Goal: Information Seeking & Learning: Learn about a topic

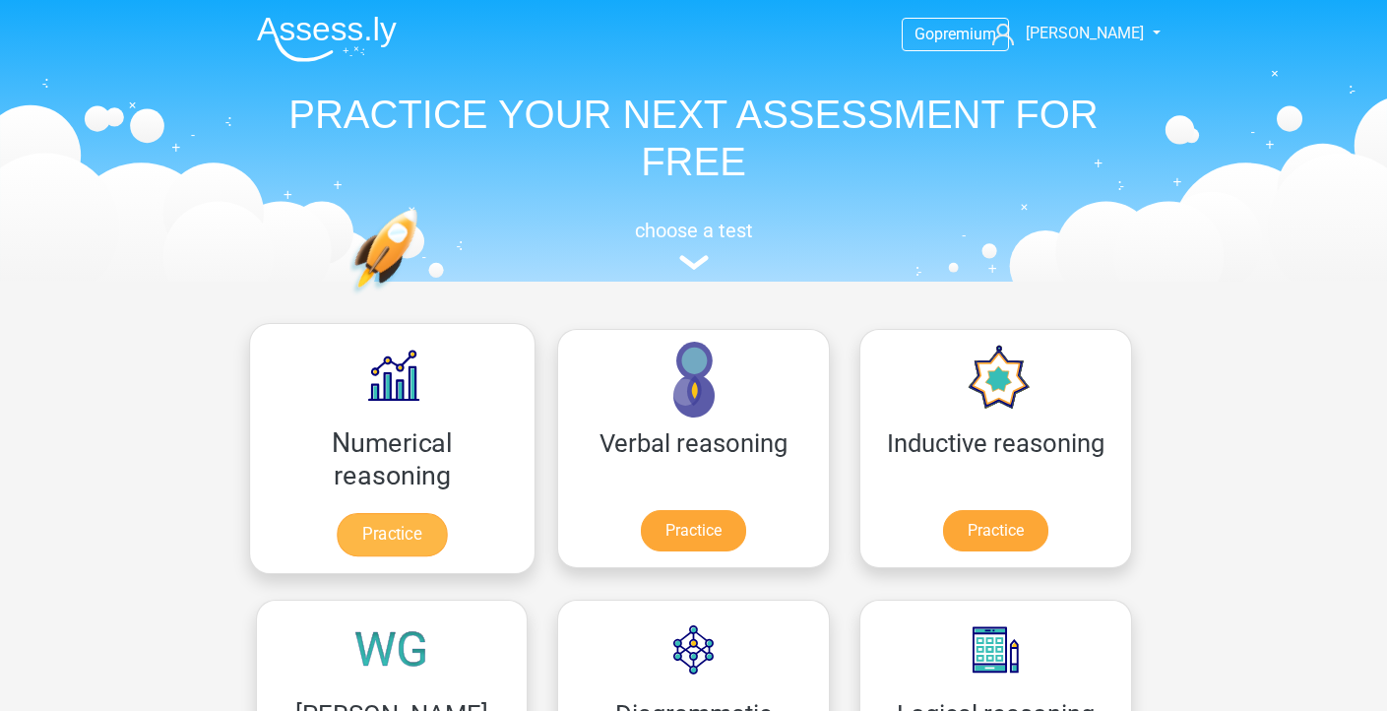
scroll to position [250, 0]
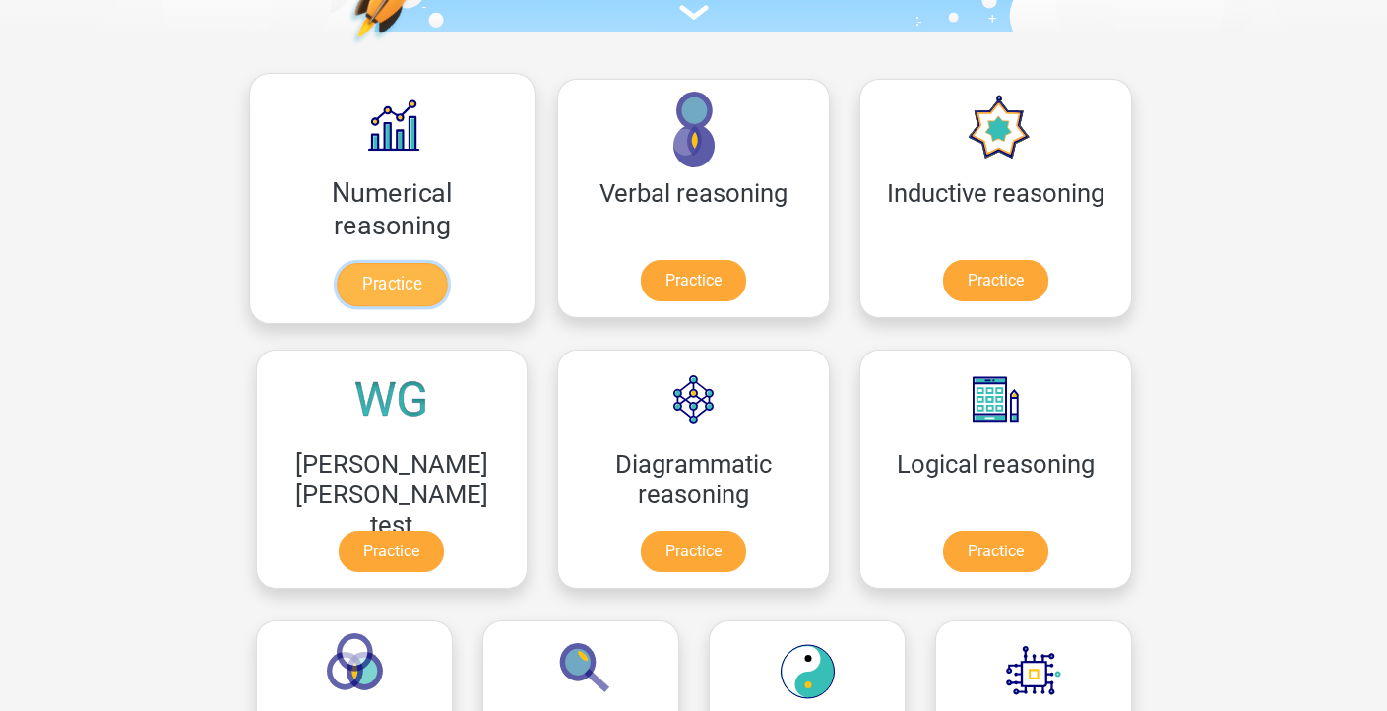
click at [337, 284] on link "Practice" at bounding box center [392, 284] width 110 height 43
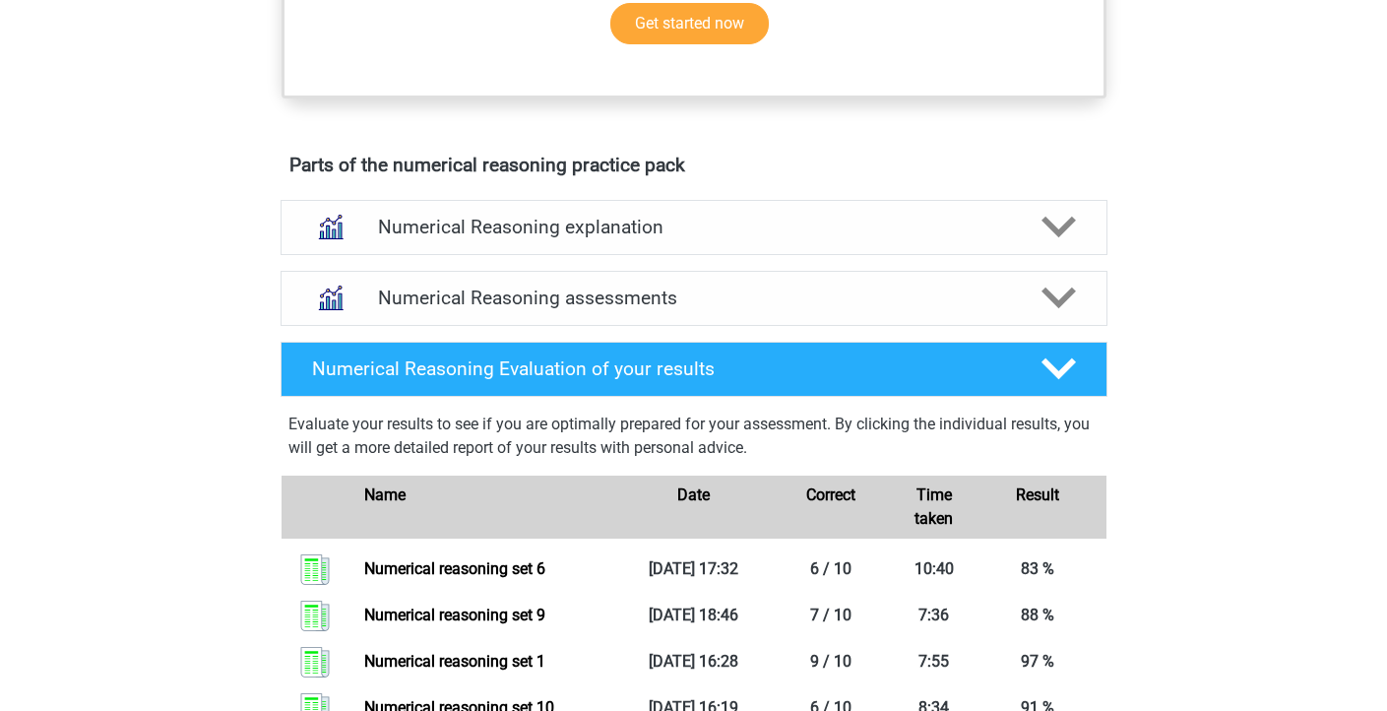
scroll to position [640, 0]
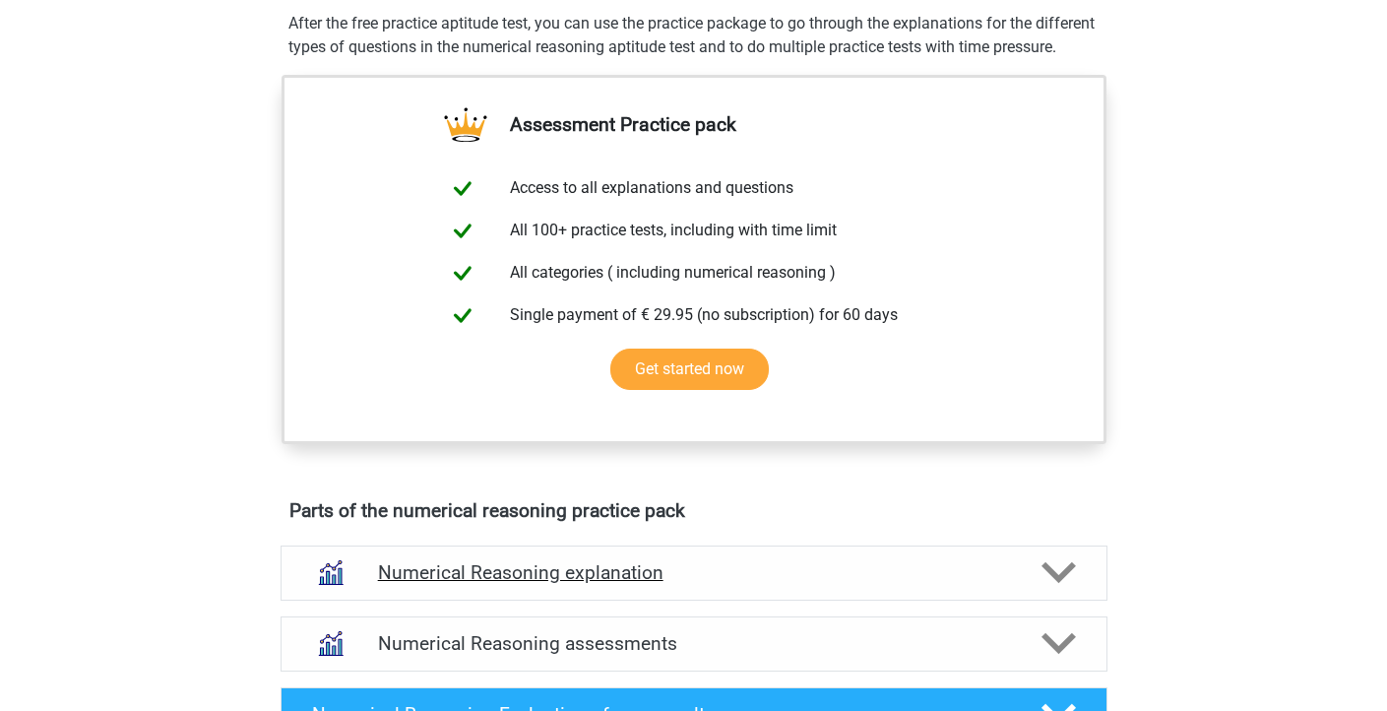
click at [564, 584] on h4 "Numerical Reasoning explanation" at bounding box center [694, 572] width 632 height 23
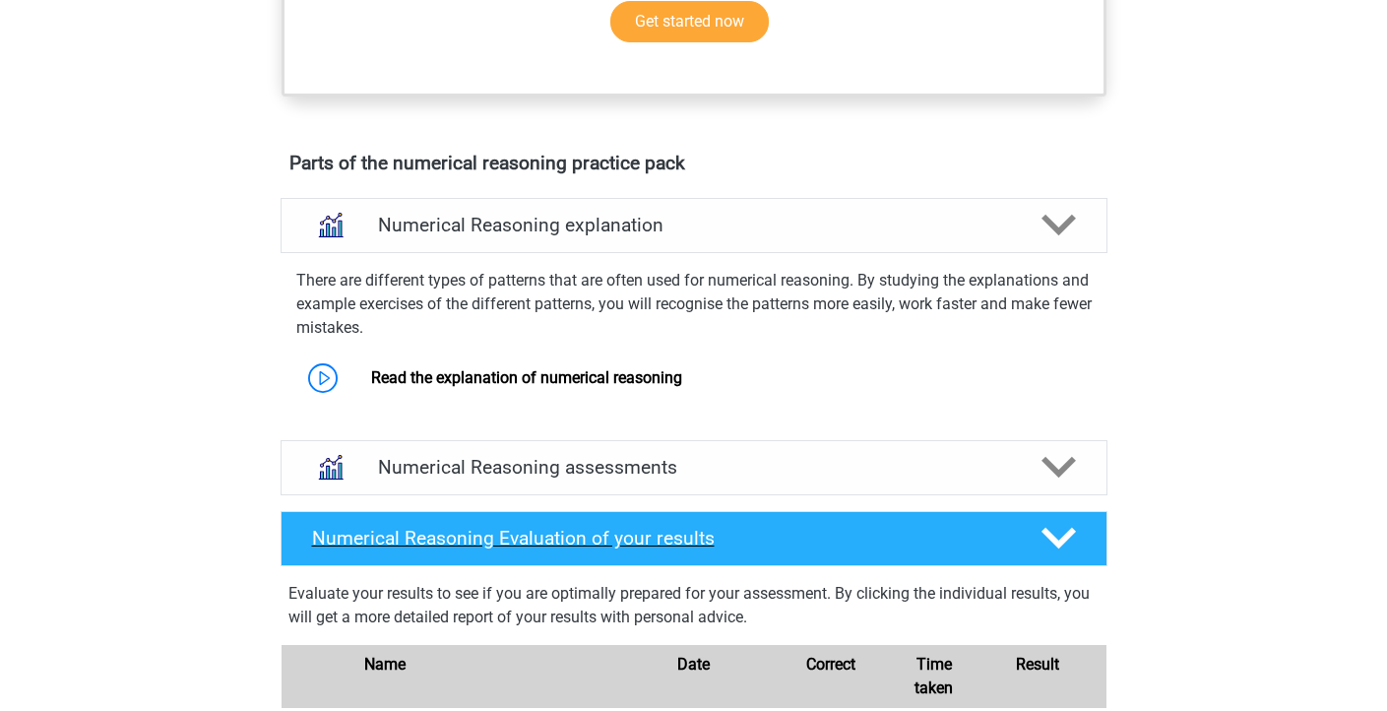
scroll to position [1078, 0]
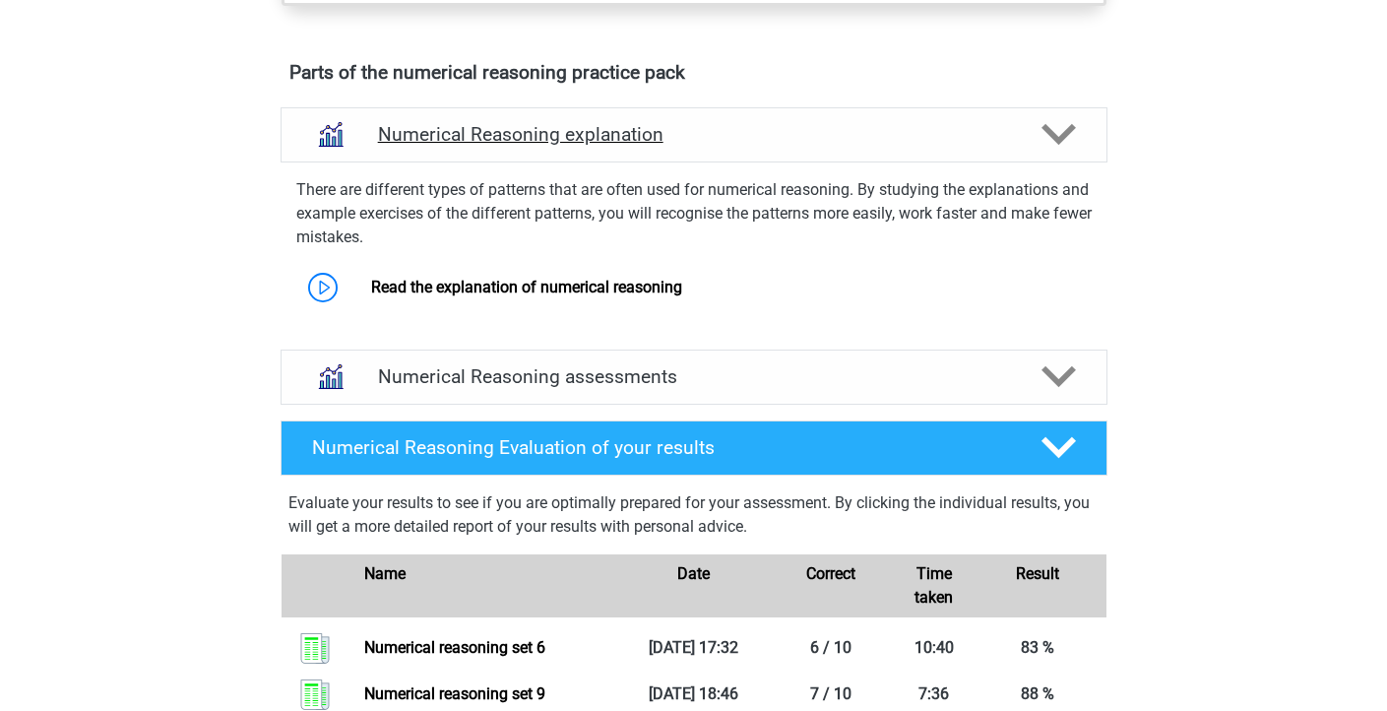
click at [645, 146] on h4 "Numerical Reasoning explanation" at bounding box center [694, 134] width 632 height 23
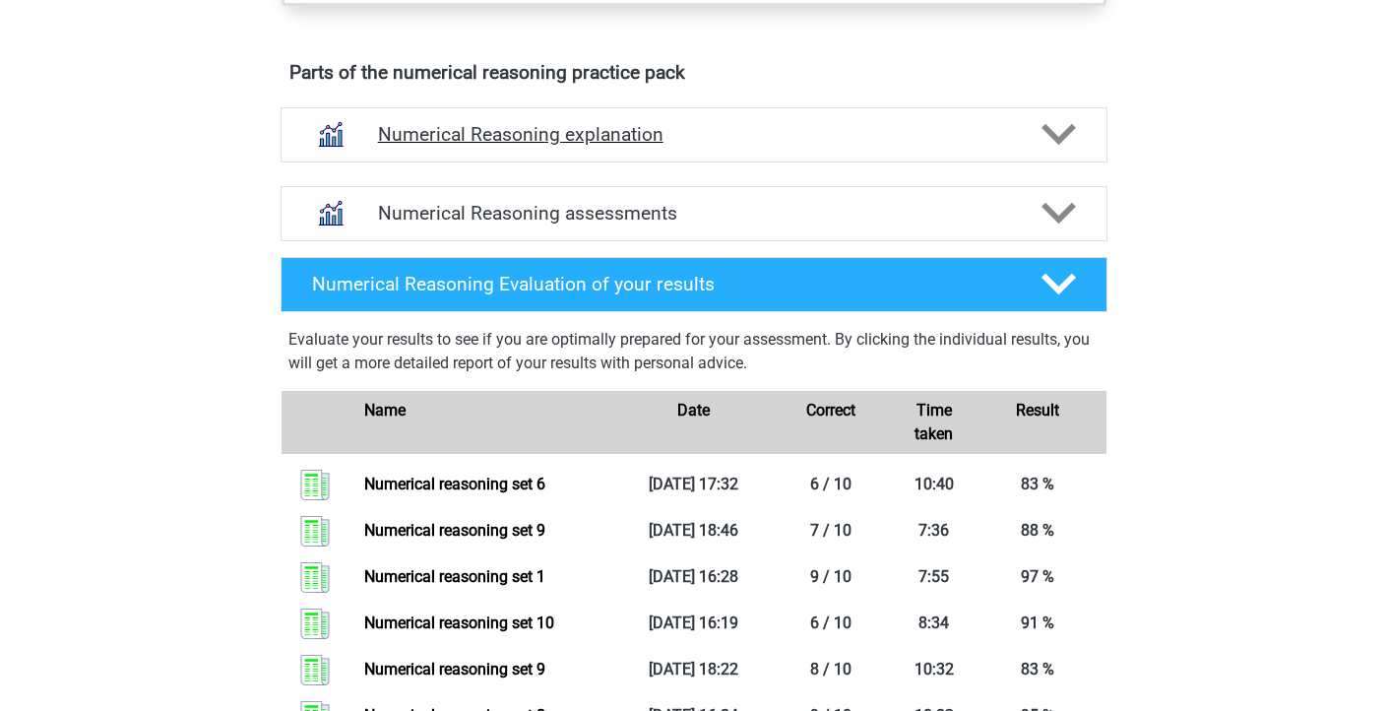
click at [645, 146] on h4 "Numerical Reasoning explanation" at bounding box center [694, 134] width 632 height 23
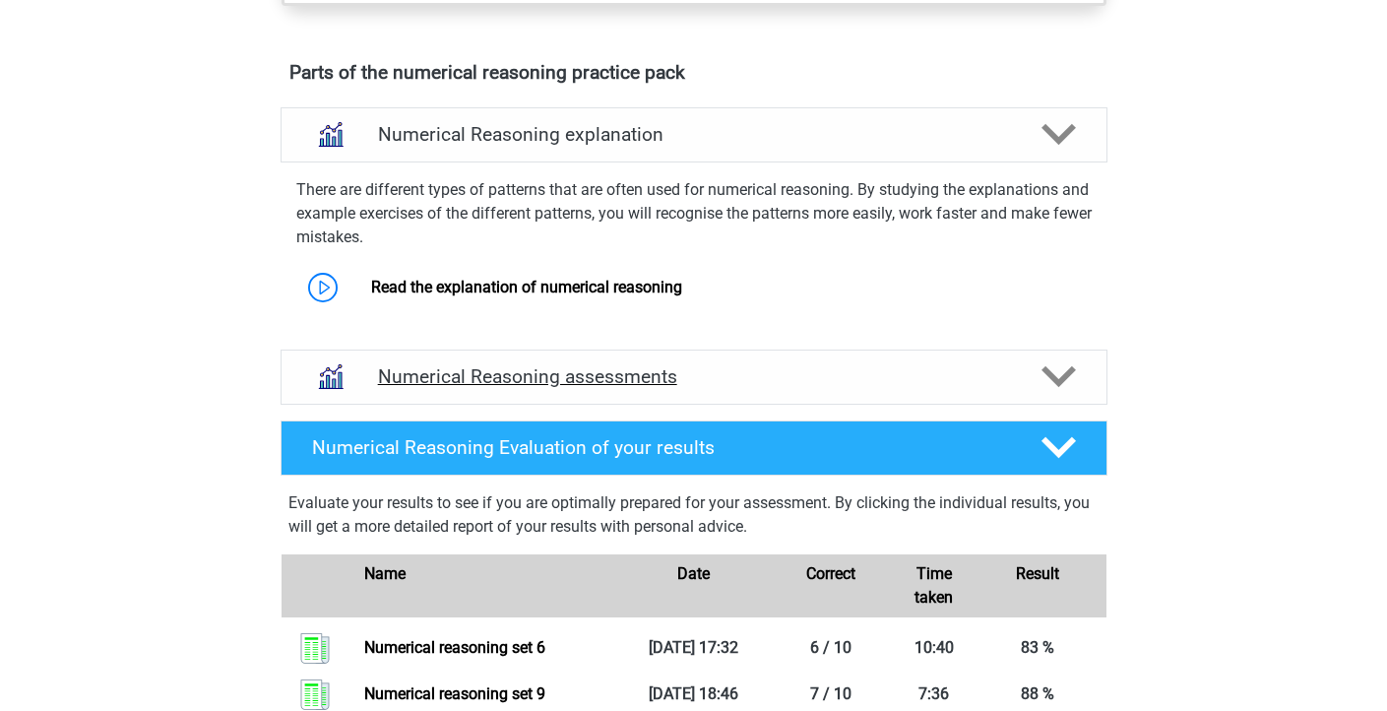
click at [608, 384] on div "Numerical Reasoning assessments" at bounding box center [694, 376] width 827 height 55
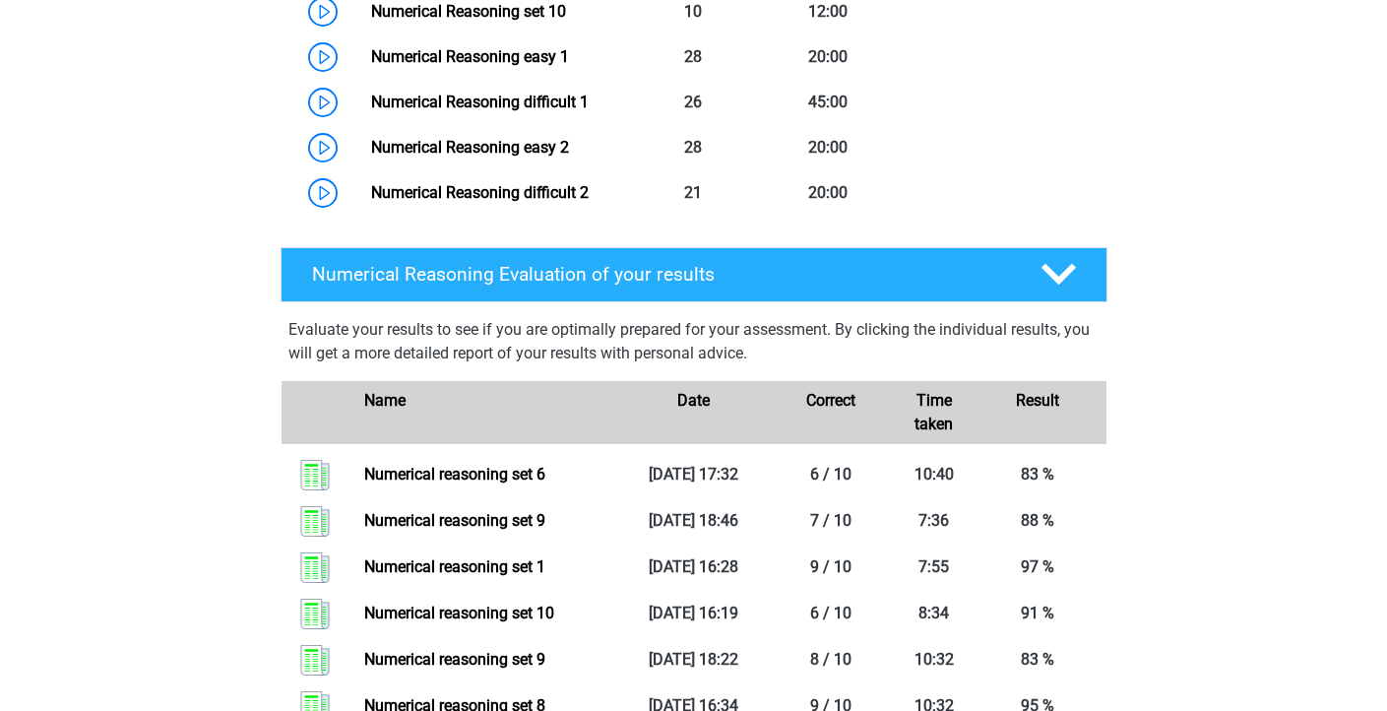
scroll to position [1591, 0]
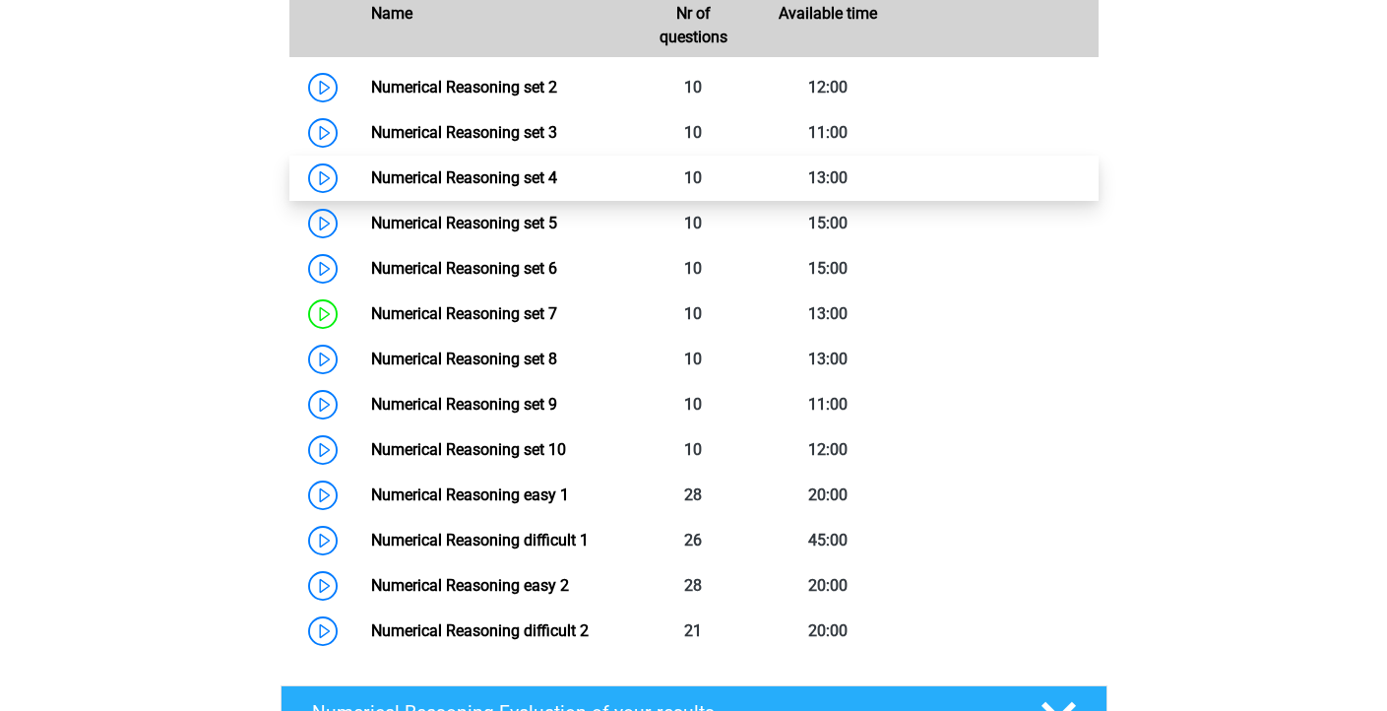
click at [371, 187] on link "Numerical Reasoning set 4" at bounding box center [464, 177] width 186 height 19
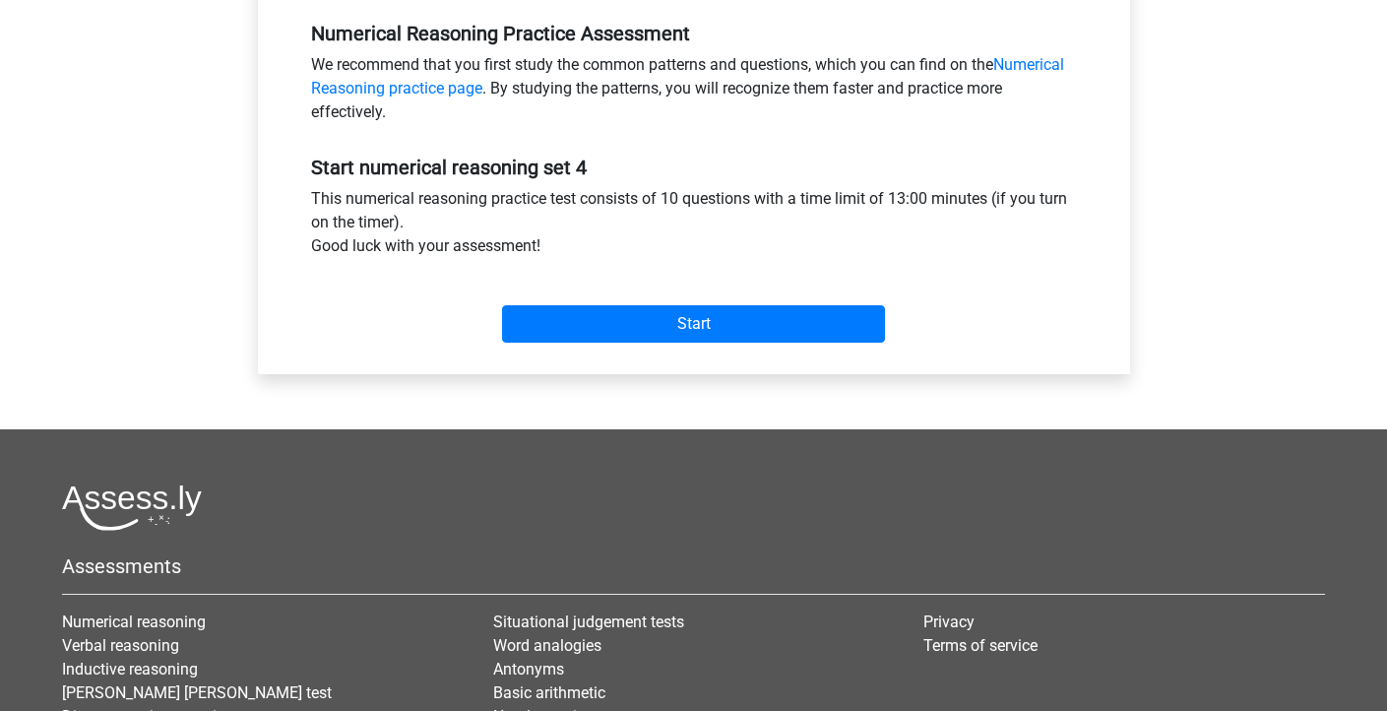
scroll to position [677, 0]
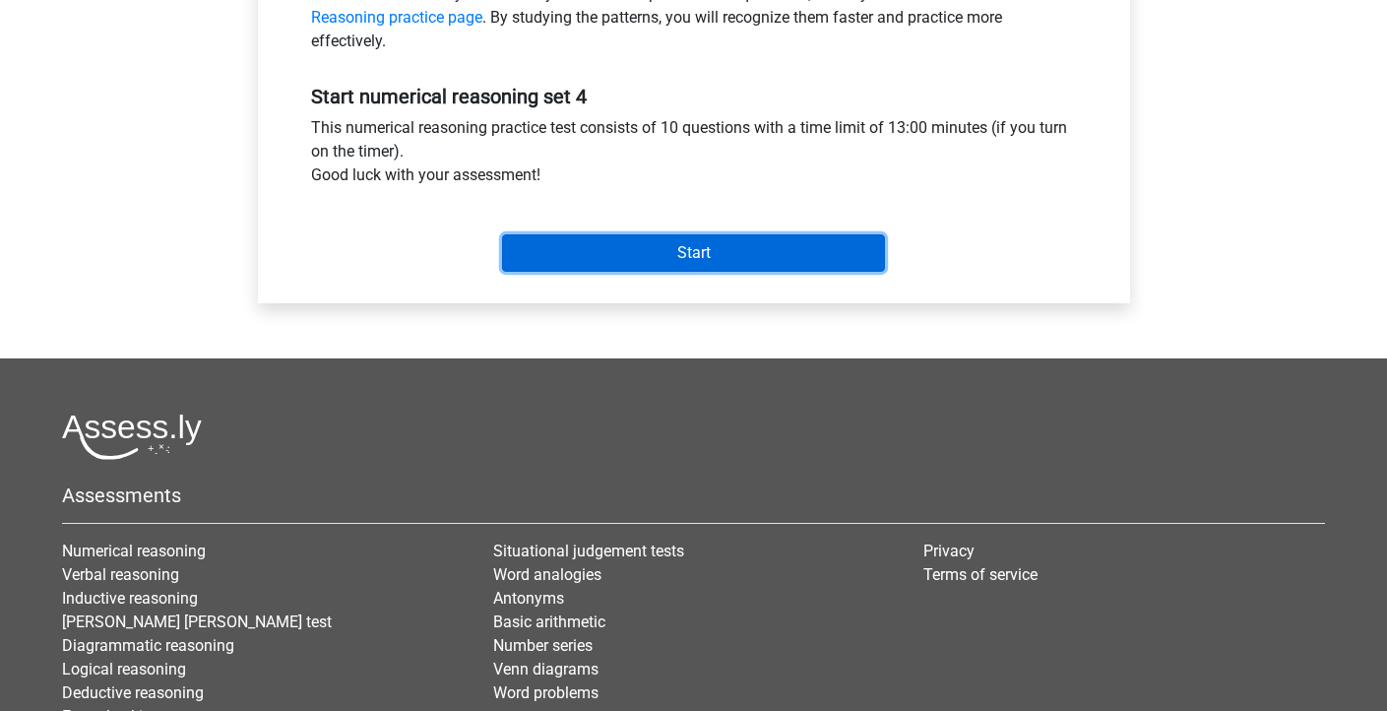
click at [605, 259] on input "Start" at bounding box center [693, 252] width 383 height 37
click at [642, 240] on input "Start" at bounding box center [693, 252] width 383 height 37
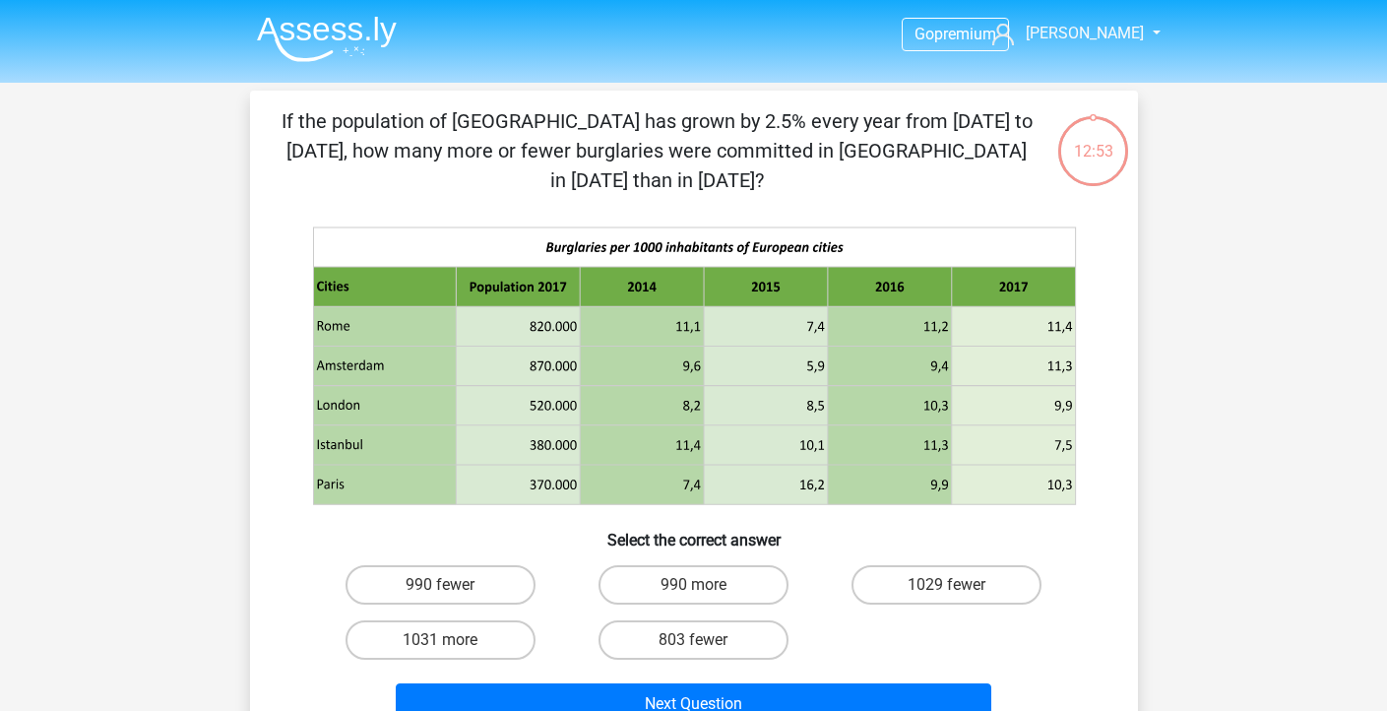
click at [502, 152] on p "If the population of Istanbul has grown by 2.5% every year from 2015 to 2017, h…" at bounding box center [657, 150] width 751 height 89
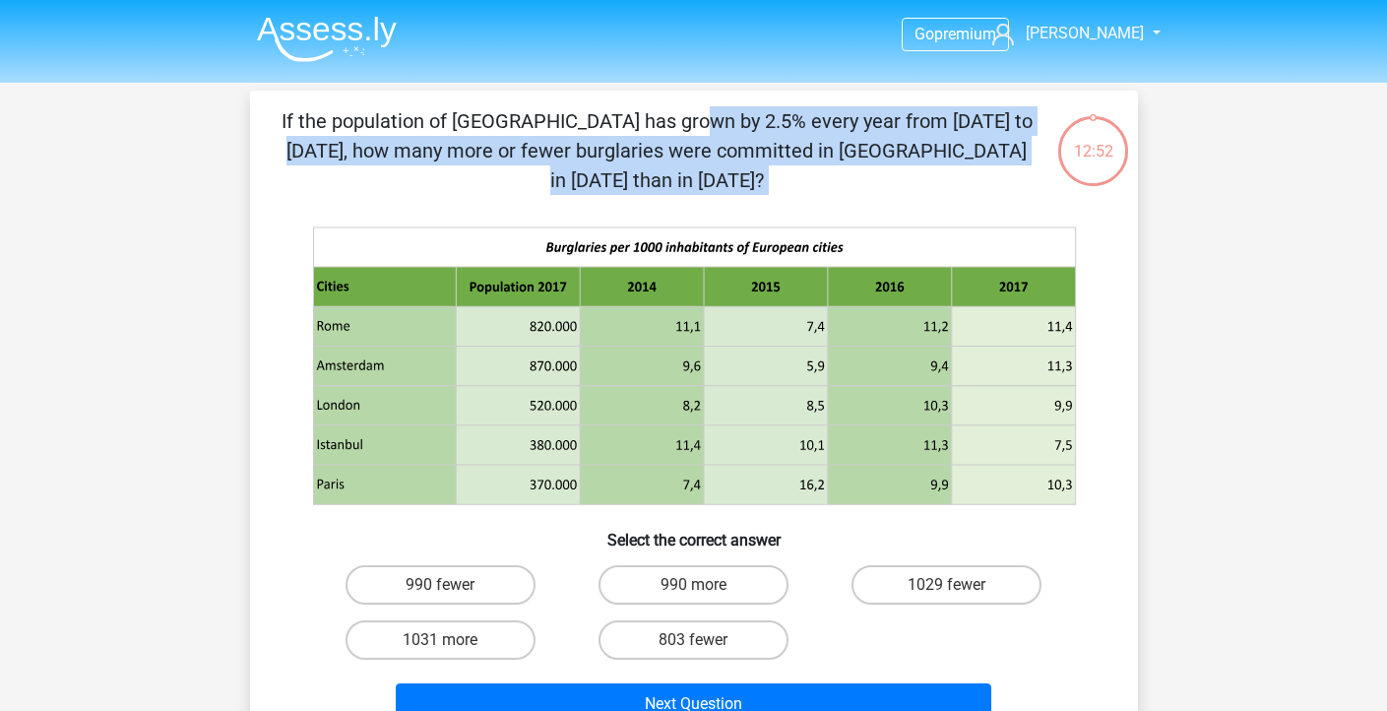
click at [502, 152] on p "If the population of Istanbul has grown by 2.5% every year from 2015 to 2017, h…" at bounding box center [657, 150] width 751 height 89
click at [570, 125] on p "If the population of Istanbul has grown by 2.5% every year from 2015 to 2017, h…" at bounding box center [657, 150] width 751 height 89
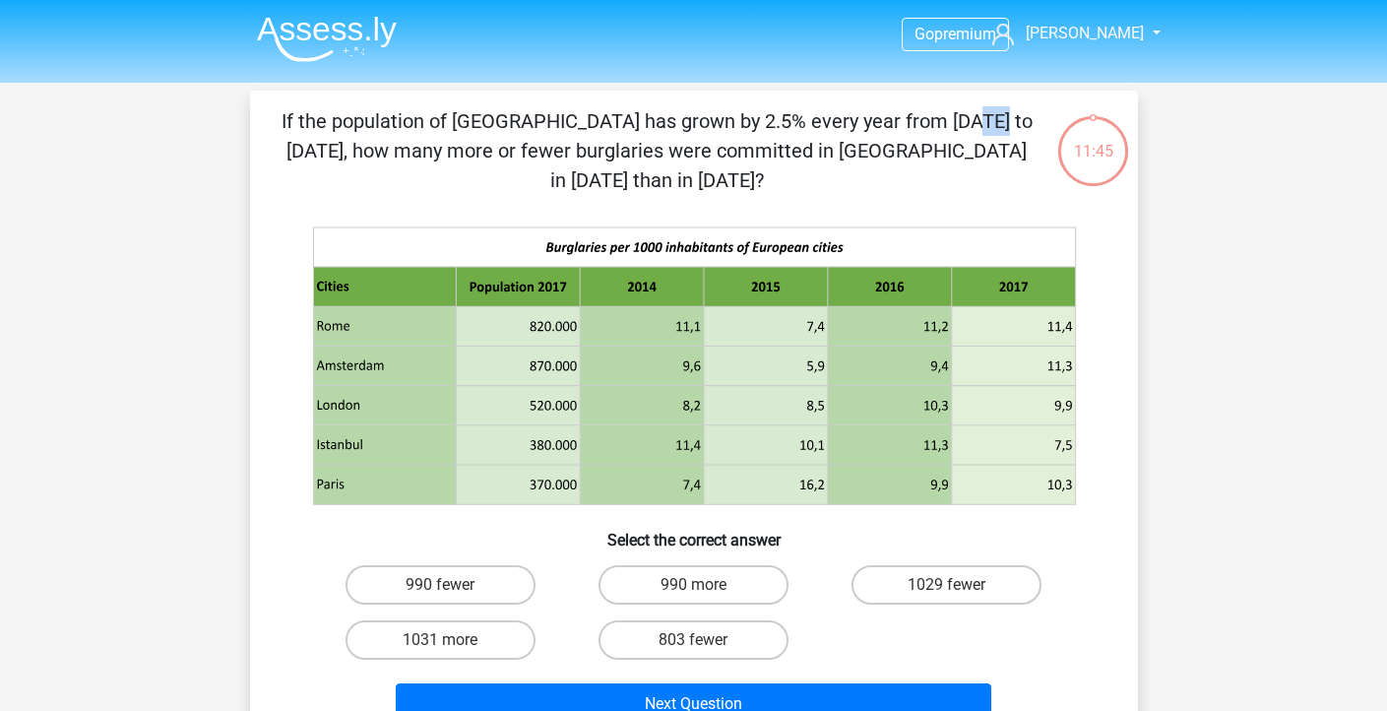
click at [570, 125] on p "If the population of Istanbul has grown by 2.5% every year from 2015 to 2017, h…" at bounding box center [657, 150] width 751 height 89
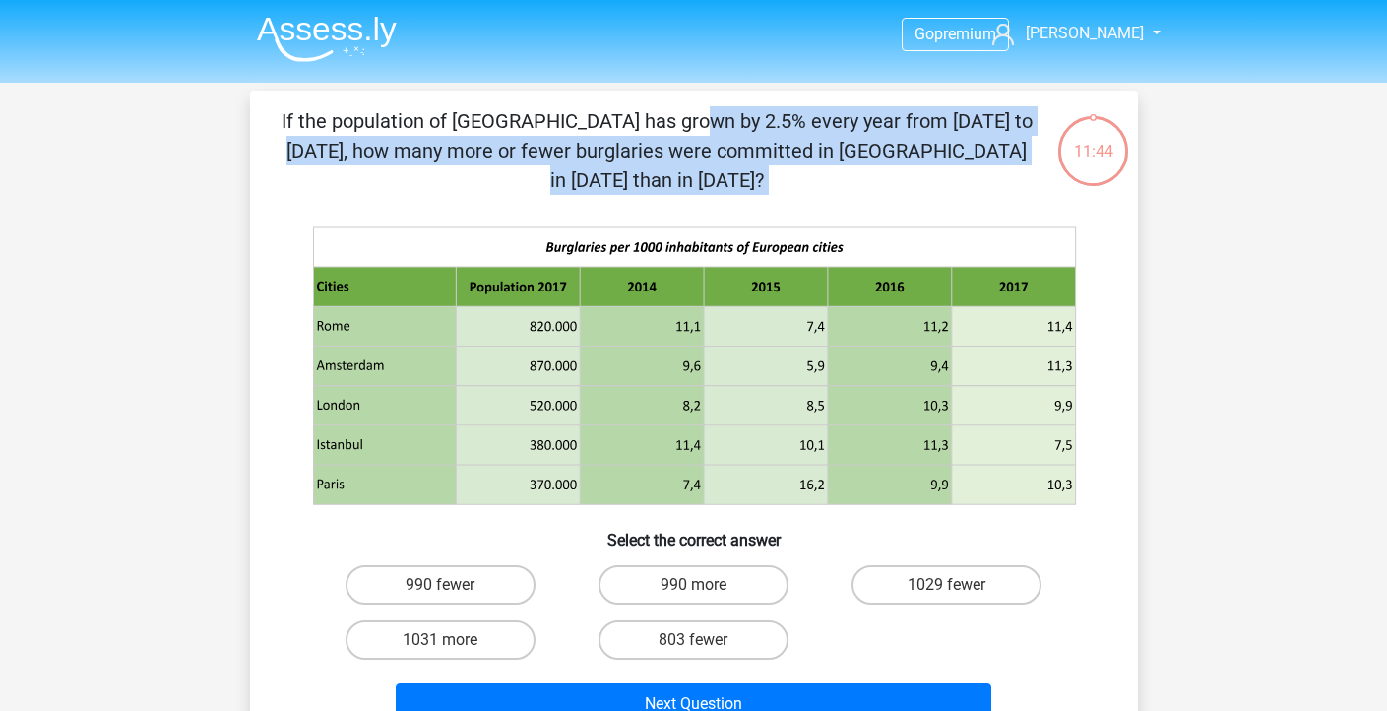
click at [570, 125] on p "If the population of Istanbul has grown by 2.5% every year from 2015 to 2017, h…" at bounding box center [657, 150] width 751 height 89
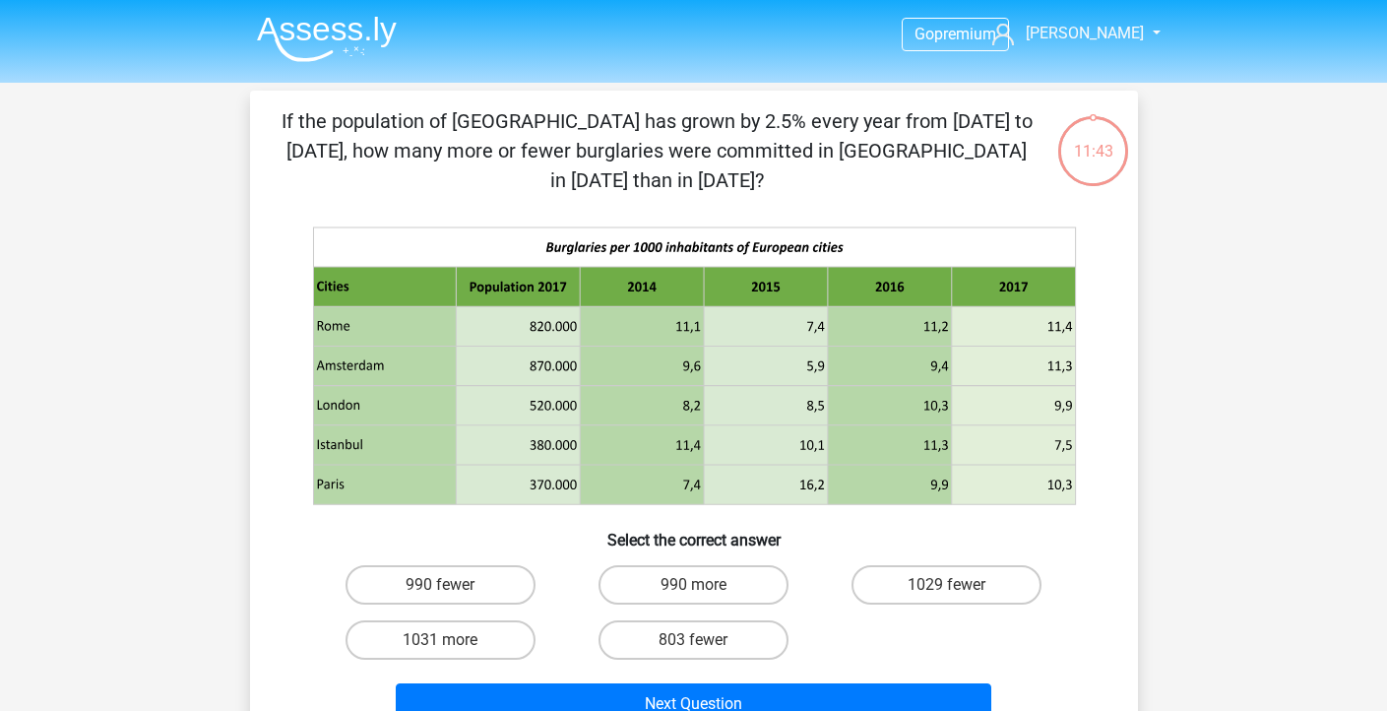
drag, startPoint x: 569, startPoint y: 134, endPoint x: 853, endPoint y: 141, distance: 283.6
click at [853, 141] on p "If the population of Istanbul has grown by 2.5% every year from 2015 to 2017, h…" at bounding box center [657, 150] width 751 height 89
drag, startPoint x: 644, startPoint y: 138, endPoint x: 810, endPoint y: 144, distance: 166.5
click at [810, 144] on p "If the population of Istanbul has grown by 2.5% every year from 2015 to 2017, h…" at bounding box center [657, 150] width 751 height 89
drag, startPoint x: 588, startPoint y: 148, endPoint x: 871, endPoint y: 155, distance: 283.6
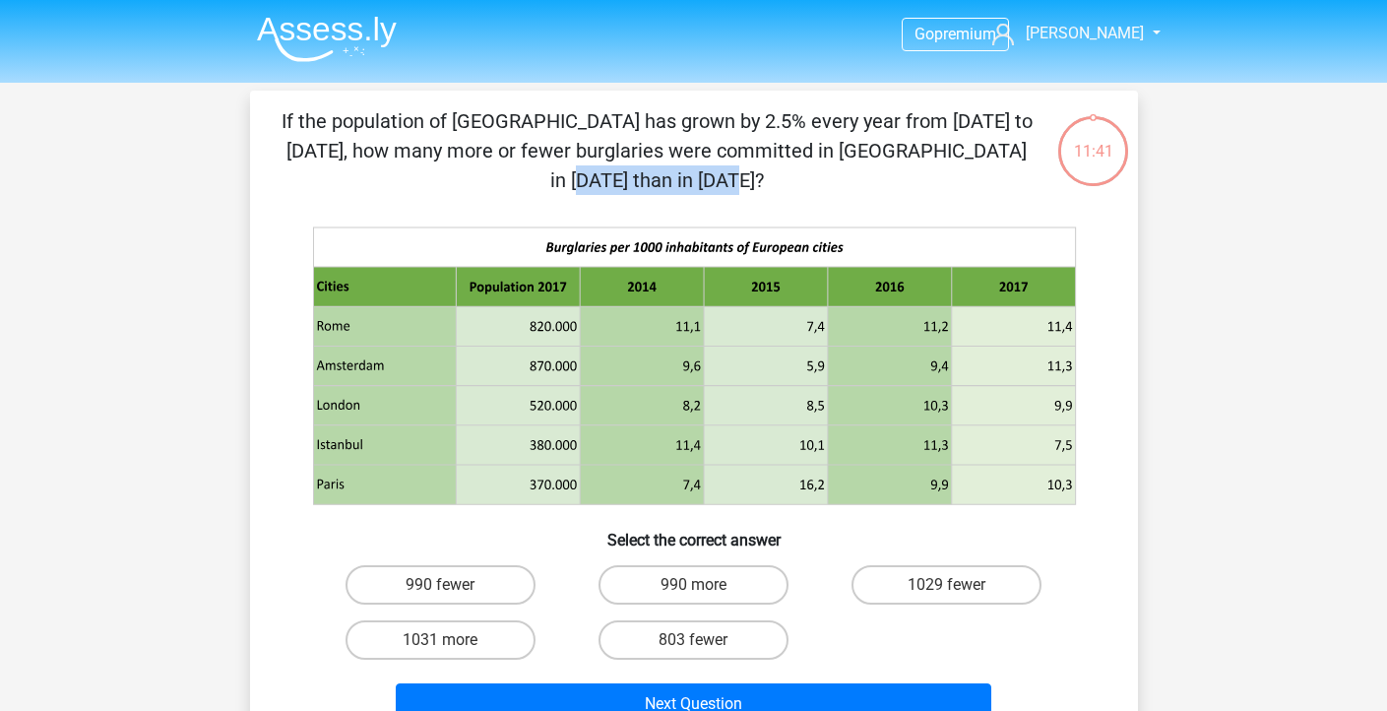
click at [871, 155] on p "If the population of Istanbul has grown by 2.5% every year from 2015 to 2017, h…" at bounding box center [657, 150] width 751 height 89
drag, startPoint x: 487, startPoint y: 549, endPoint x: 636, endPoint y: 628, distance: 168.2
click at [487, 565] on label "990 fewer" at bounding box center [441, 584] width 190 height 39
click at [453, 585] on input "990 fewer" at bounding box center [446, 591] width 13 height 13
radio input "true"
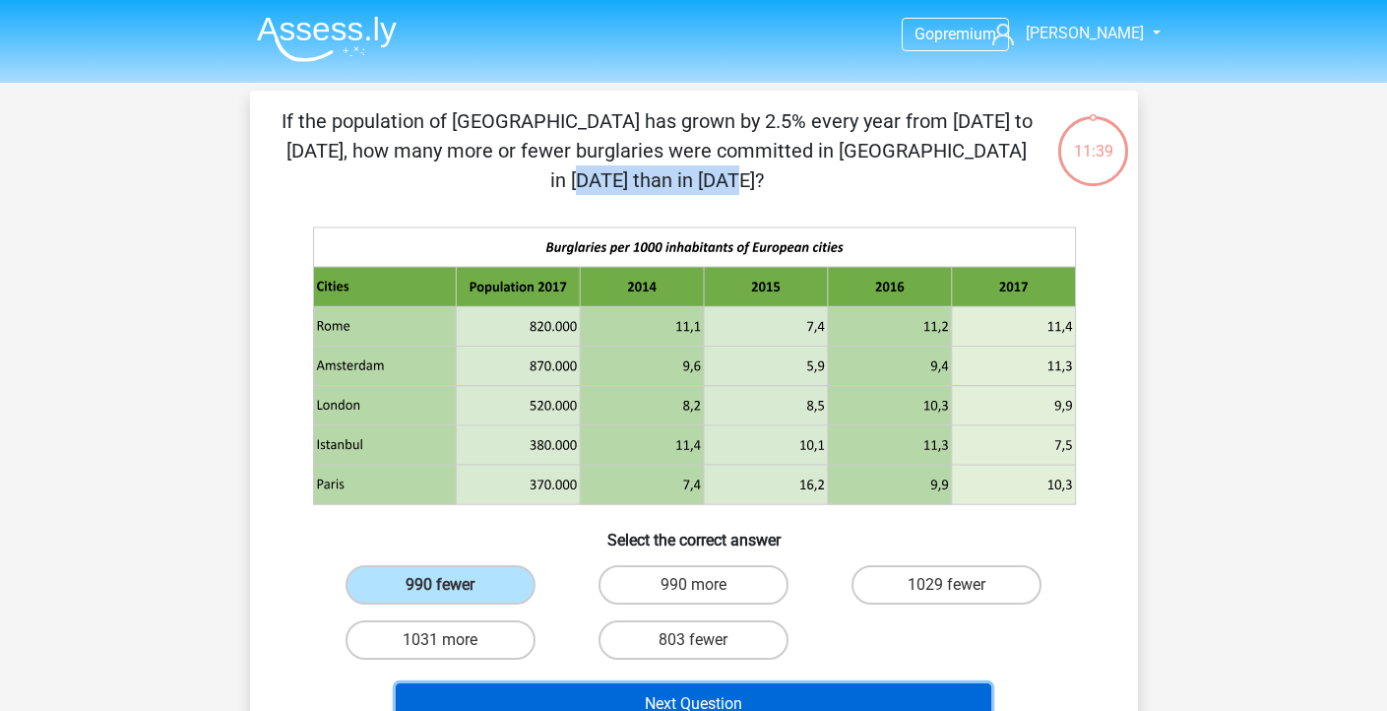
click at [741, 683] on button "Next Question" at bounding box center [694, 703] width 596 height 41
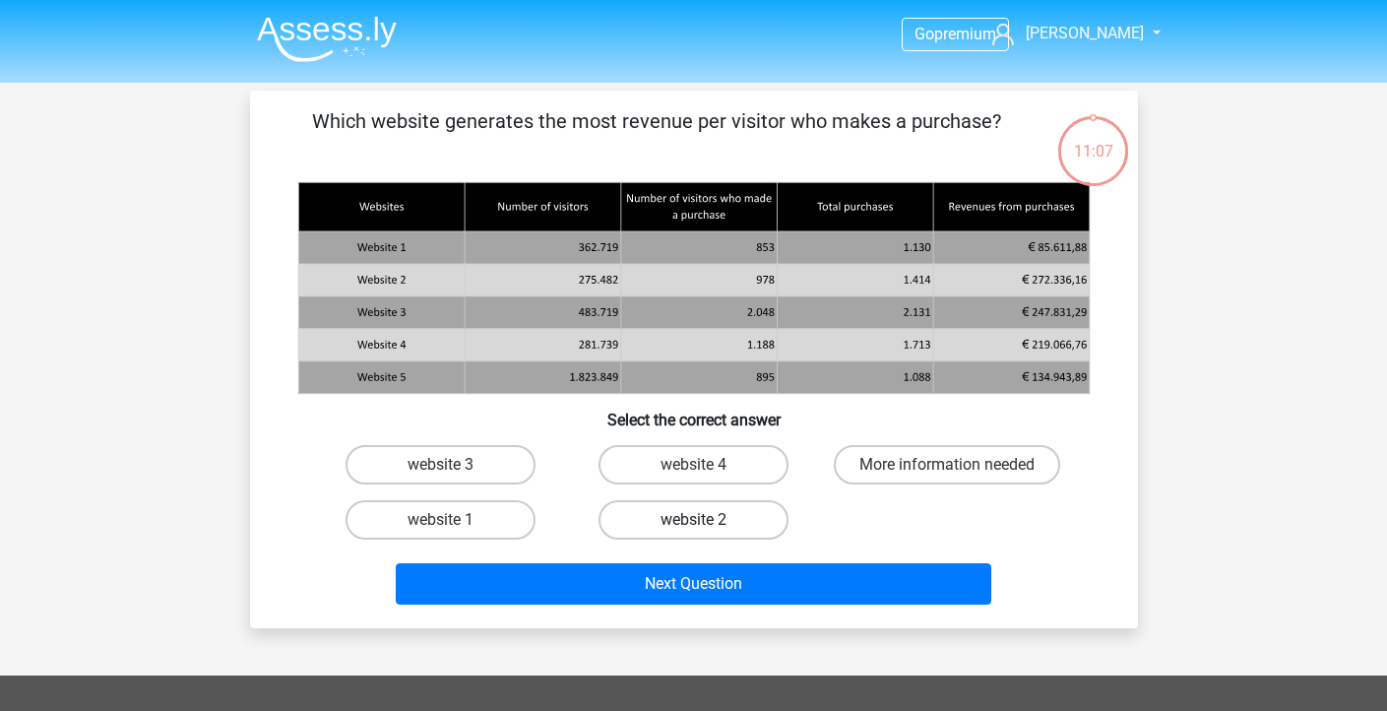
click at [666, 518] on label "website 2" at bounding box center [694, 519] width 190 height 39
click at [693, 520] on input "website 2" at bounding box center [699, 526] width 13 height 13
radio input "true"
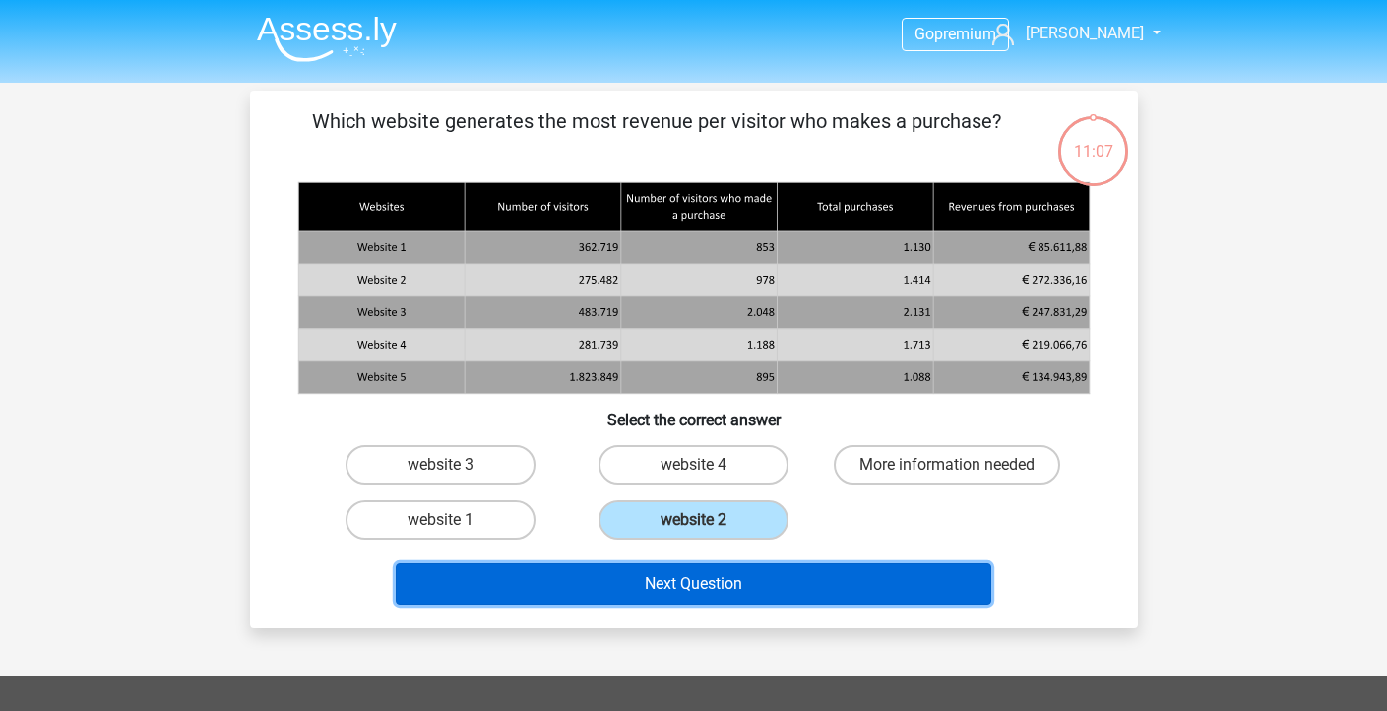
click at [652, 592] on button "Next Question" at bounding box center [694, 583] width 596 height 41
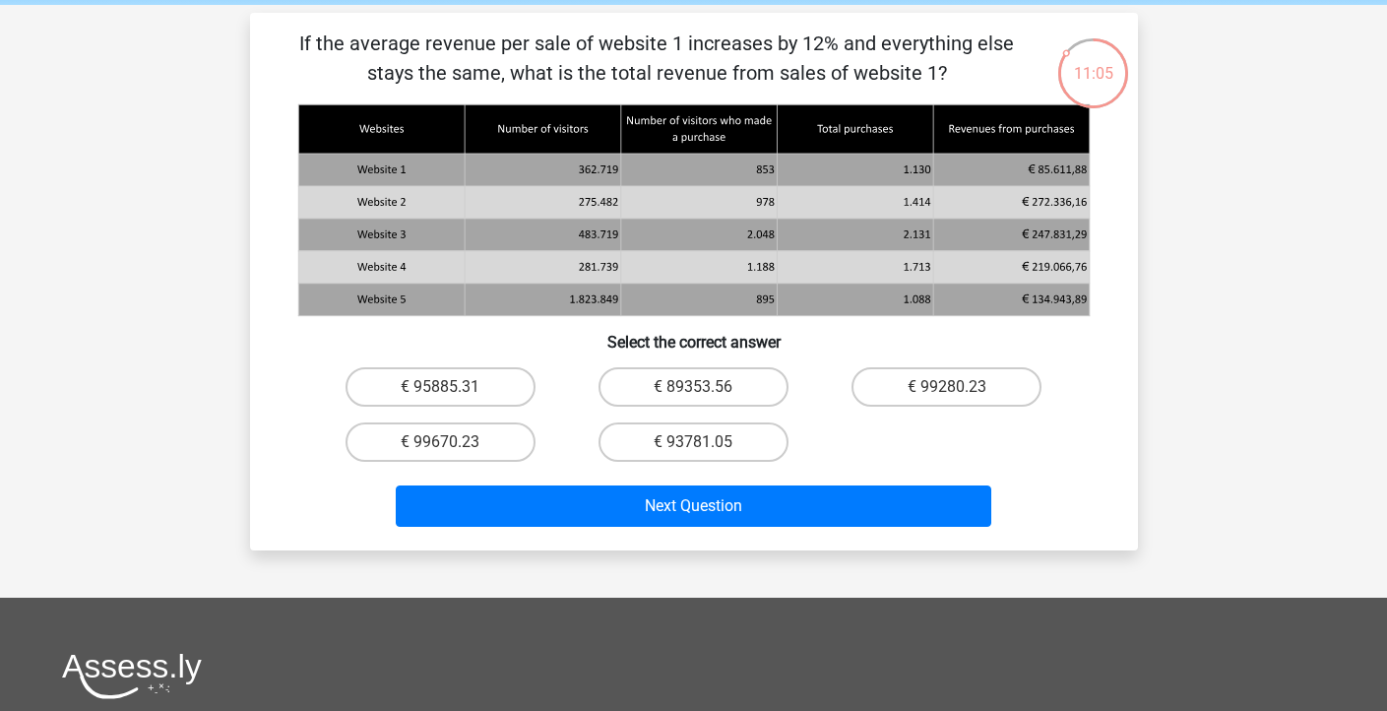
scroll to position [58, 0]
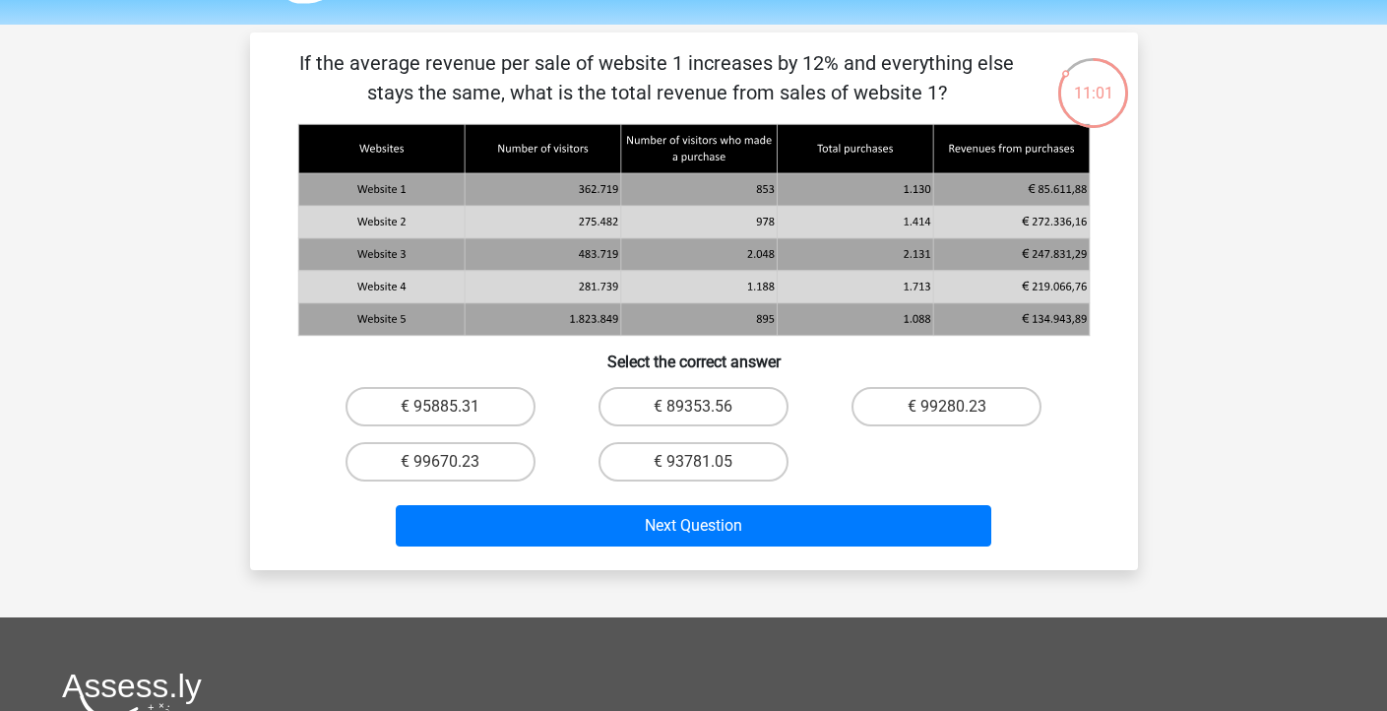
click at [641, 68] on p "If the average revenue per sale of website 1 increases by 12% and everything el…" at bounding box center [657, 77] width 751 height 59
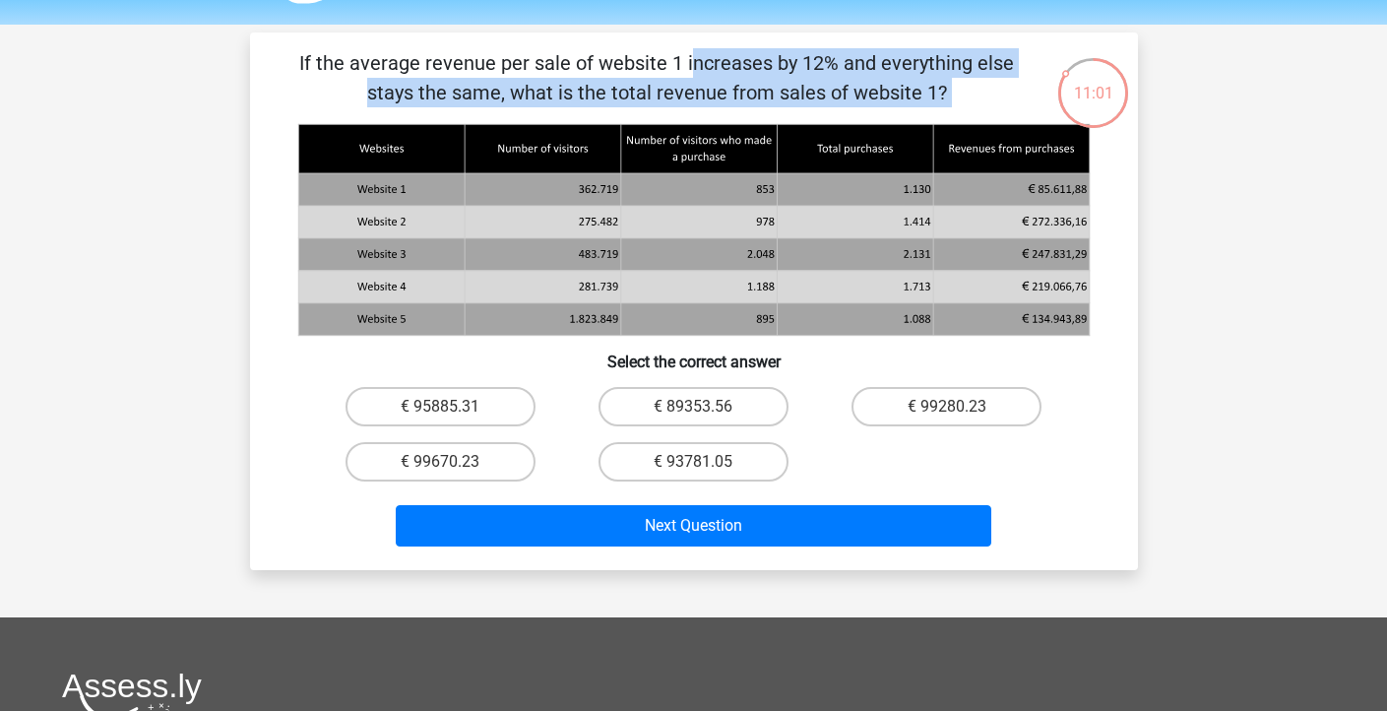
click at [641, 68] on p "If the average revenue per sale of website 1 increases by 12% and everything el…" at bounding box center [657, 77] width 751 height 59
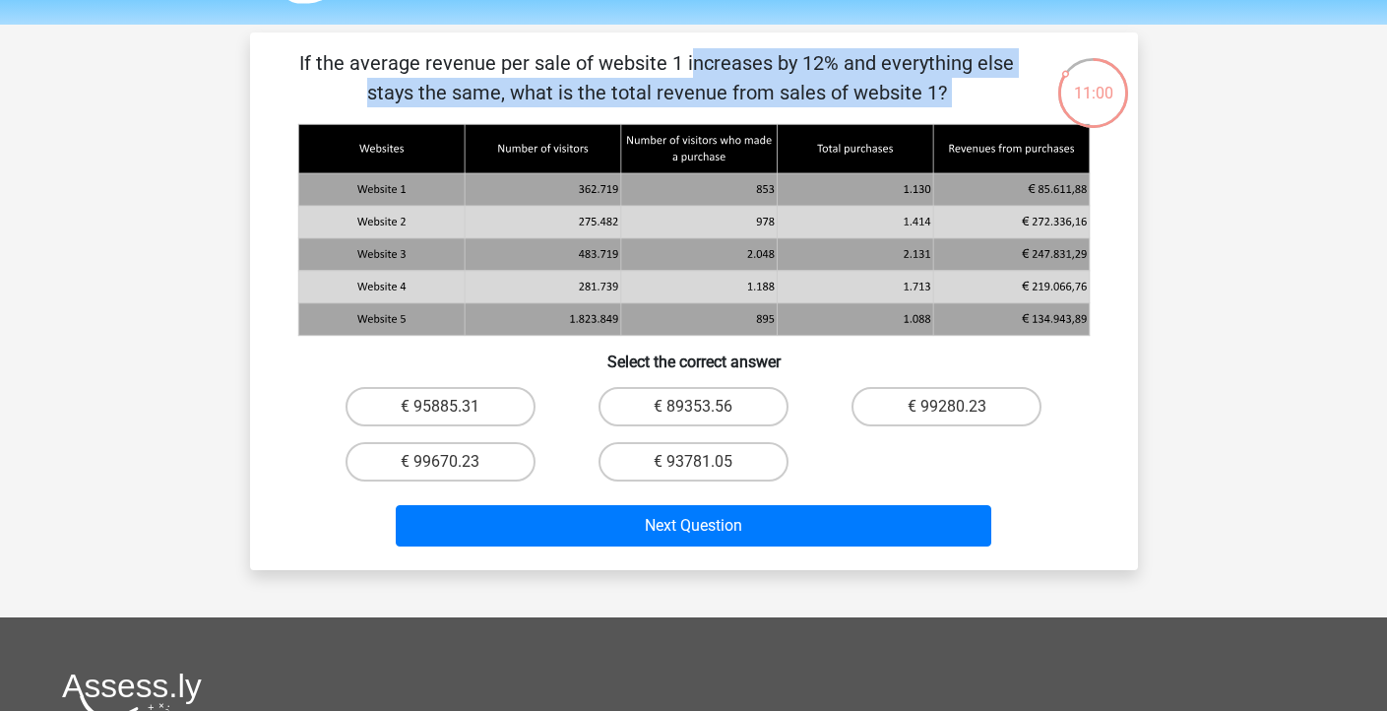
click at [641, 68] on p "If the average revenue per sale of website 1 increases by 12% and everything el…" at bounding box center [657, 77] width 751 height 59
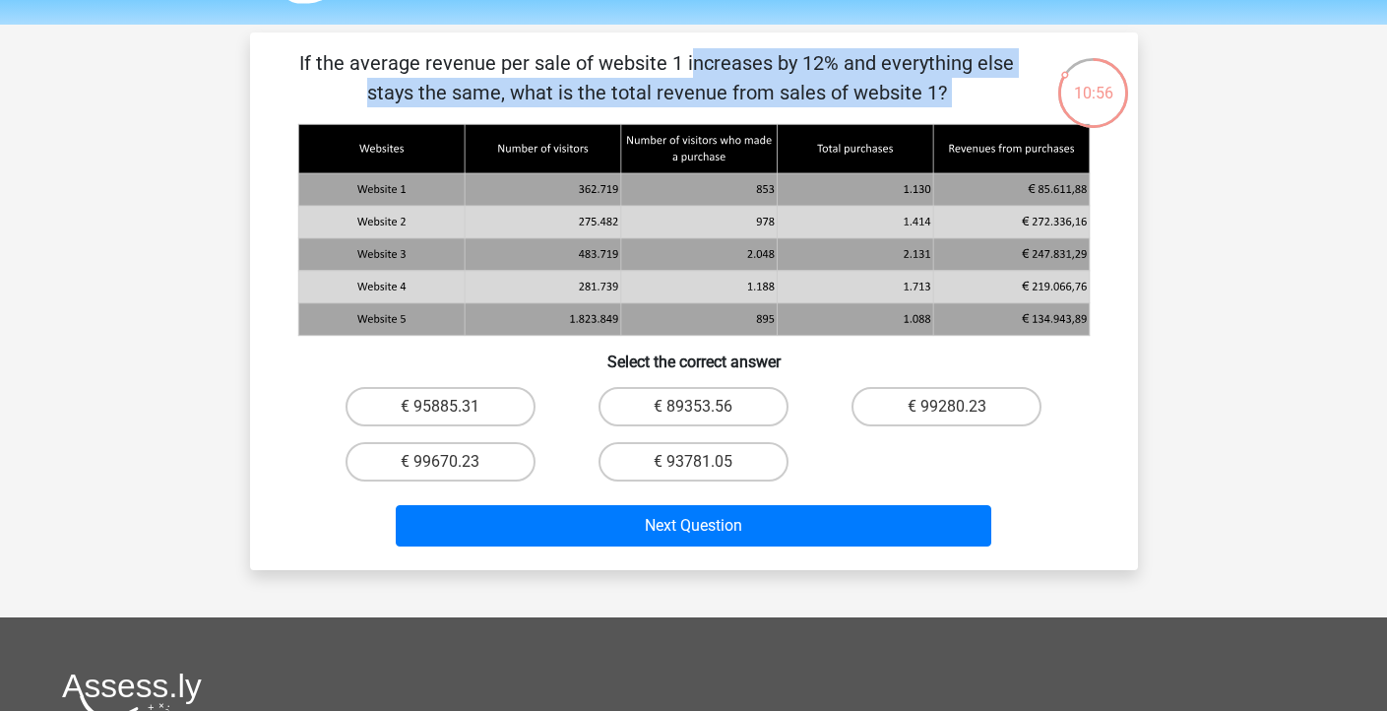
click at [641, 68] on p "If the average revenue per sale of website 1 increases by 12% and everything el…" at bounding box center [657, 77] width 751 height 59
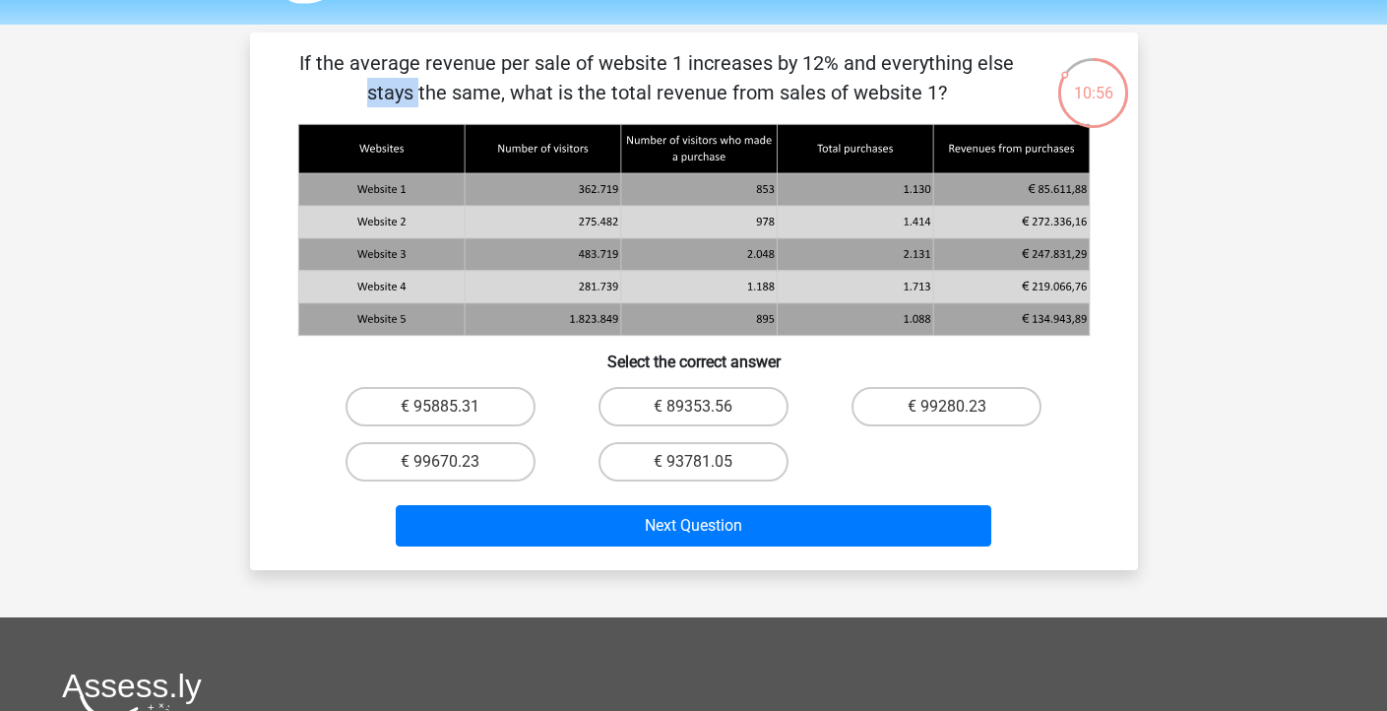
click at [641, 68] on p "If the average revenue per sale of website 1 increases by 12% and everything el…" at bounding box center [657, 77] width 751 height 59
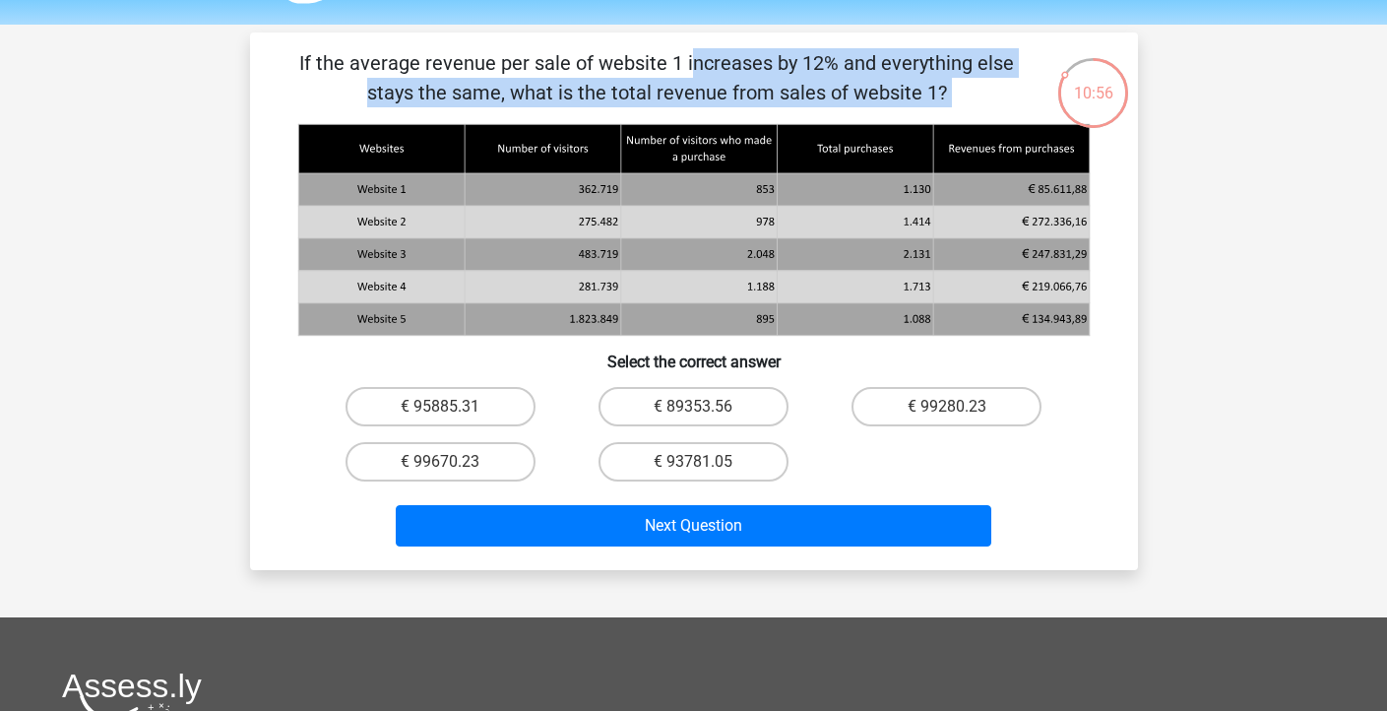
click at [641, 68] on p "If the average revenue per sale of website 1 increases by 12% and everything el…" at bounding box center [657, 77] width 751 height 59
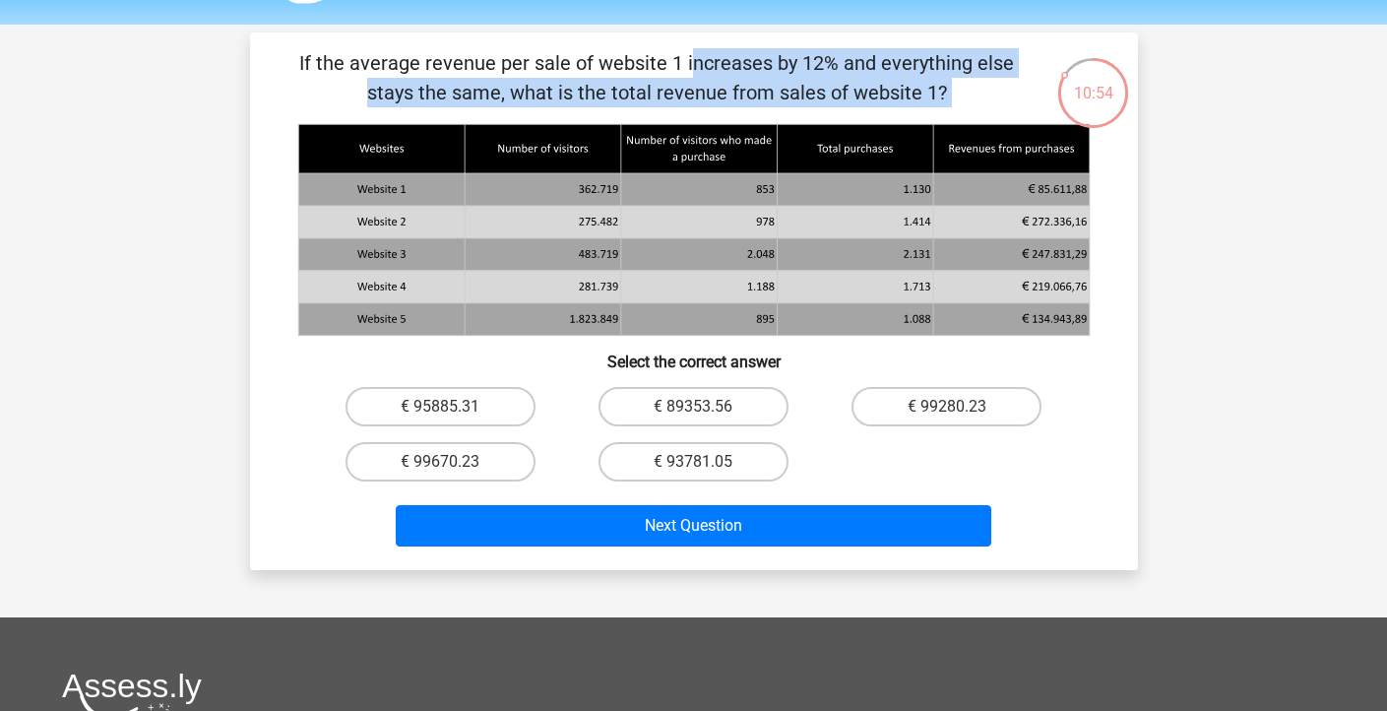
click at [641, 68] on p "If the average revenue per sale of website 1 increases by 12% and everything el…" at bounding box center [657, 77] width 751 height 59
click at [552, 85] on p "If the average revenue per sale of website 1 increases by 12% and everything el…" at bounding box center [657, 77] width 751 height 59
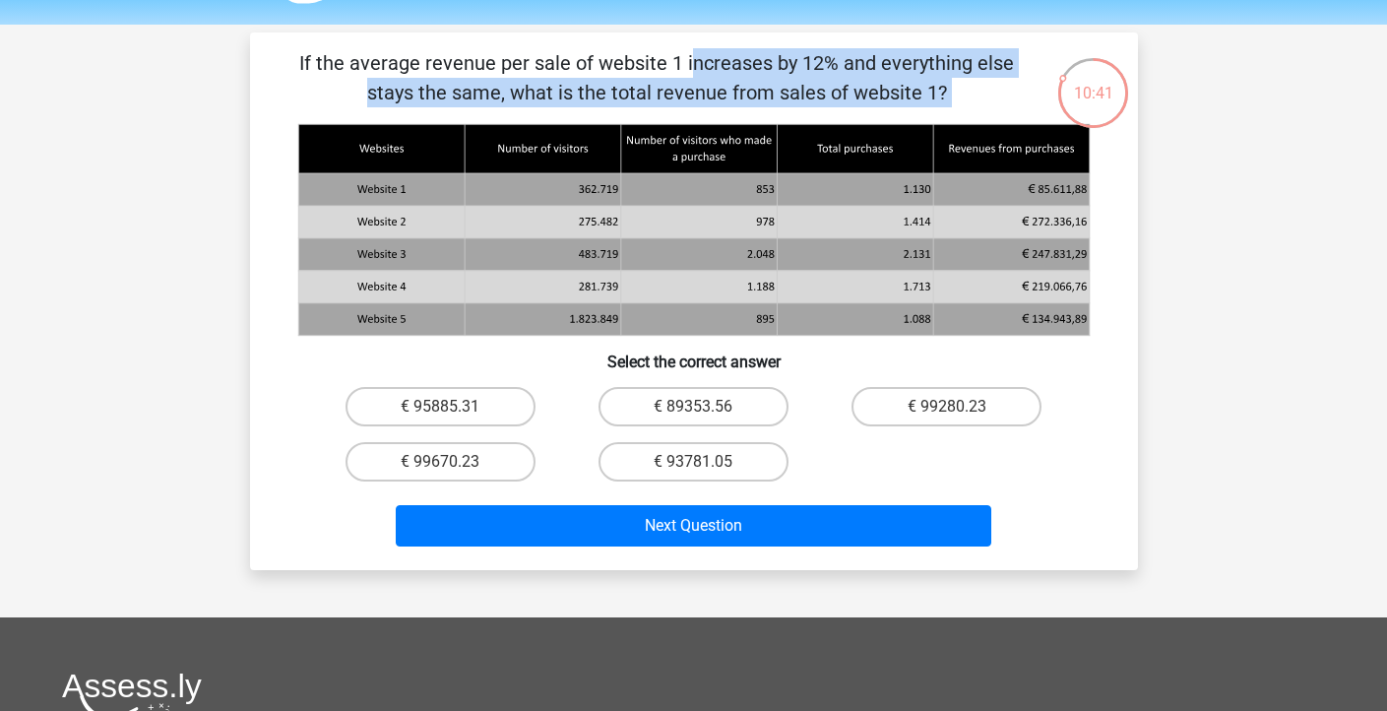
click at [552, 85] on p "If the average revenue per sale of website 1 increases by 12% and everything el…" at bounding box center [657, 77] width 751 height 59
click at [555, 91] on p "If the average revenue per sale of website 1 increases by 12% and everything el…" at bounding box center [657, 77] width 751 height 59
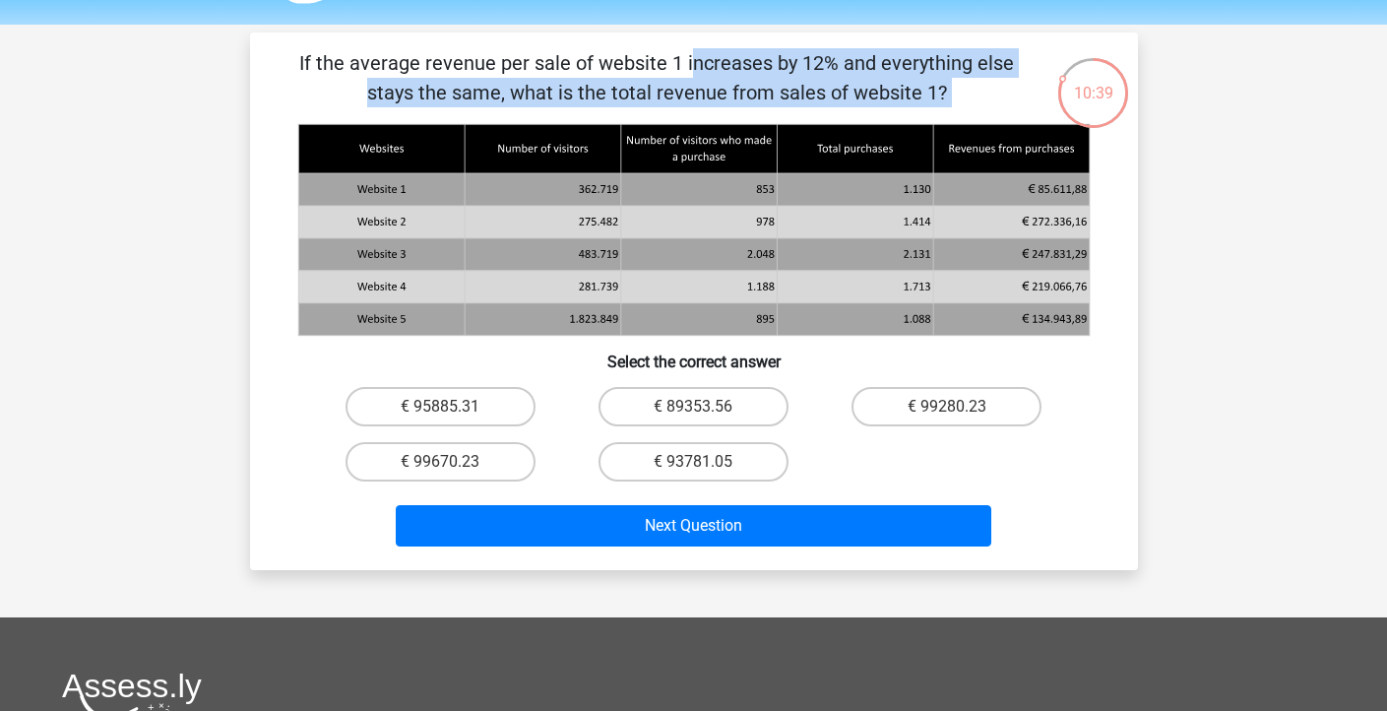
click at [555, 91] on p "If the average revenue per sale of website 1 increases by 12% and everything el…" at bounding box center [657, 77] width 751 height 59
click at [481, 409] on label "€ 95885.31" at bounding box center [441, 406] width 190 height 39
click at [453, 409] on input "€ 95885.31" at bounding box center [446, 413] width 13 height 13
radio input "true"
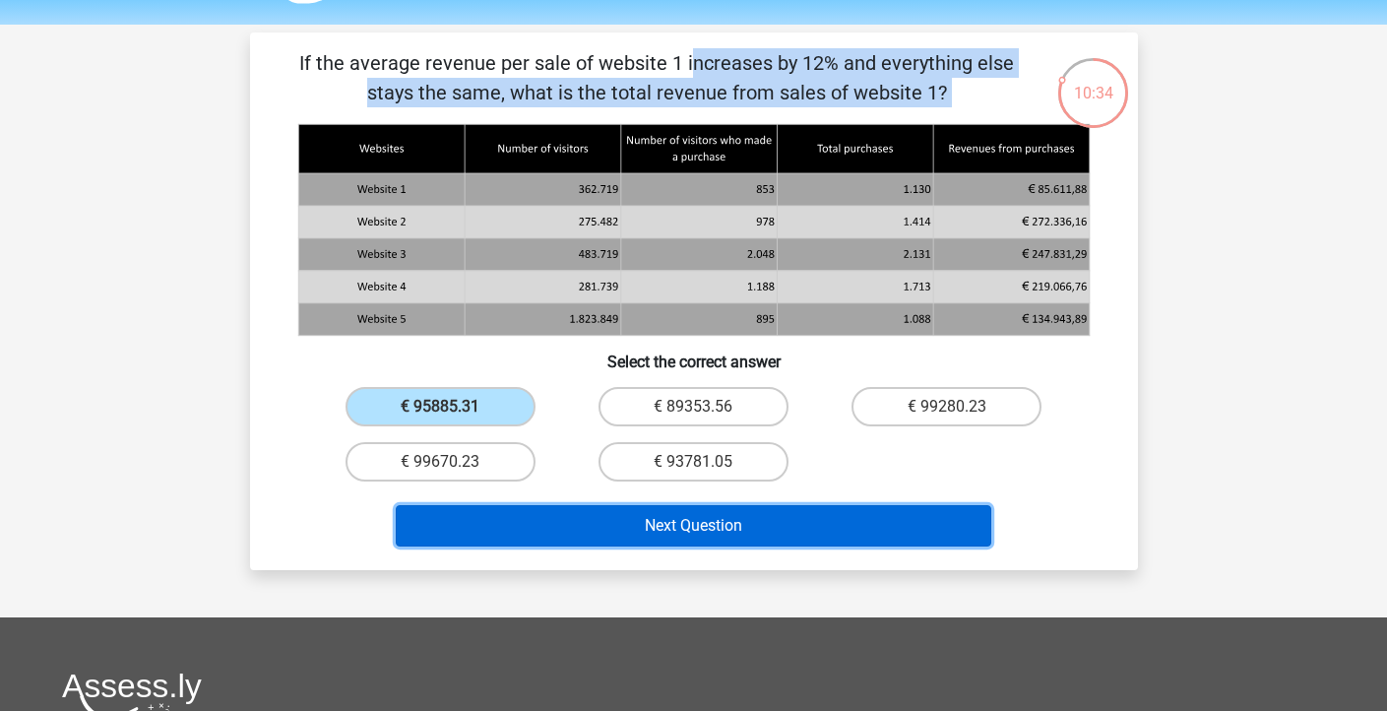
click at [538, 531] on button "Next Question" at bounding box center [694, 525] width 596 height 41
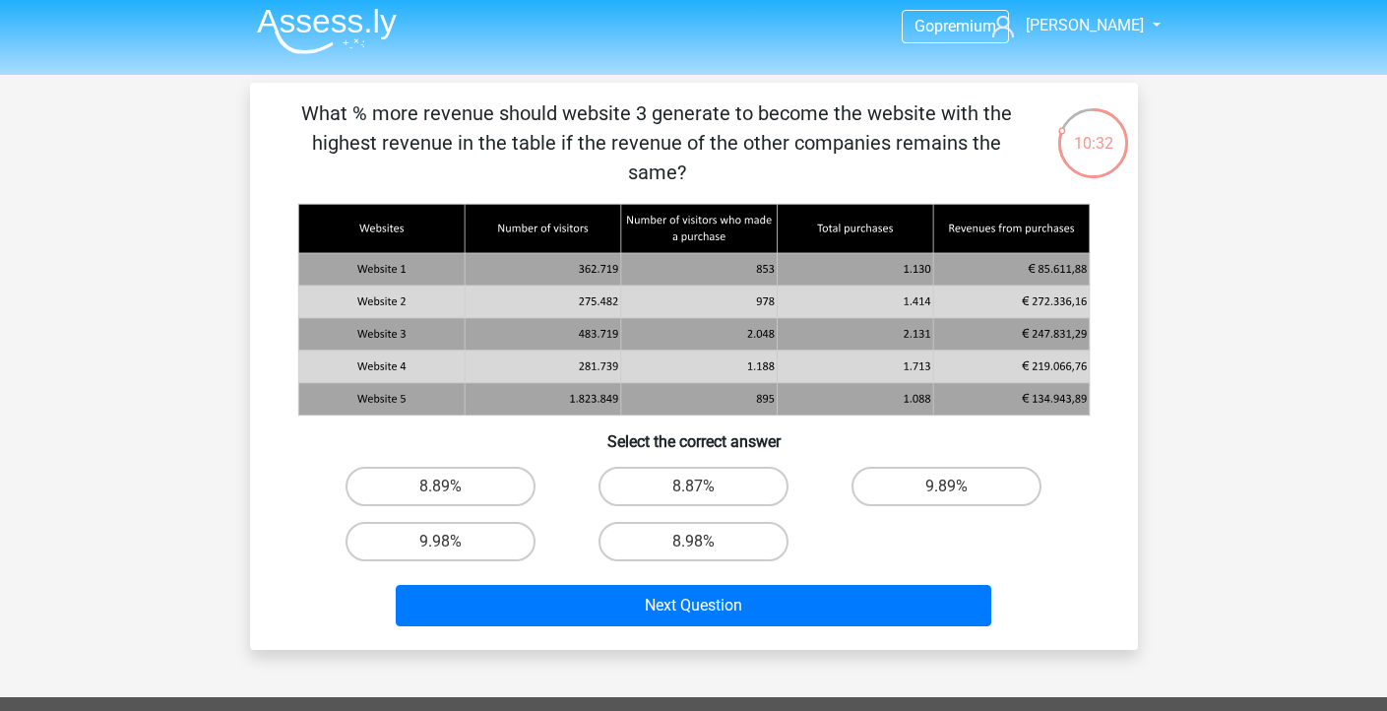
scroll to position [0, 0]
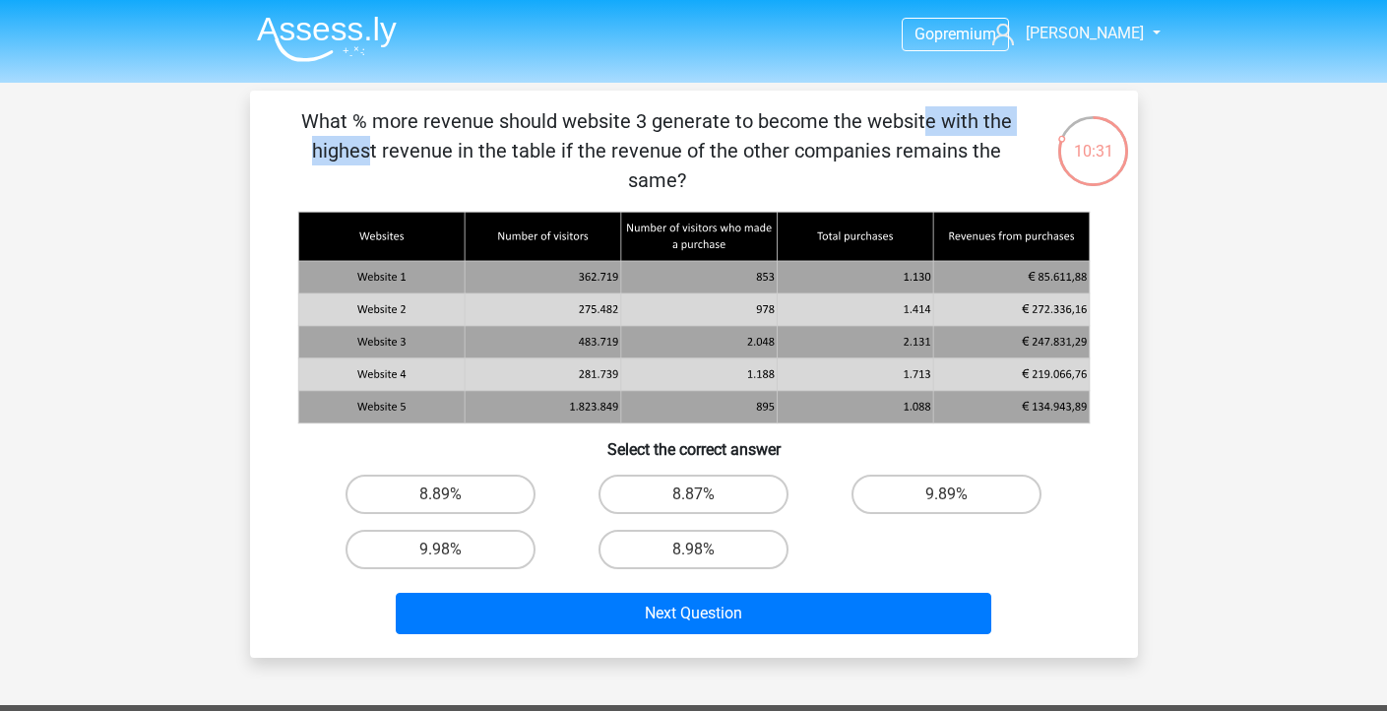
drag, startPoint x: 498, startPoint y: 121, endPoint x: 653, endPoint y: 124, distance: 154.6
click at [653, 124] on p "What % more revenue should website 3 generate to become the website with the hi…" at bounding box center [657, 150] width 751 height 89
click at [648, 122] on p "What % more revenue should website 3 generate to become the website with the hi…" at bounding box center [657, 150] width 751 height 89
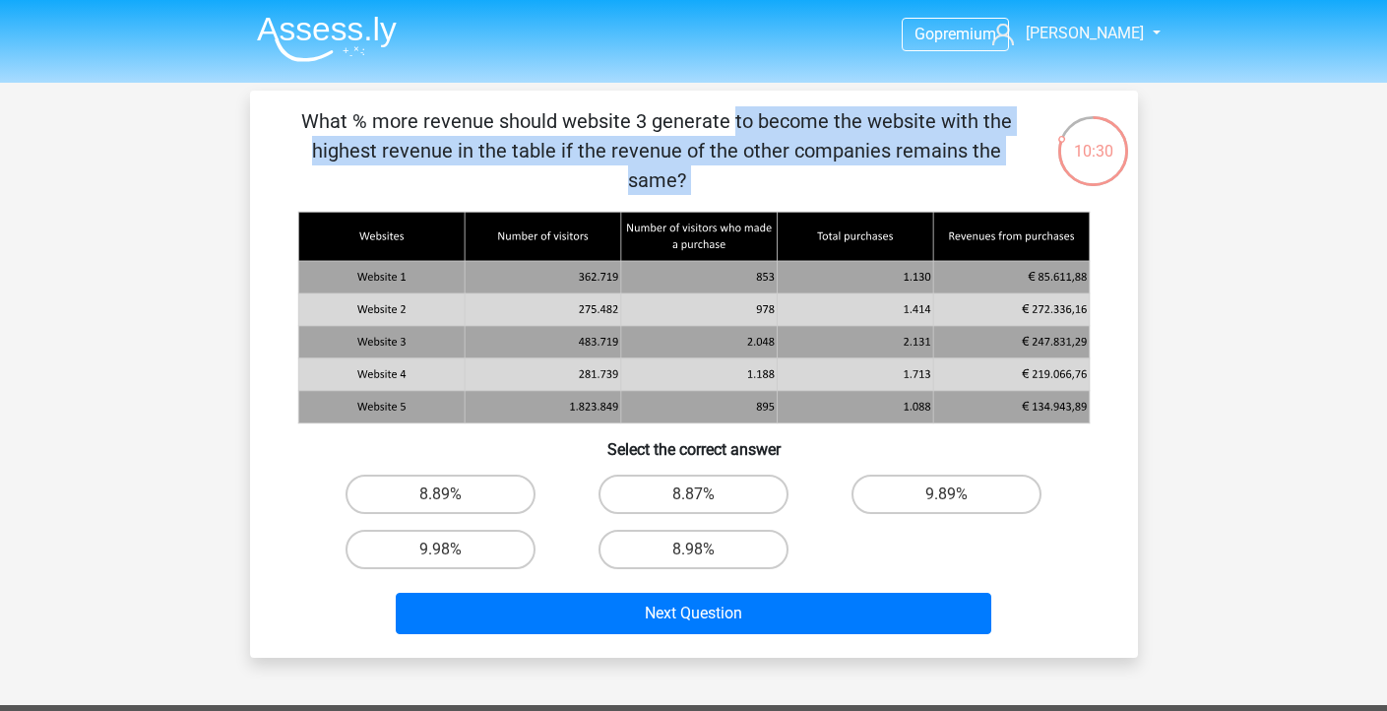
click at [648, 122] on p "What % more revenue should website 3 generate to become the website with the hi…" at bounding box center [657, 150] width 751 height 89
click at [644, 123] on p "What % more revenue should website 3 generate to become the website with the hi…" at bounding box center [657, 150] width 751 height 89
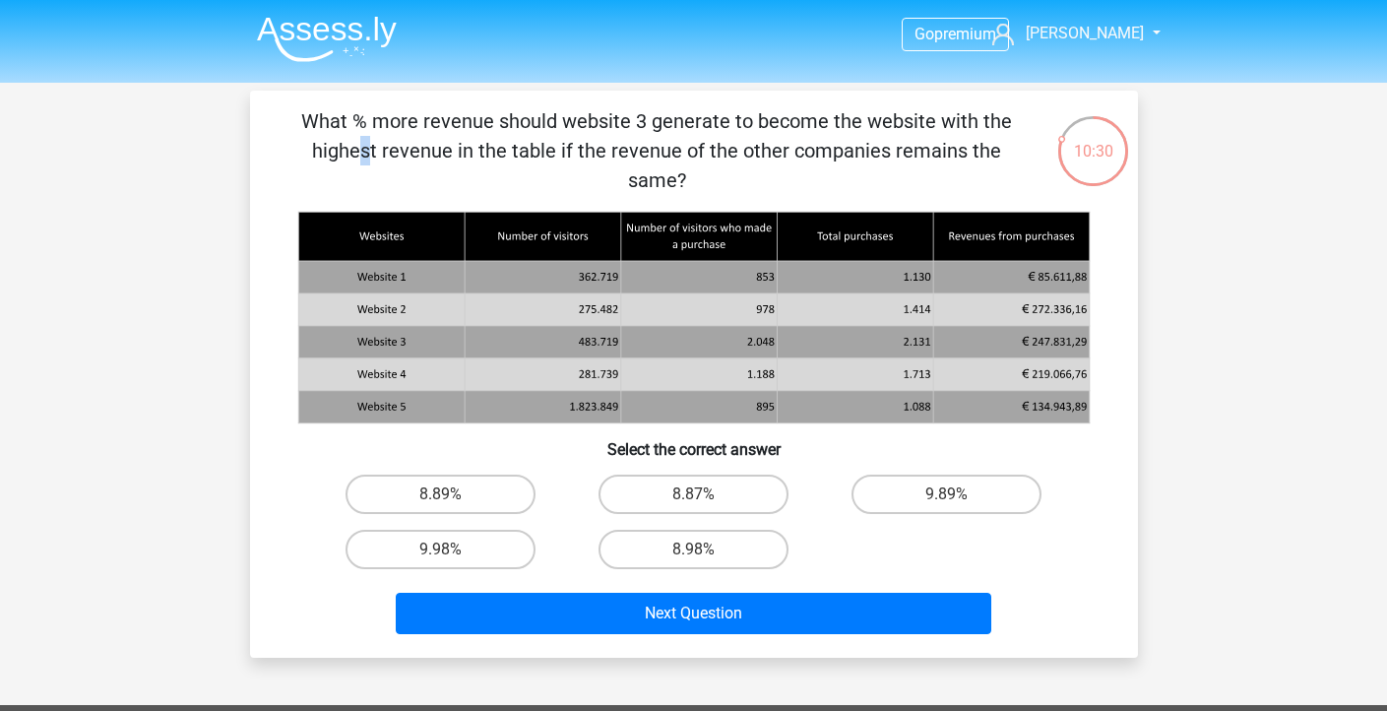
click at [644, 123] on p "What % more revenue should website 3 generate to become the website with the hi…" at bounding box center [657, 150] width 751 height 89
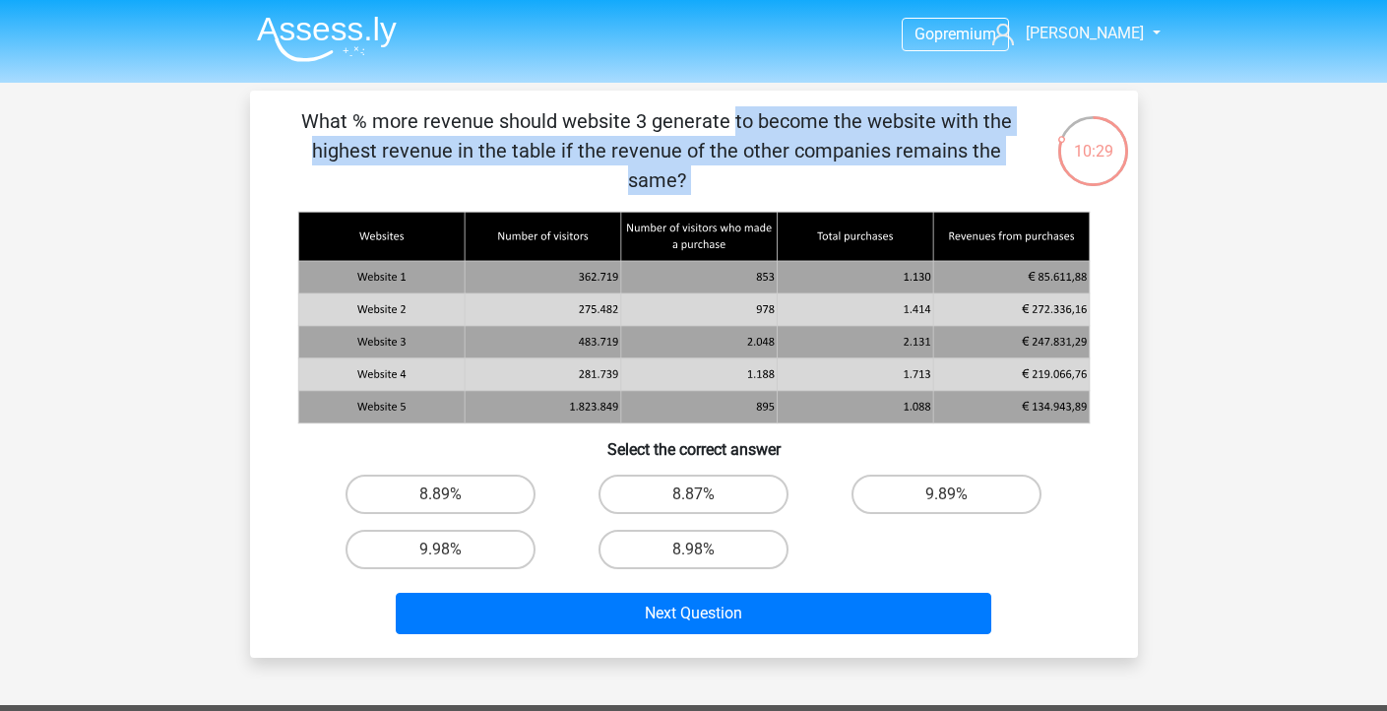
click at [644, 123] on p "What % more revenue should website 3 generate to become the website with the hi…" at bounding box center [657, 150] width 751 height 89
click at [655, 122] on p "What % more revenue should website 3 generate to become the website with the hi…" at bounding box center [657, 150] width 751 height 89
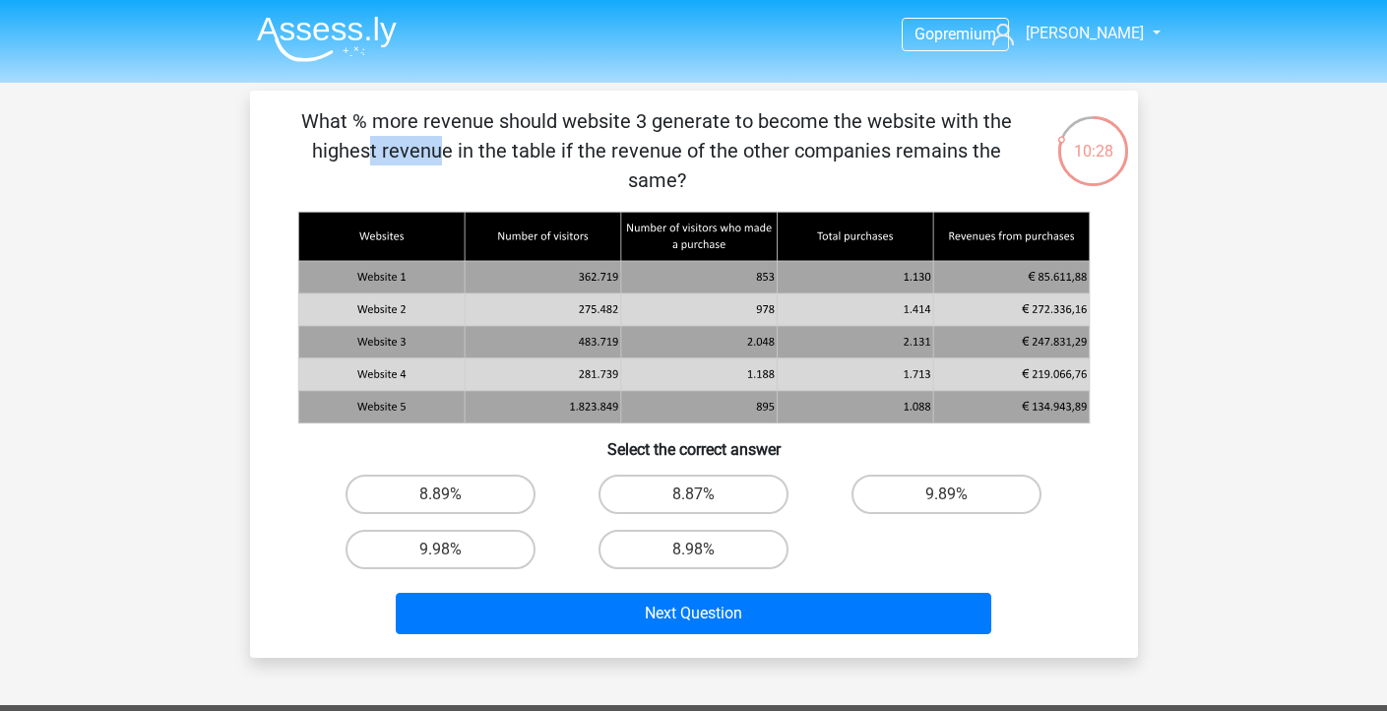
click at [655, 122] on p "What % more revenue should website 3 generate to become the website with the hi…" at bounding box center [657, 150] width 751 height 89
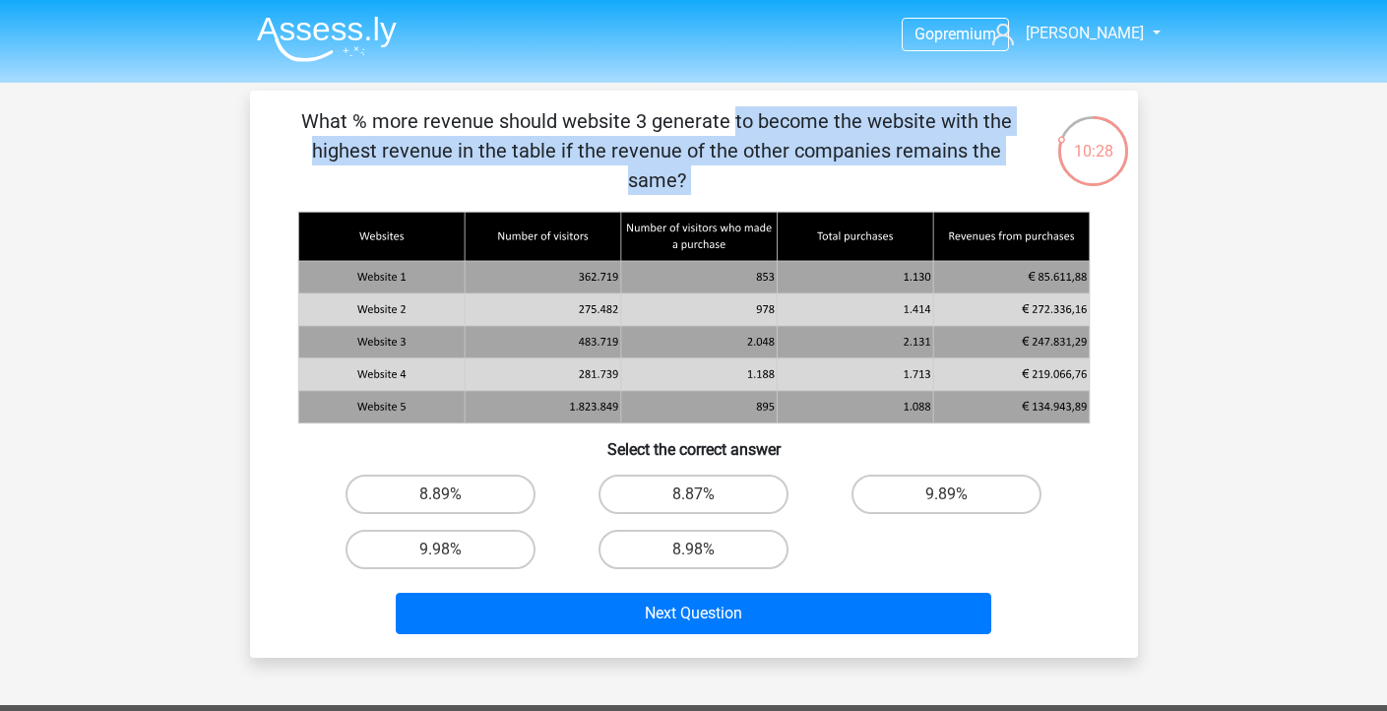
click at [655, 122] on p "What % more revenue should website 3 generate to become the website with the hi…" at bounding box center [657, 150] width 751 height 89
click at [643, 129] on p "What % more revenue should website 3 generate to become the website with the hi…" at bounding box center [657, 150] width 751 height 89
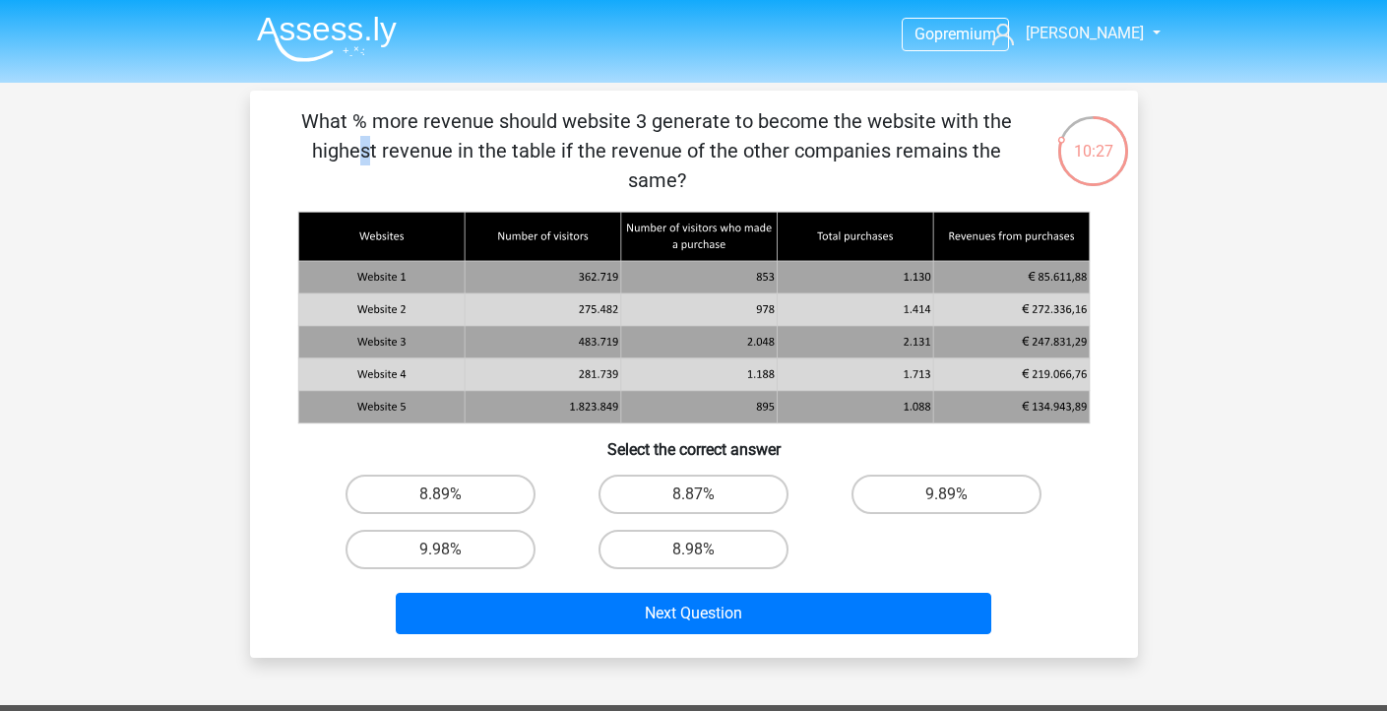
click at [643, 129] on p "What % more revenue should website 3 generate to become the website with the hi…" at bounding box center [657, 150] width 751 height 89
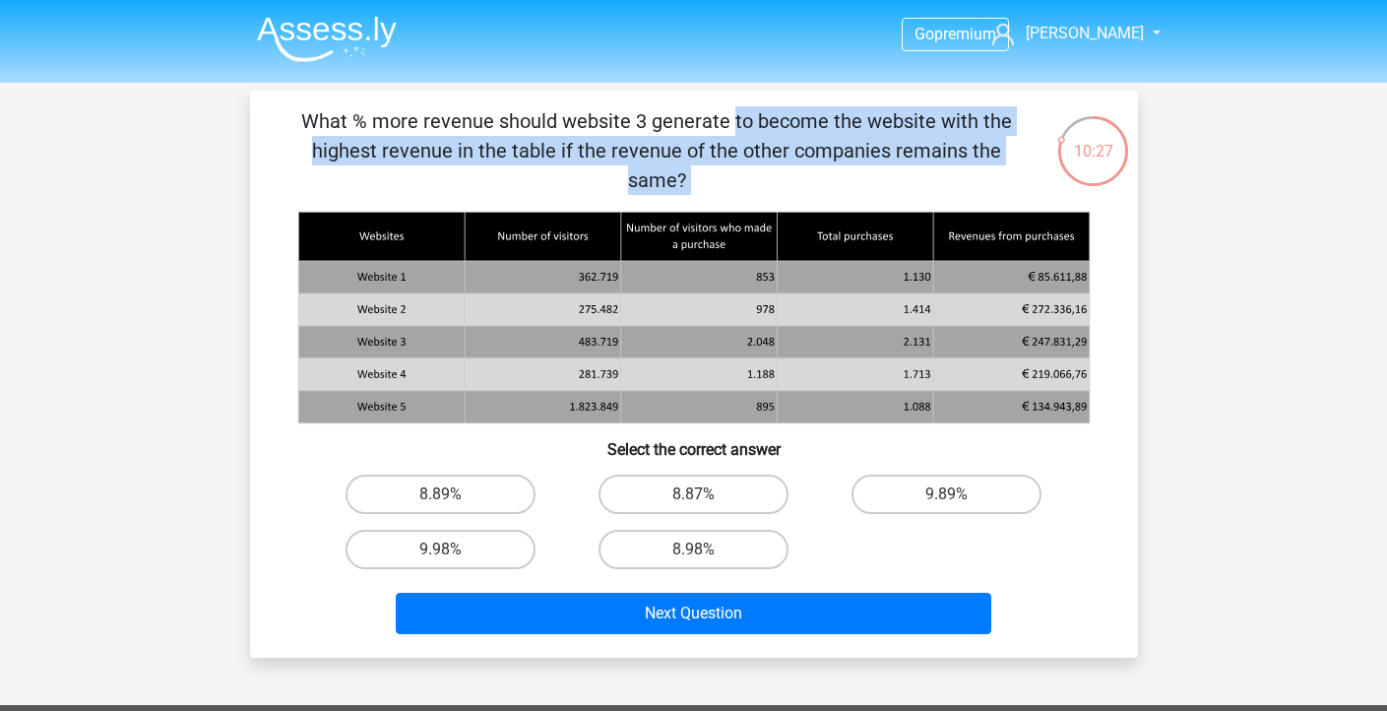
click at [643, 129] on p "What % more revenue should website 3 generate to become the website with the hi…" at bounding box center [657, 150] width 751 height 89
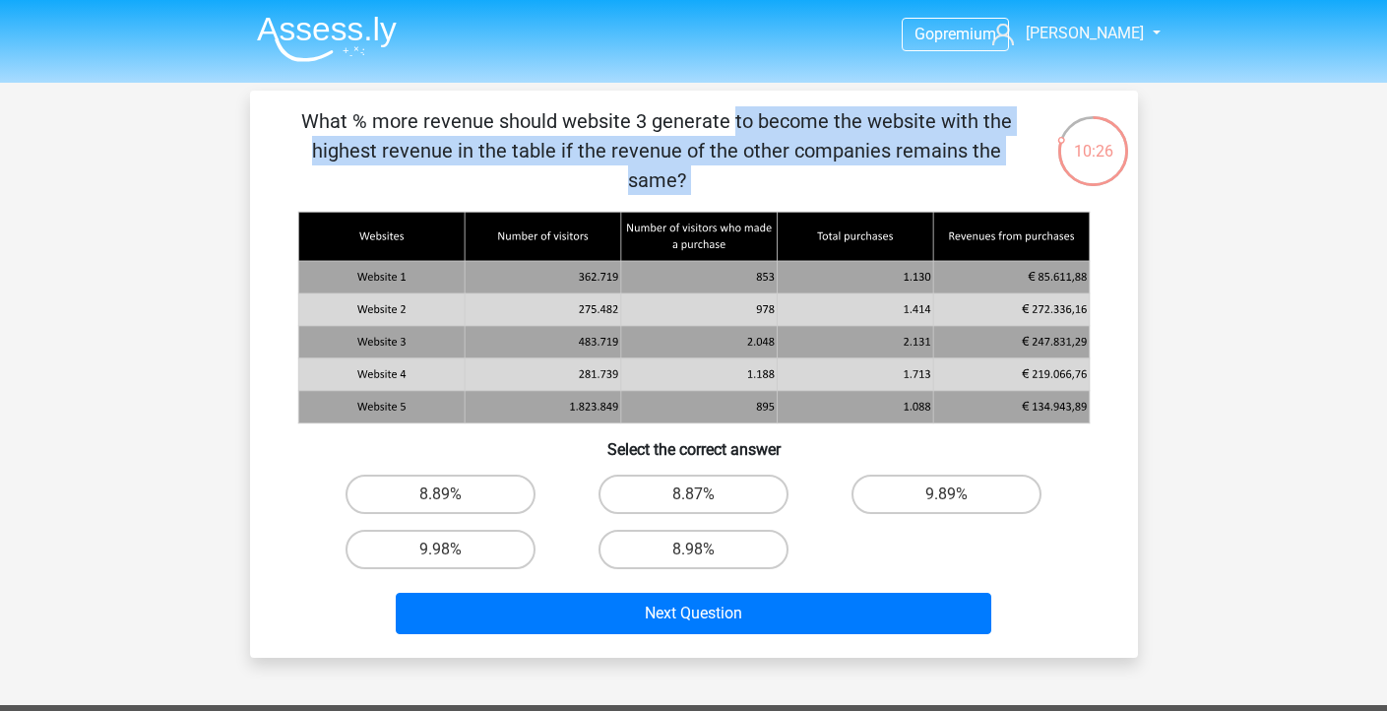
click at [643, 129] on p "What % more revenue should website 3 generate to become the website with the hi…" at bounding box center [657, 150] width 751 height 89
click at [914, 475] on label "9.89%" at bounding box center [947, 494] width 190 height 39
click at [947, 494] on input "9.89%" at bounding box center [953, 500] width 13 height 13
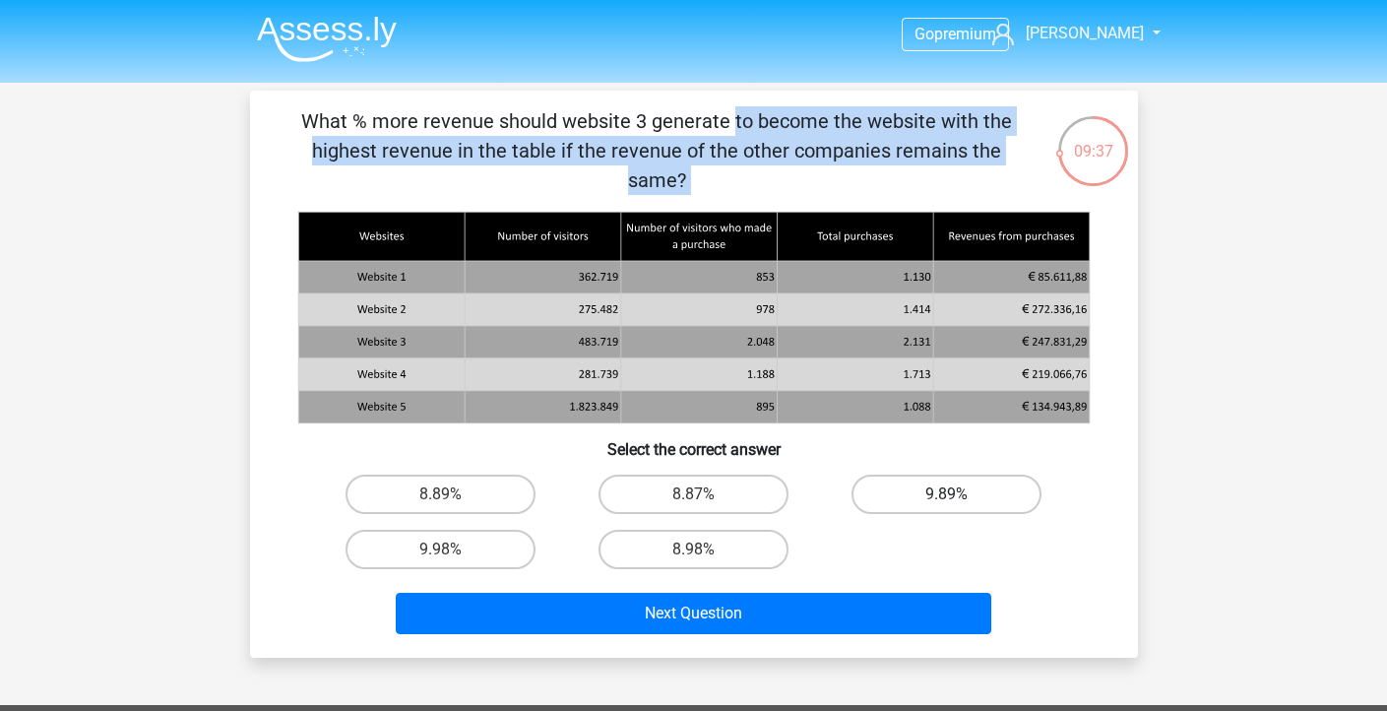
radio input "true"
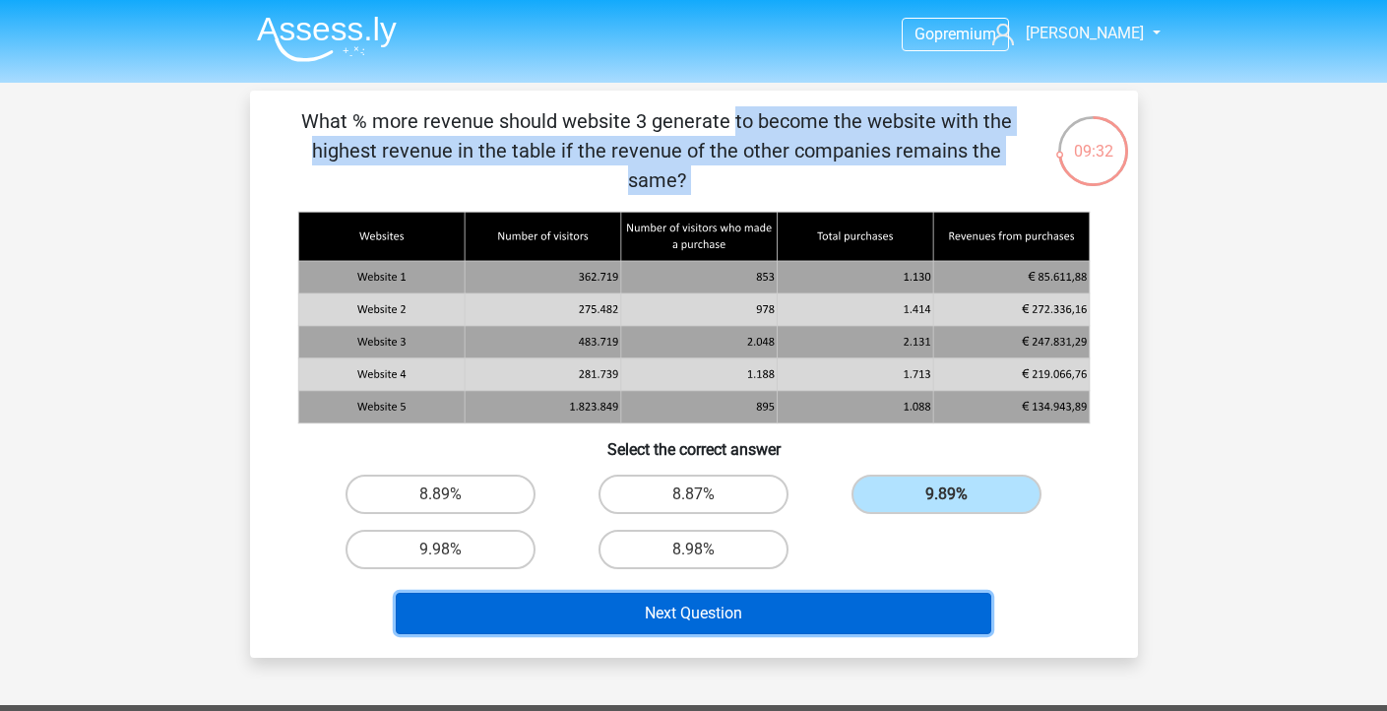
click at [785, 593] on button "Next Question" at bounding box center [694, 613] width 596 height 41
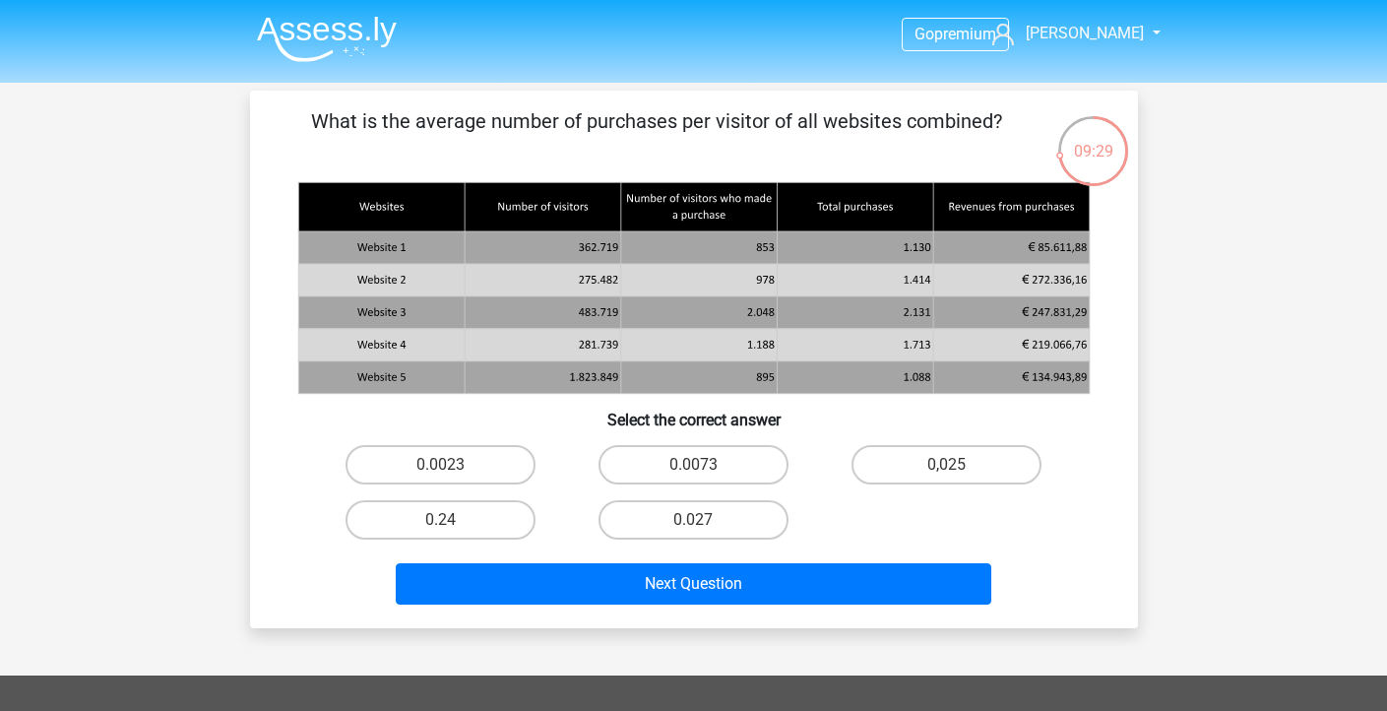
click at [501, 124] on p "What is the average number of purchases per visitor of all websites combined?" at bounding box center [657, 135] width 751 height 59
click at [501, 126] on p "What is the average number of purchases per visitor of all websites combined?" at bounding box center [657, 135] width 751 height 59
click at [498, 128] on p "What is the average number of purchases per visitor of all websites combined?" at bounding box center [657, 135] width 751 height 59
click at [491, 127] on p "What is the average number of purchases per visitor of all websites combined?" at bounding box center [657, 135] width 751 height 59
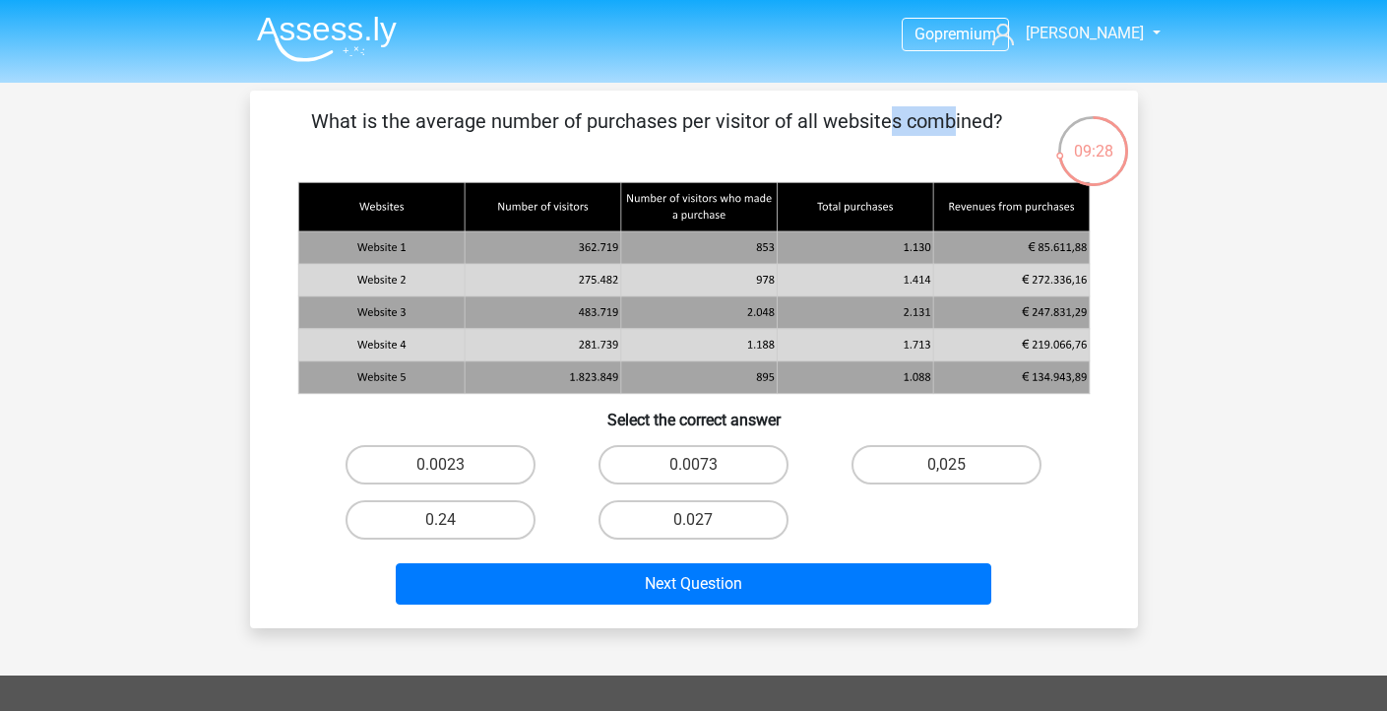
click at [491, 127] on p "What is the average number of purchases per visitor of all websites combined?" at bounding box center [657, 135] width 751 height 59
click at [718, 524] on label "0.027" at bounding box center [694, 519] width 190 height 39
click at [706, 524] on input "0.027" at bounding box center [699, 526] width 13 height 13
radio input "true"
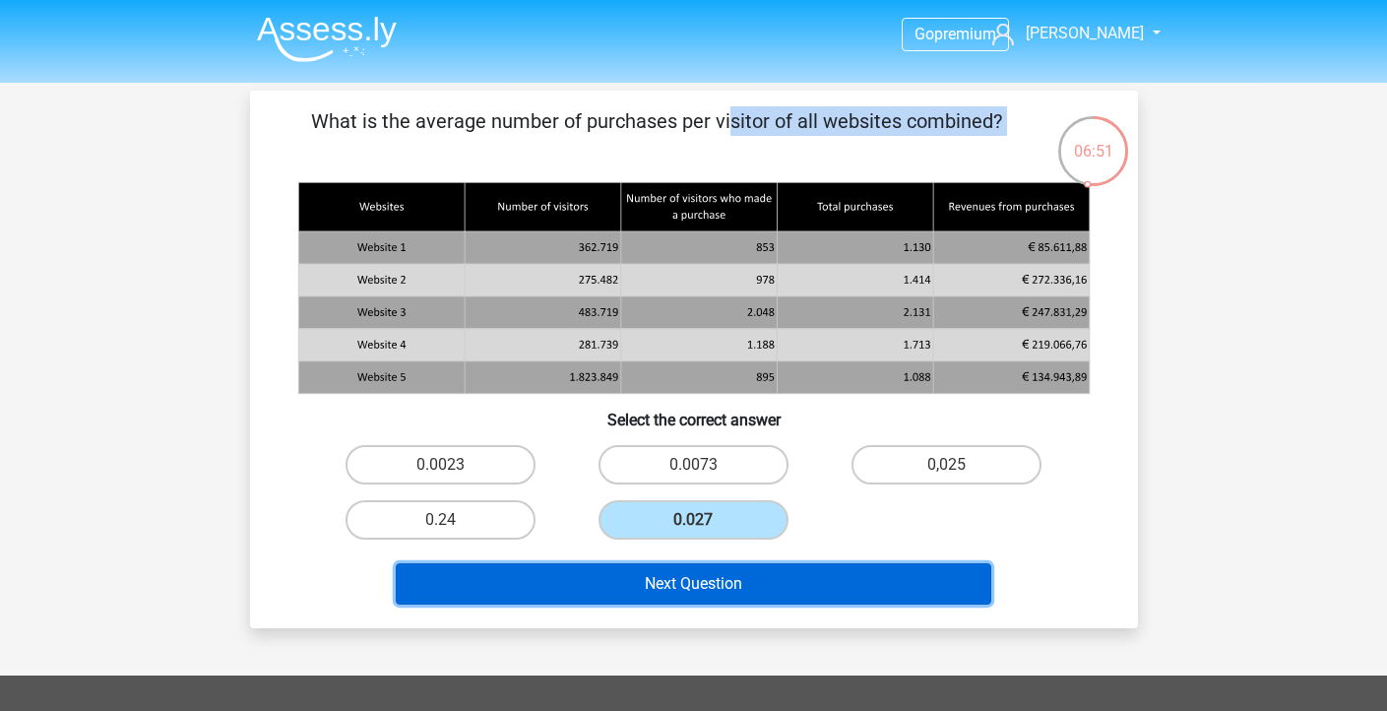
click at [775, 602] on button "Next Question" at bounding box center [694, 583] width 596 height 41
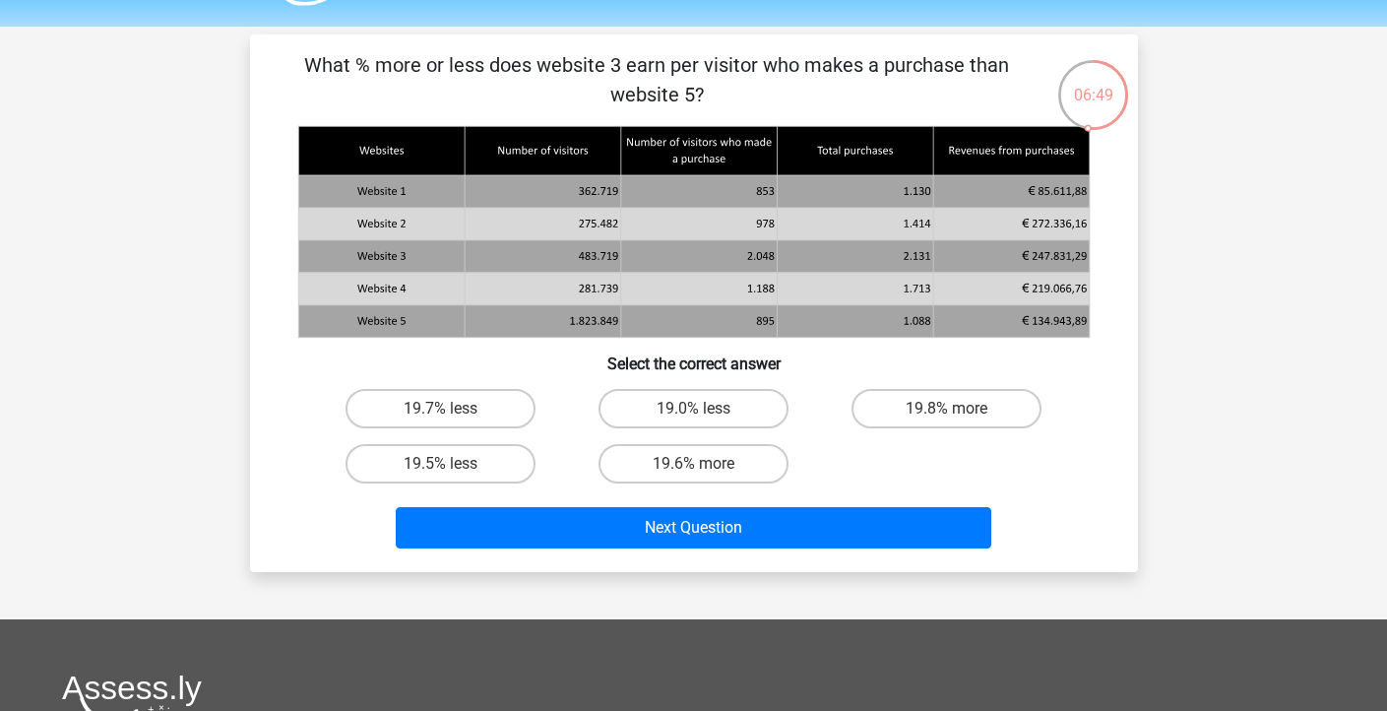
scroll to position [53, 0]
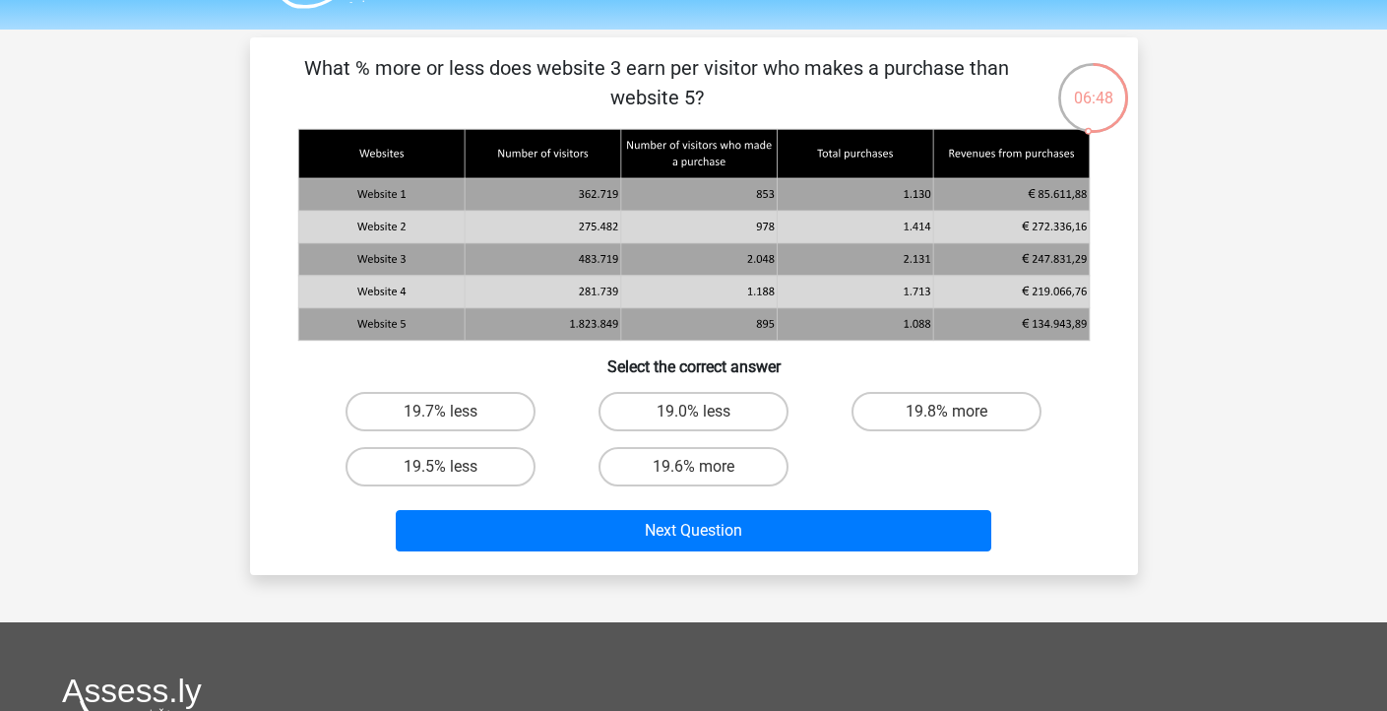
click at [621, 76] on p "What % more or less does website 3 earn per visitor who makes a purchase than w…" at bounding box center [657, 82] width 751 height 59
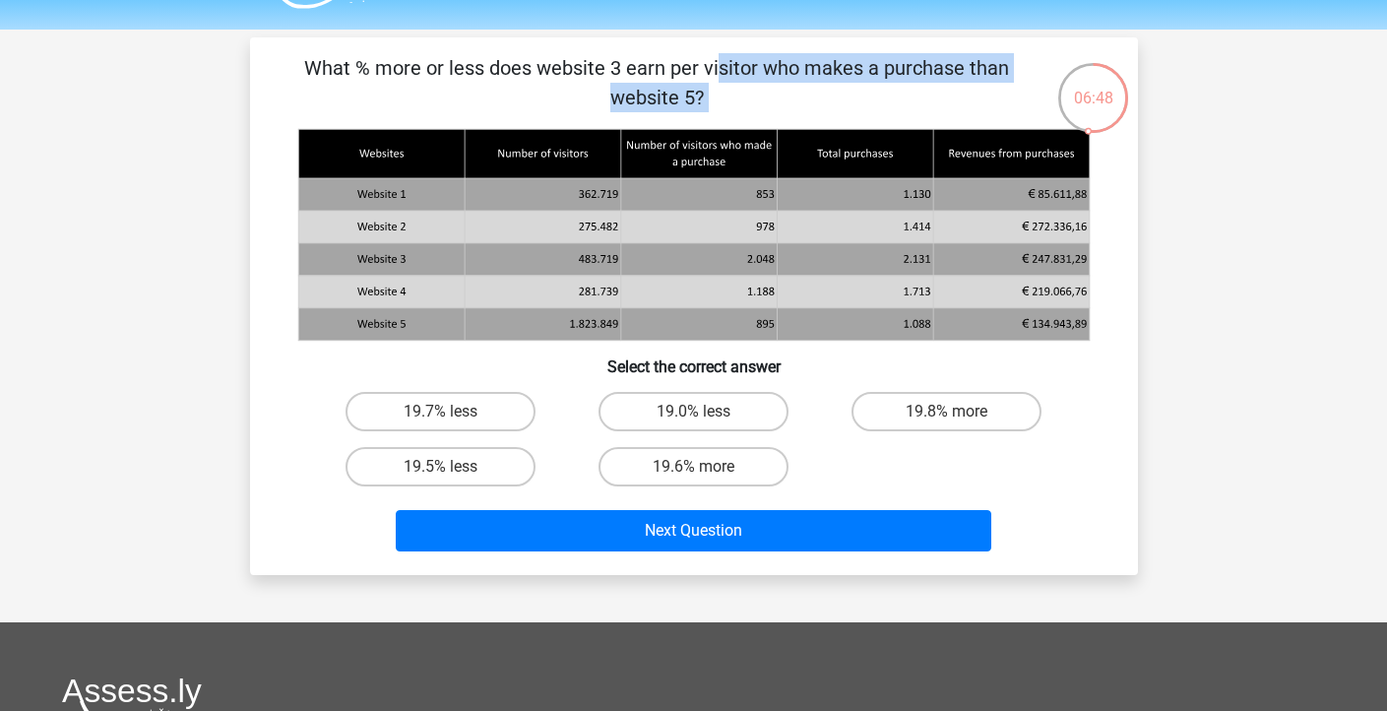
click at [621, 76] on p "What % more or less does website 3 earn per visitor who makes a purchase than w…" at bounding box center [657, 82] width 751 height 59
click at [459, 413] on label "19.7% less" at bounding box center [441, 411] width 190 height 39
click at [453, 413] on input "19.7% less" at bounding box center [446, 418] width 13 height 13
radio input "true"
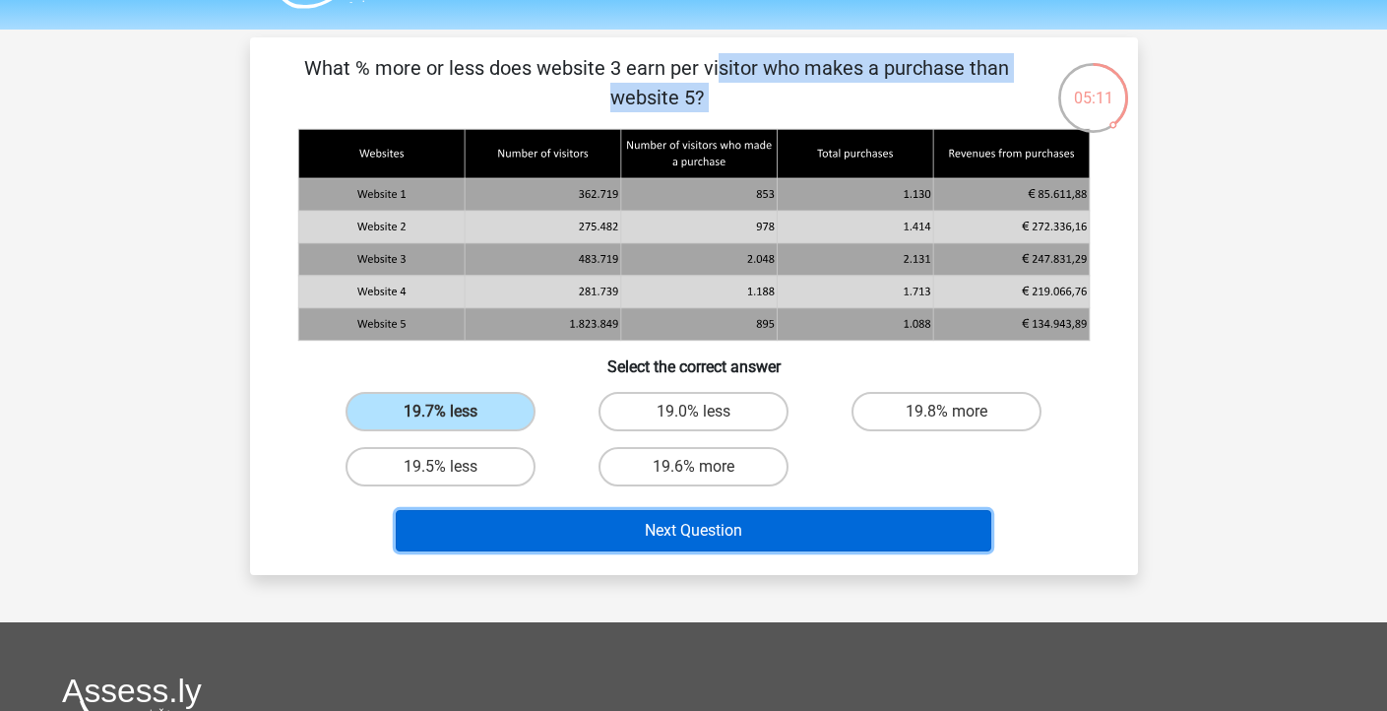
click at [605, 540] on button "Next Question" at bounding box center [694, 530] width 596 height 41
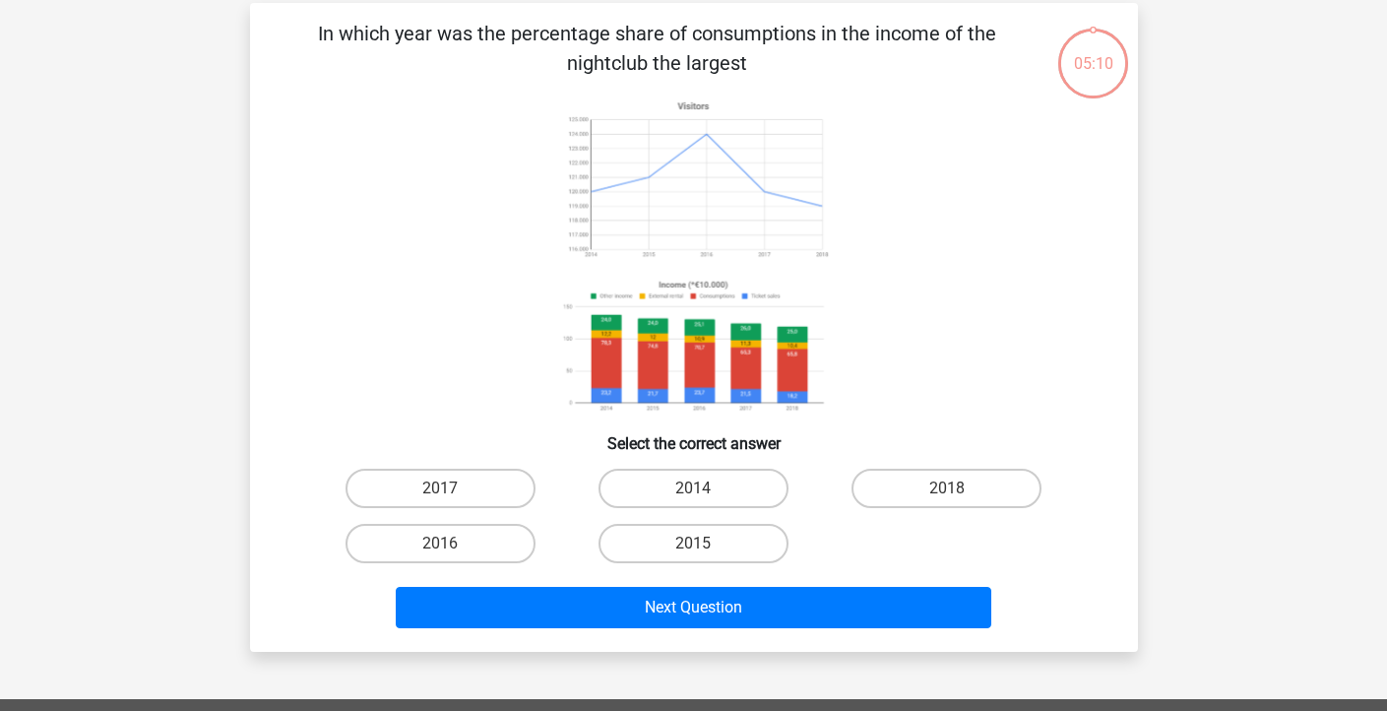
scroll to position [91, 0]
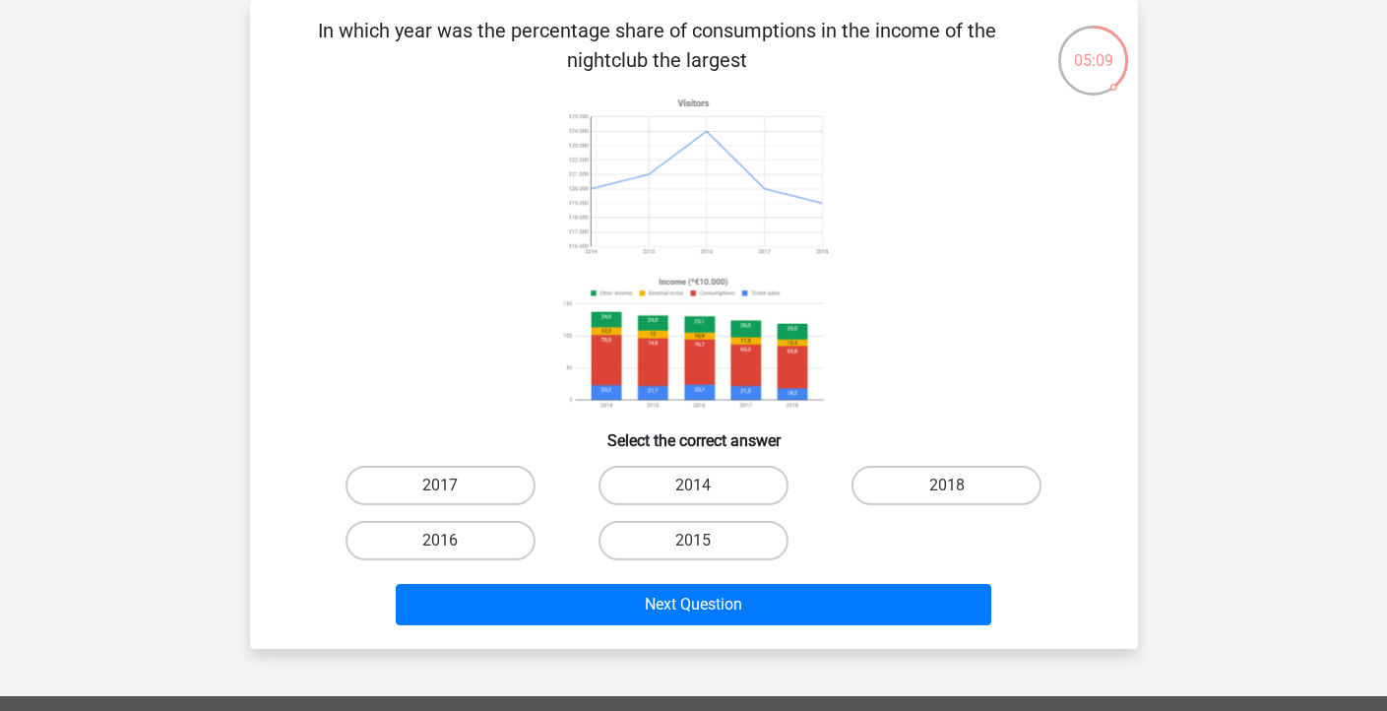
click at [602, 44] on p "In which year was the percentage share of consumptions in the income of the nig…" at bounding box center [657, 45] width 751 height 59
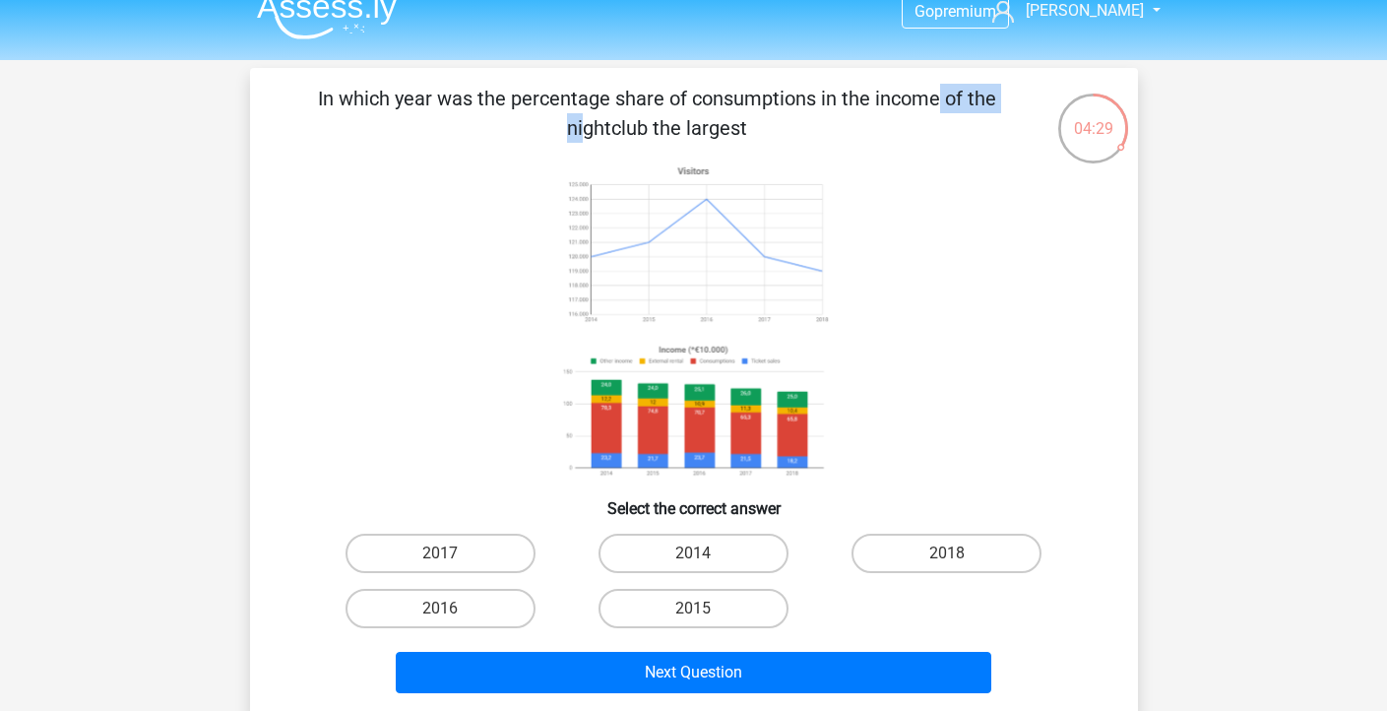
scroll to position [0, 0]
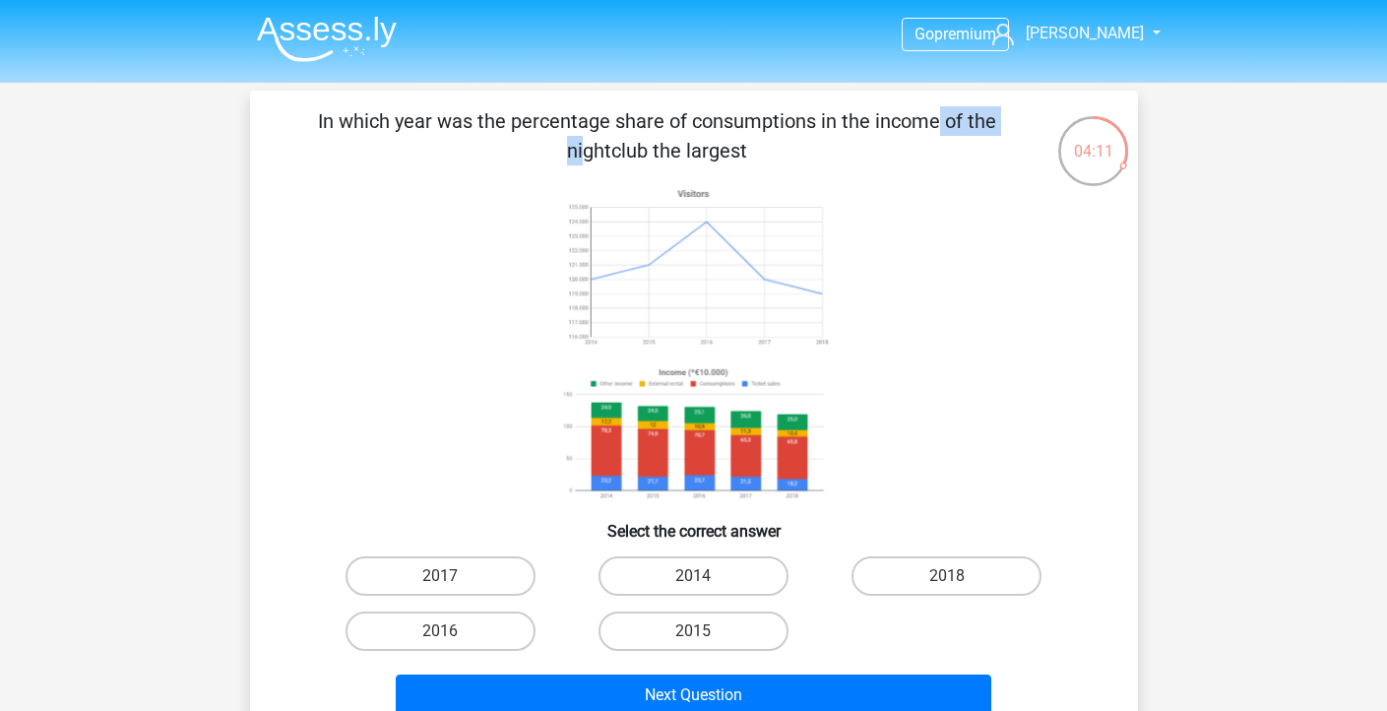
click at [695, 586] on input "2014" at bounding box center [699, 582] width 13 height 13
radio input "true"
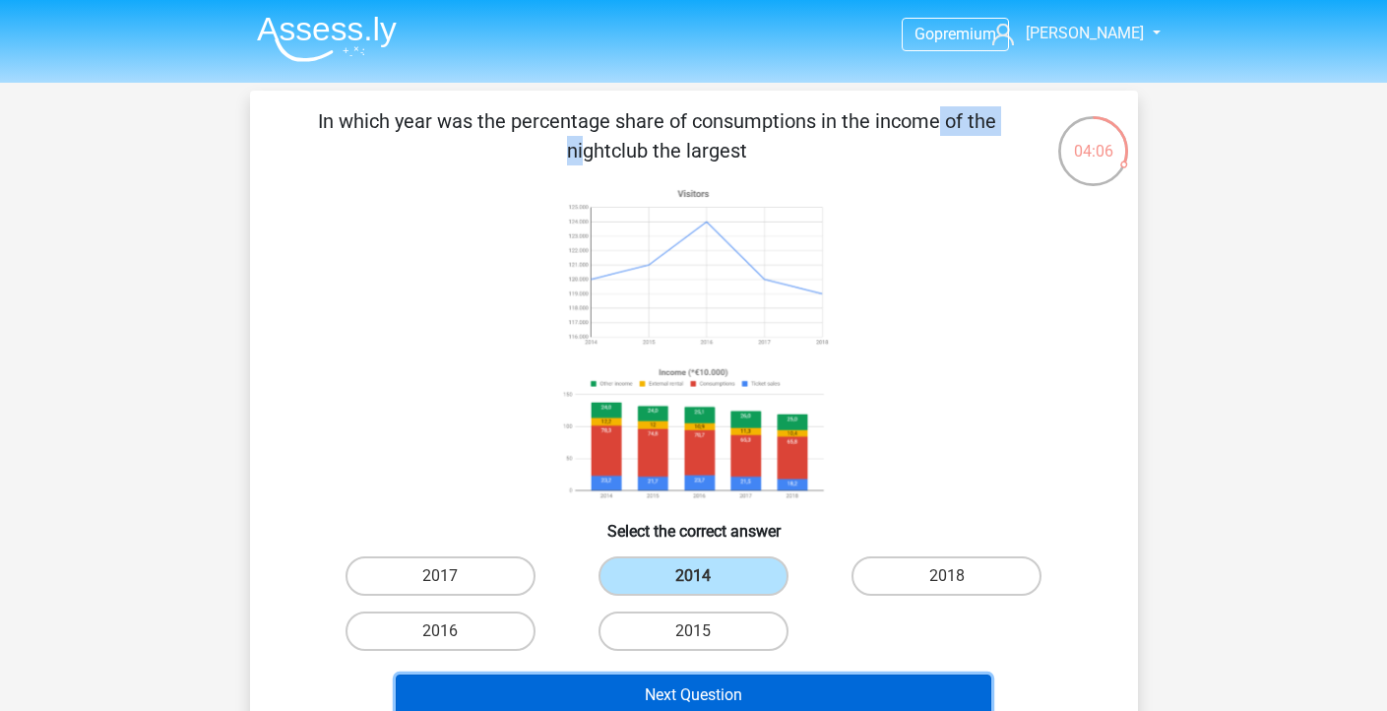
click at [540, 701] on button "Next Question" at bounding box center [694, 694] width 596 height 41
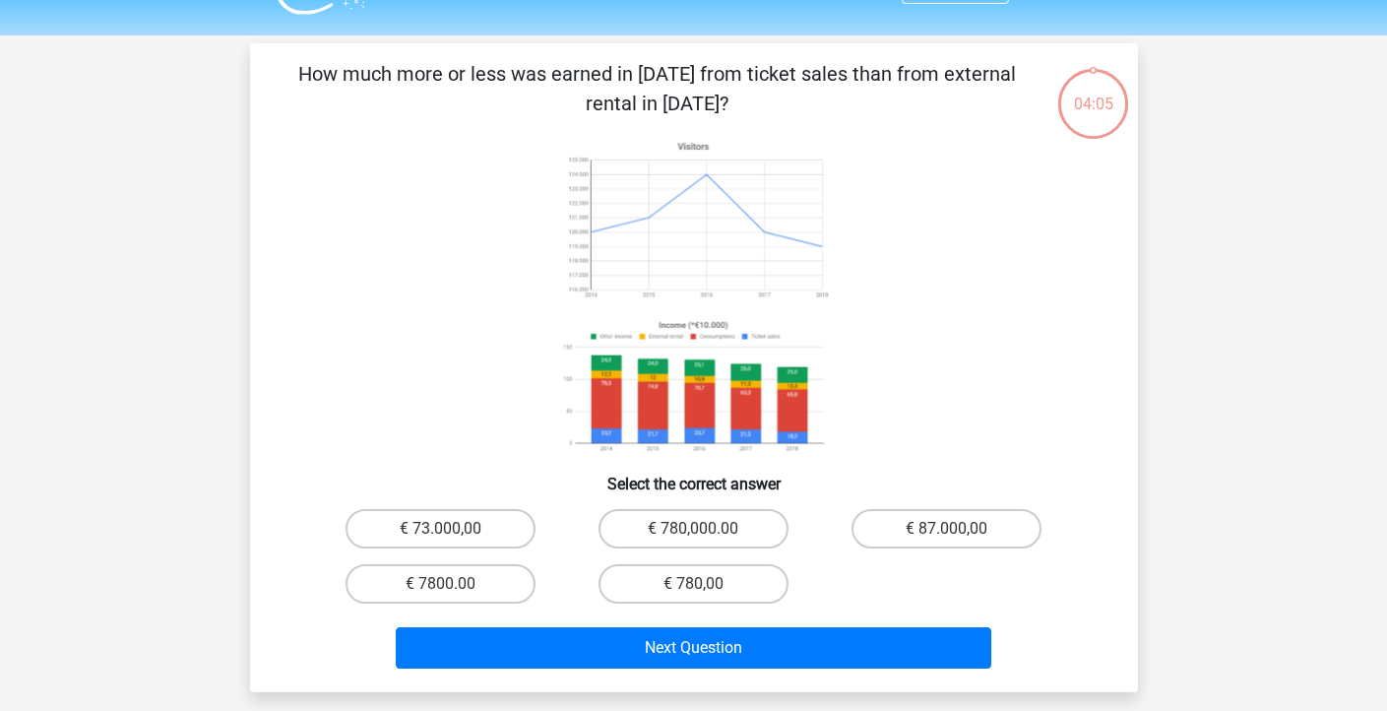
scroll to position [91, 0]
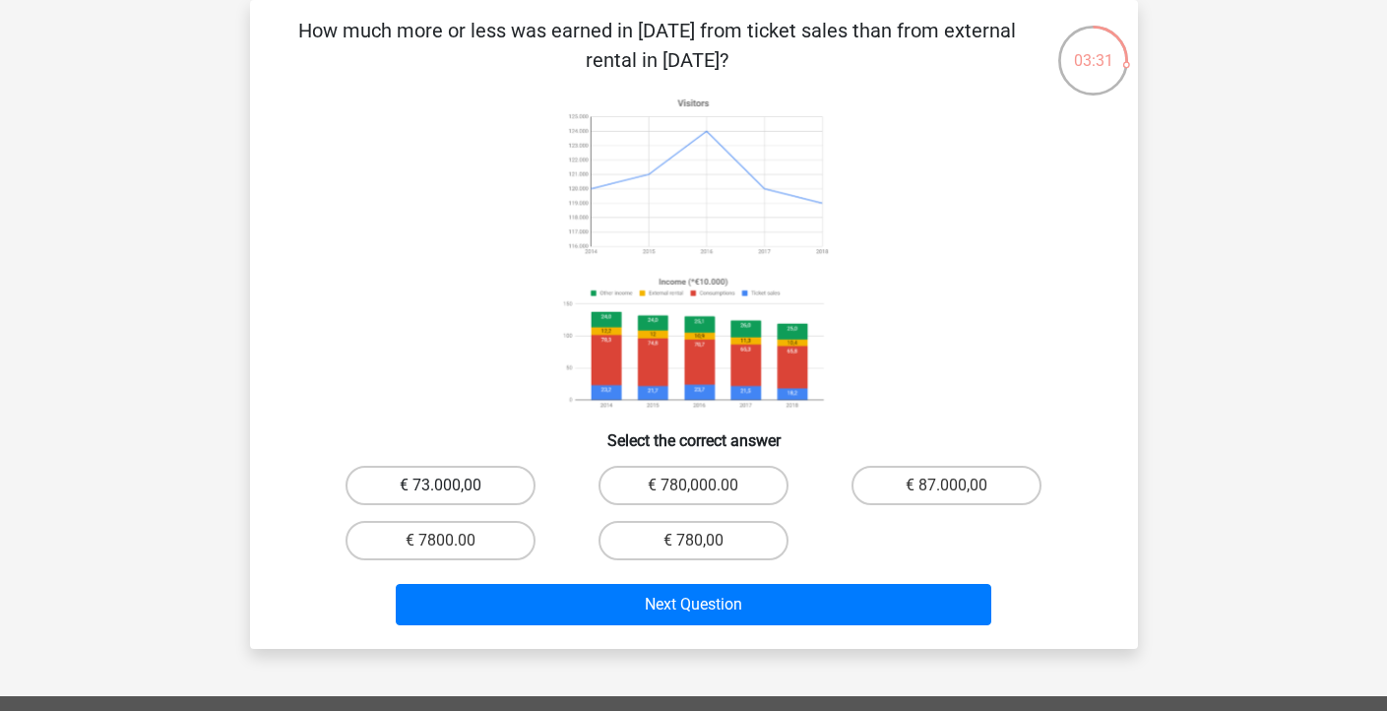
click at [502, 479] on label "€ 73.000,00" at bounding box center [441, 485] width 190 height 39
click at [453, 485] on input "€ 73.000,00" at bounding box center [446, 491] width 13 height 13
radio input "true"
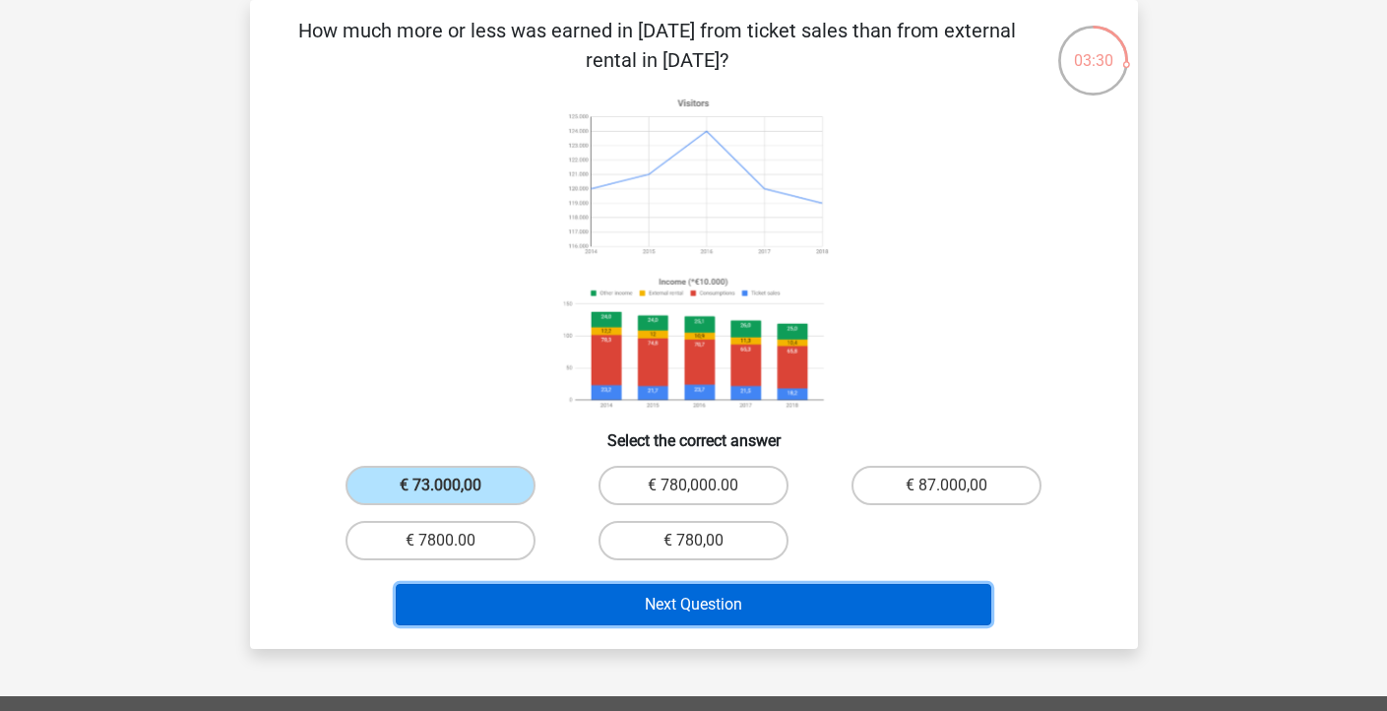
click at [711, 604] on button "Next Question" at bounding box center [694, 604] width 596 height 41
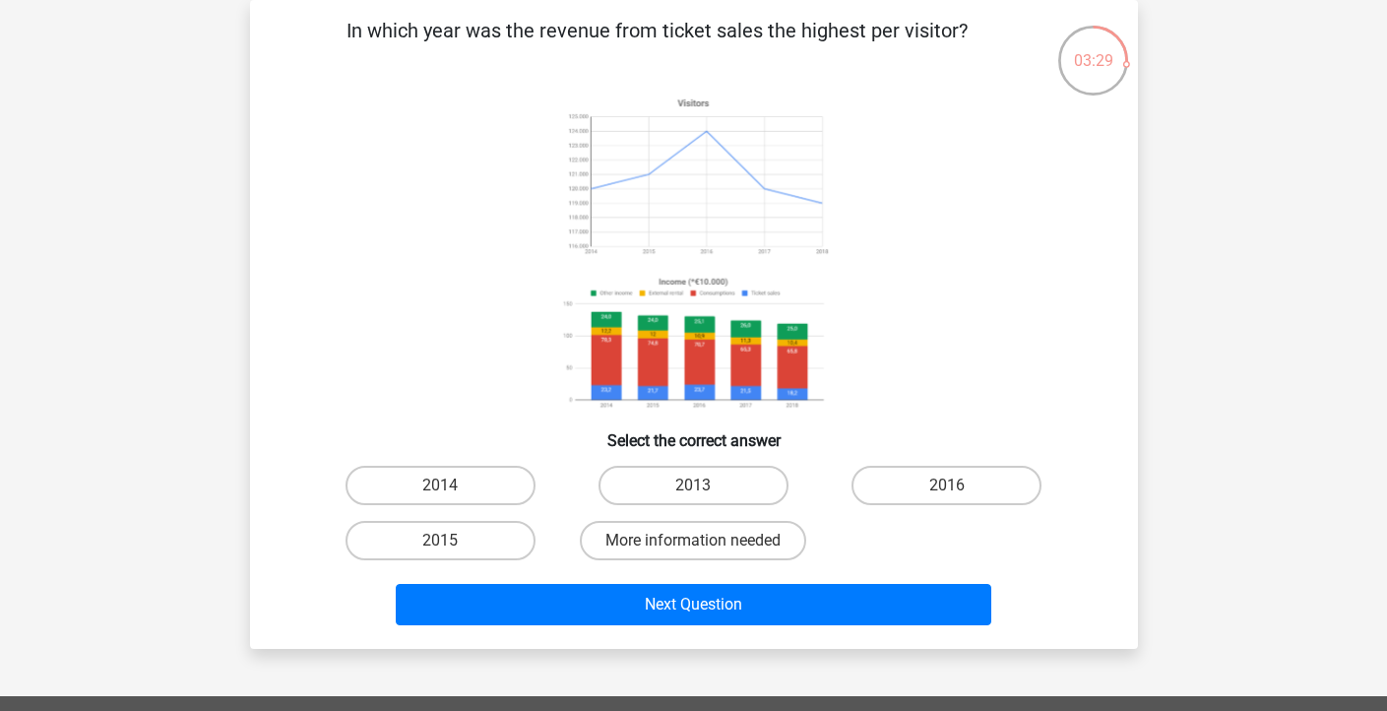
click at [549, 35] on p "In which year was the revenue from ticket sales the highest per visitor?" at bounding box center [657, 45] width 751 height 59
click at [549, 36] on p "In which year was the revenue from ticket sales the highest per visitor?" at bounding box center [657, 45] width 751 height 59
click at [383, 468] on label "2014" at bounding box center [441, 485] width 190 height 39
click at [440, 485] on input "2014" at bounding box center [446, 491] width 13 height 13
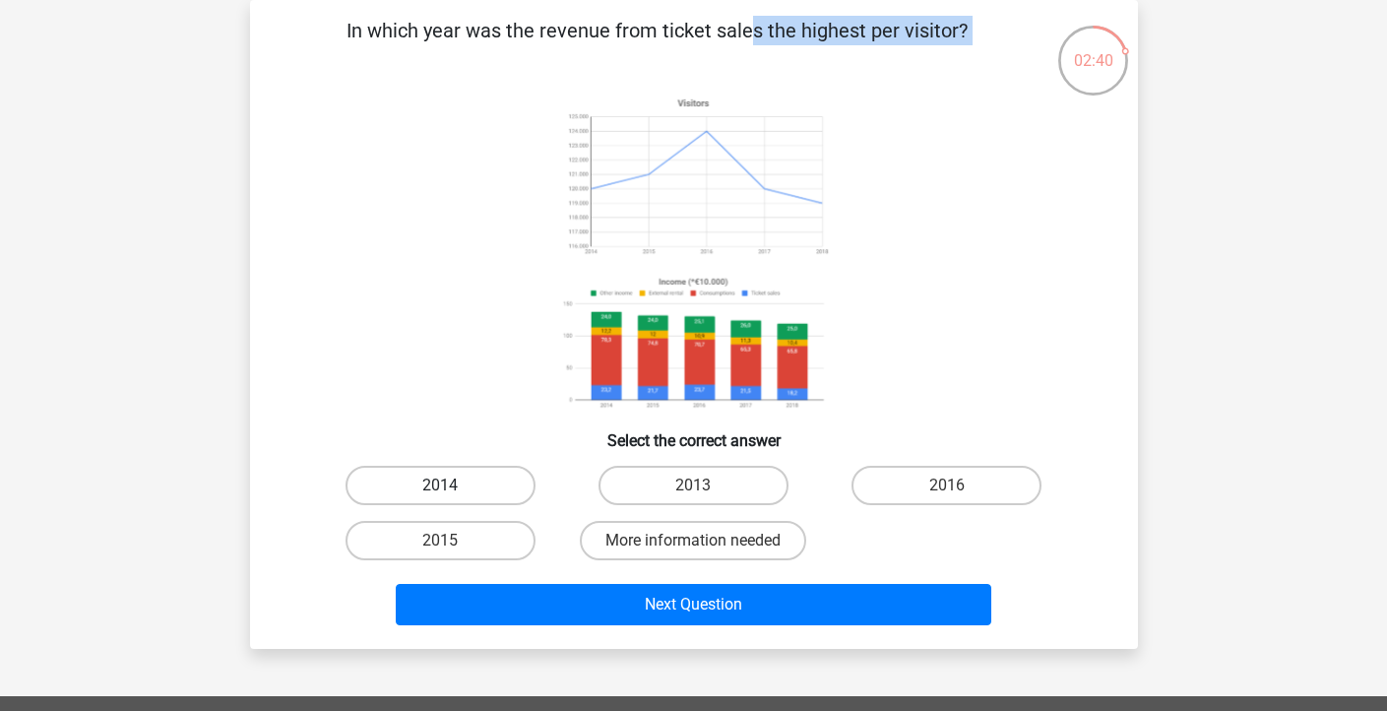
radio input "true"
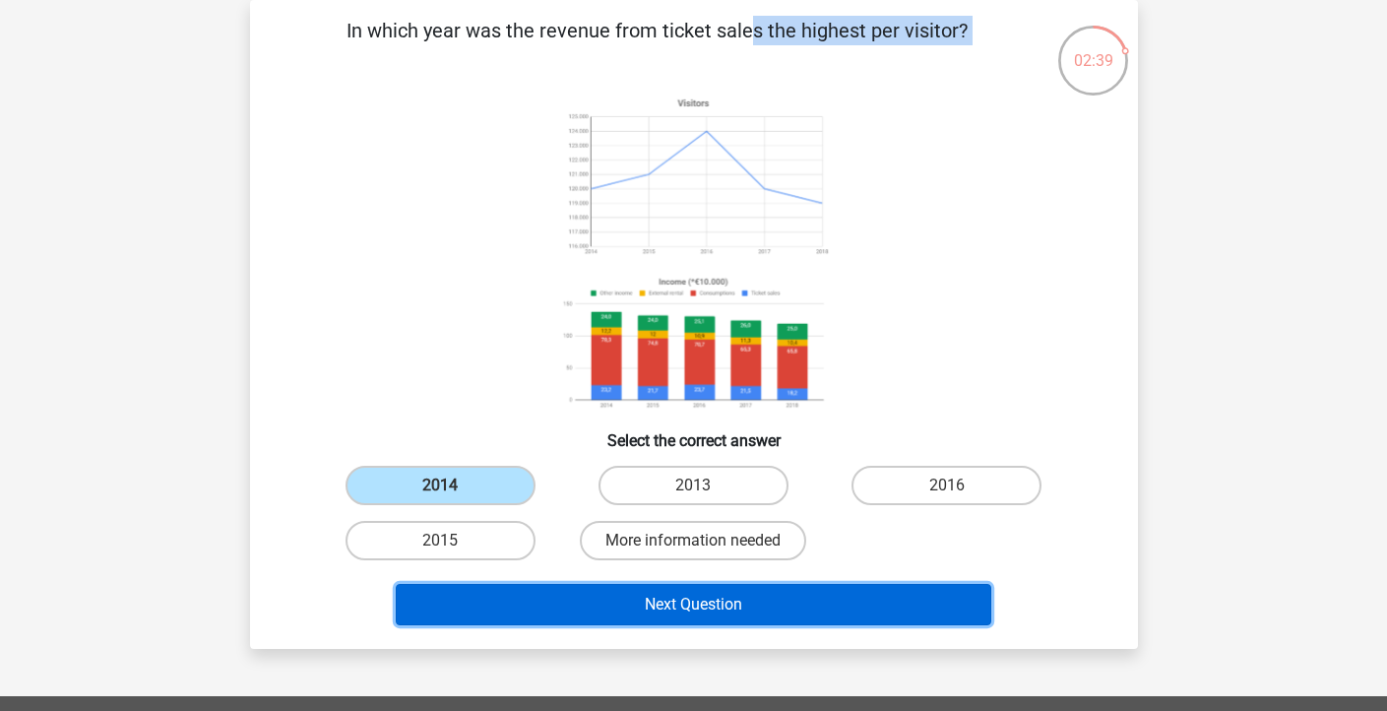
click at [558, 607] on button "Next Question" at bounding box center [694, 604] width 596 height 41
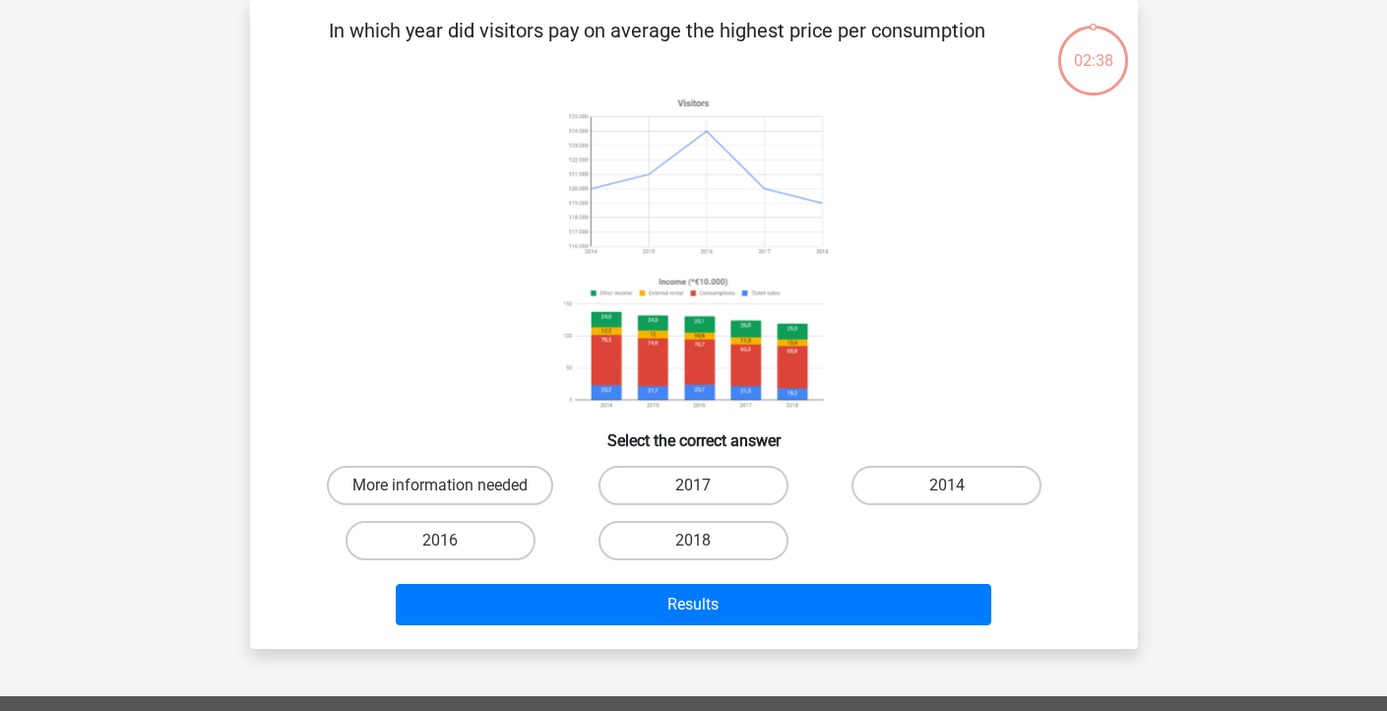
drag, startPoint x: 376, startPoint y: 31, endPoint x: 1036, endPoint y: 34, distance: 659.6
click at [1036, 34] on div "In which year did visitors pay on average the highest price per consumption Sel…" at bounding box center [694, 324] width 872 height 617
click at [824, 30] on p "In which year did visitors pay on average the highest price per consumption" at bounding box center [657, 45] width 751 height 59
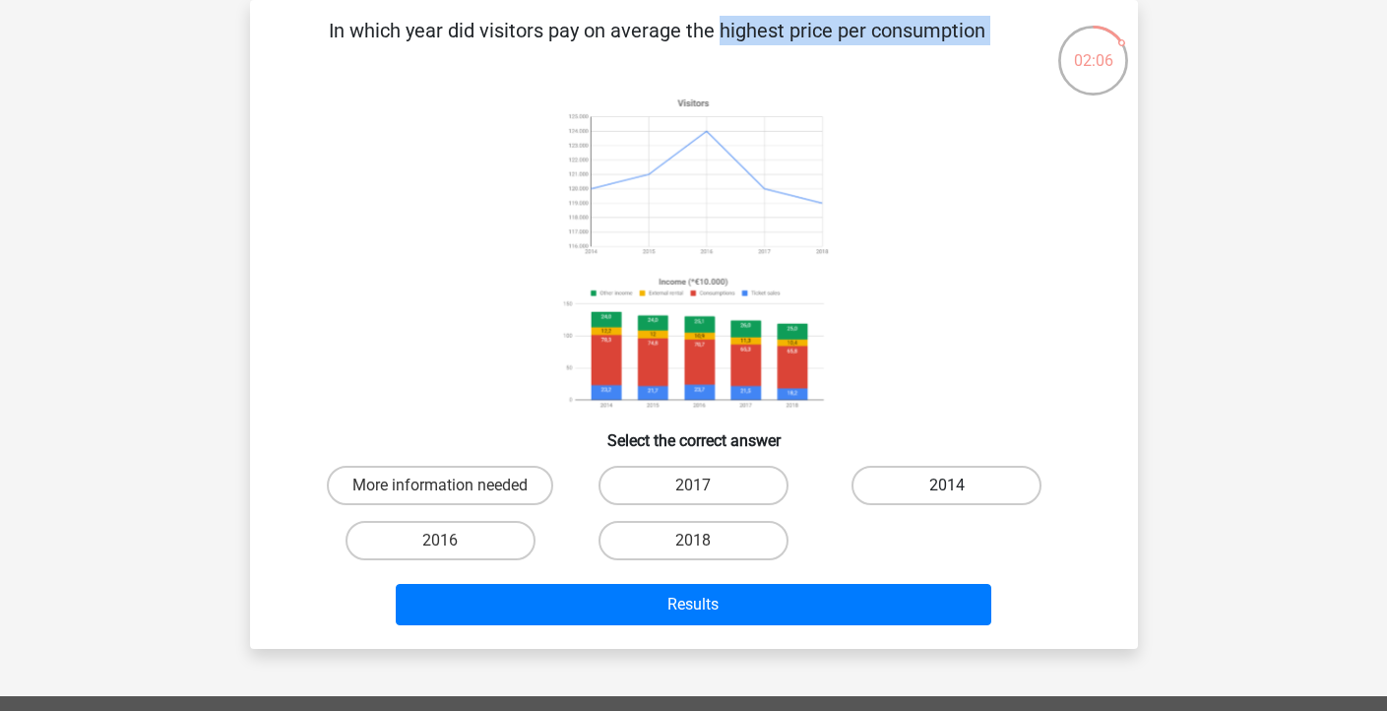
click at [962, 494] on label "2014" at bounding box center [947, 485] width 190 height 39
click at [960, 494] on input "2014" at bounding box center [953, 491] width 13 height 13
radio input "true"
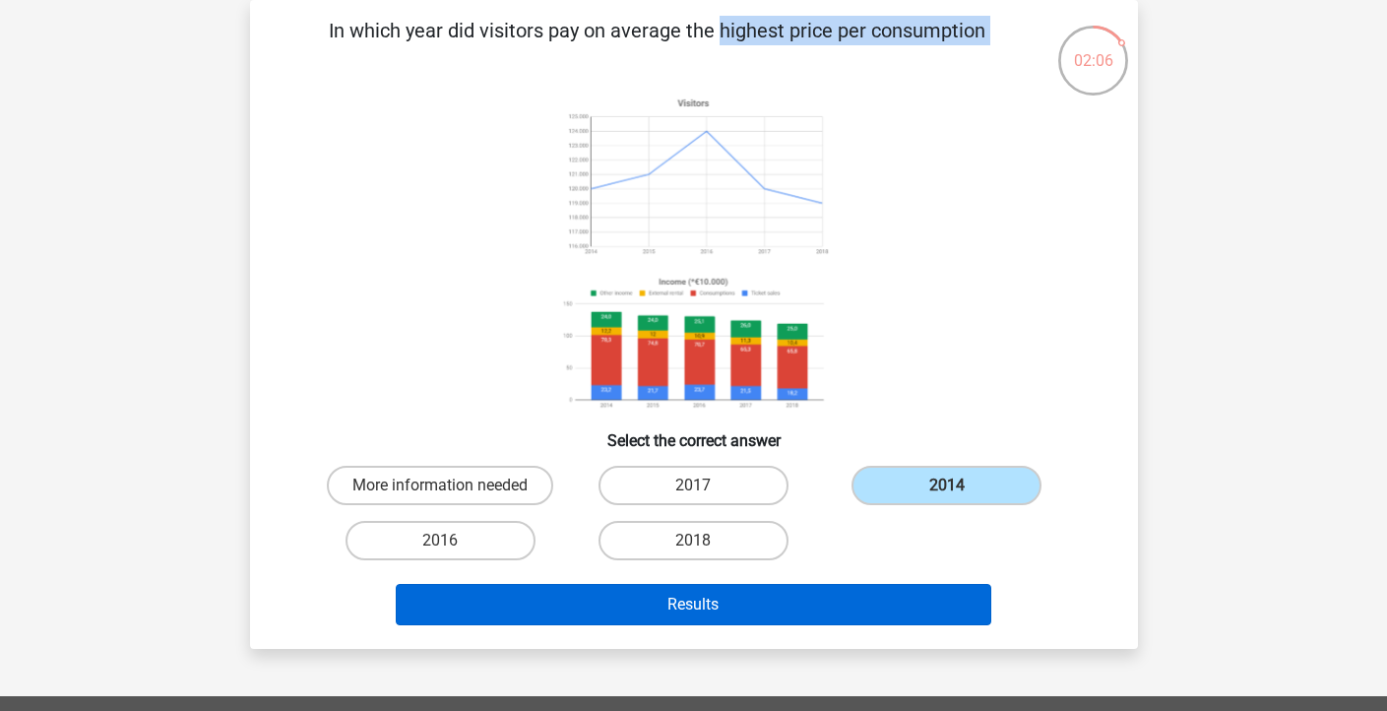
click at [735, 644] on div "In which year did visitors pay on average the highest price per consumption Sel…" at bounding box center [694, 324] width 888 height 649
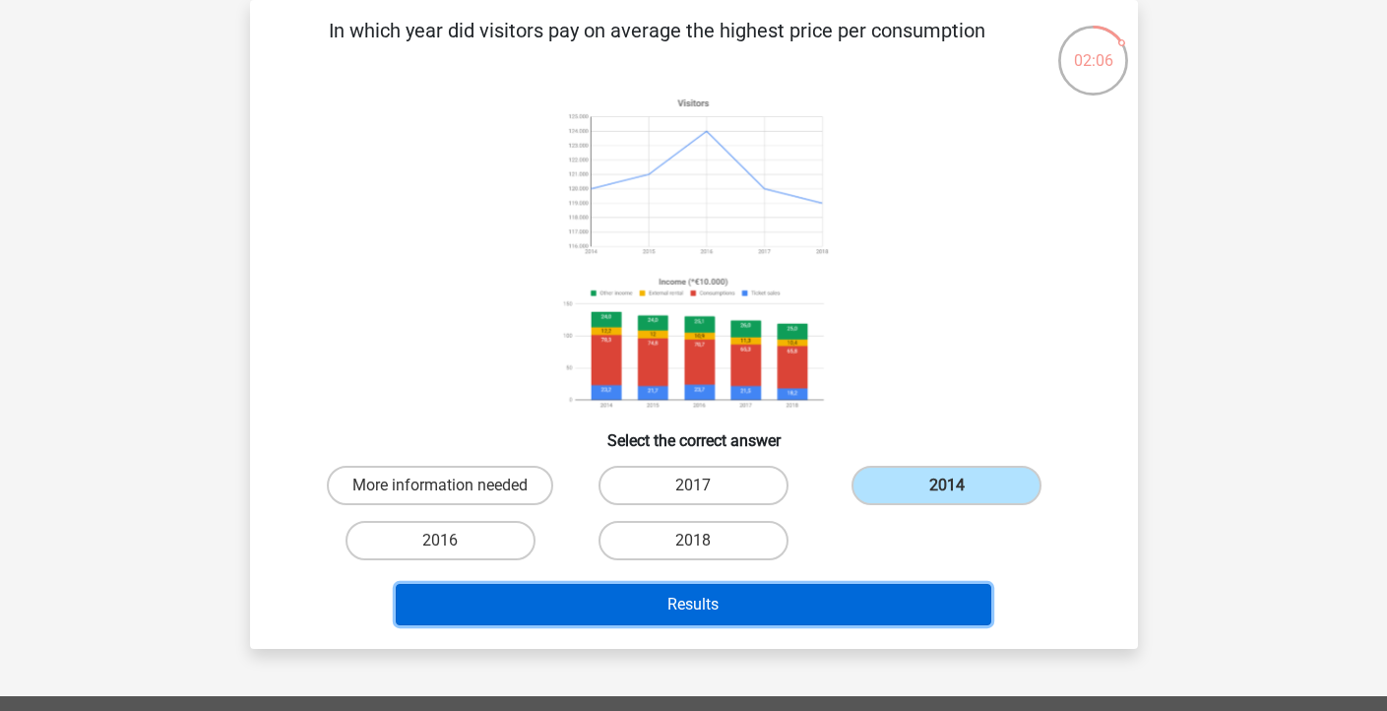
click at [740, 611] on button "Results" at bounding box center [694, 604] width 596 height 41
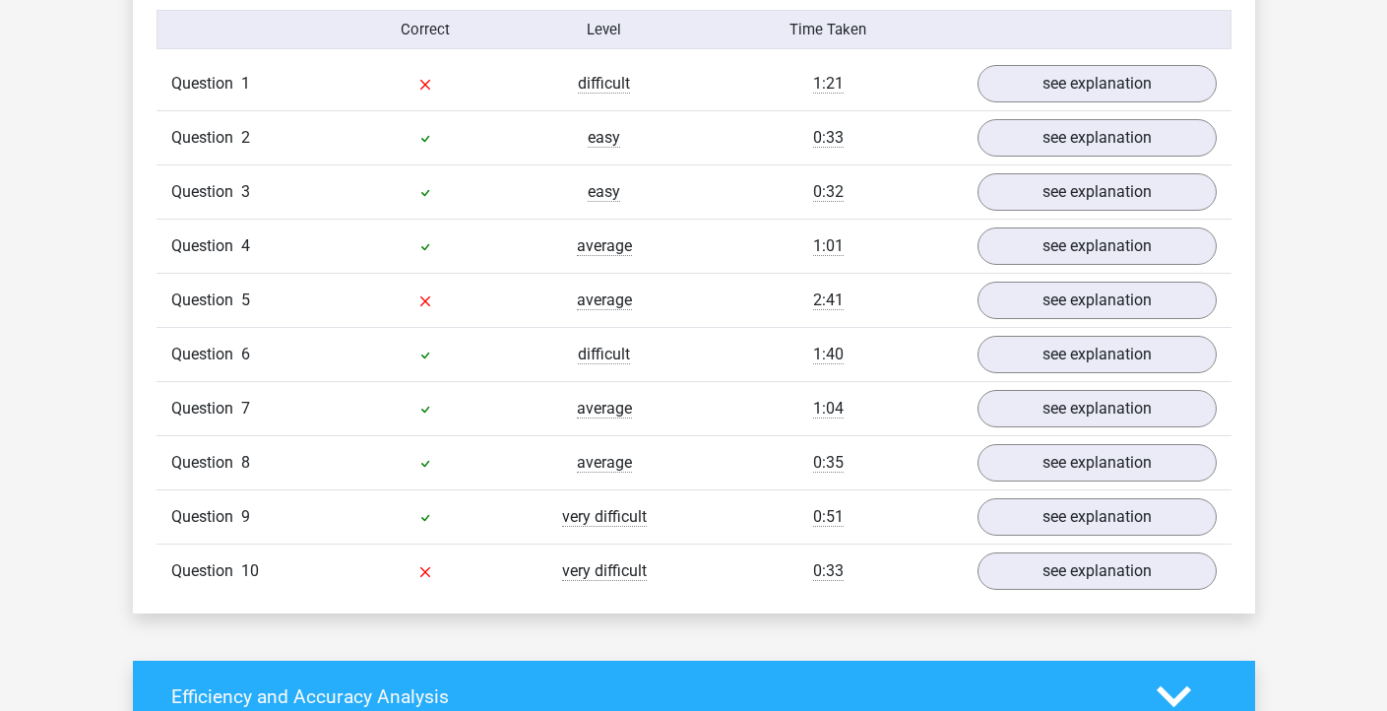
scroll to position [1566, 0]
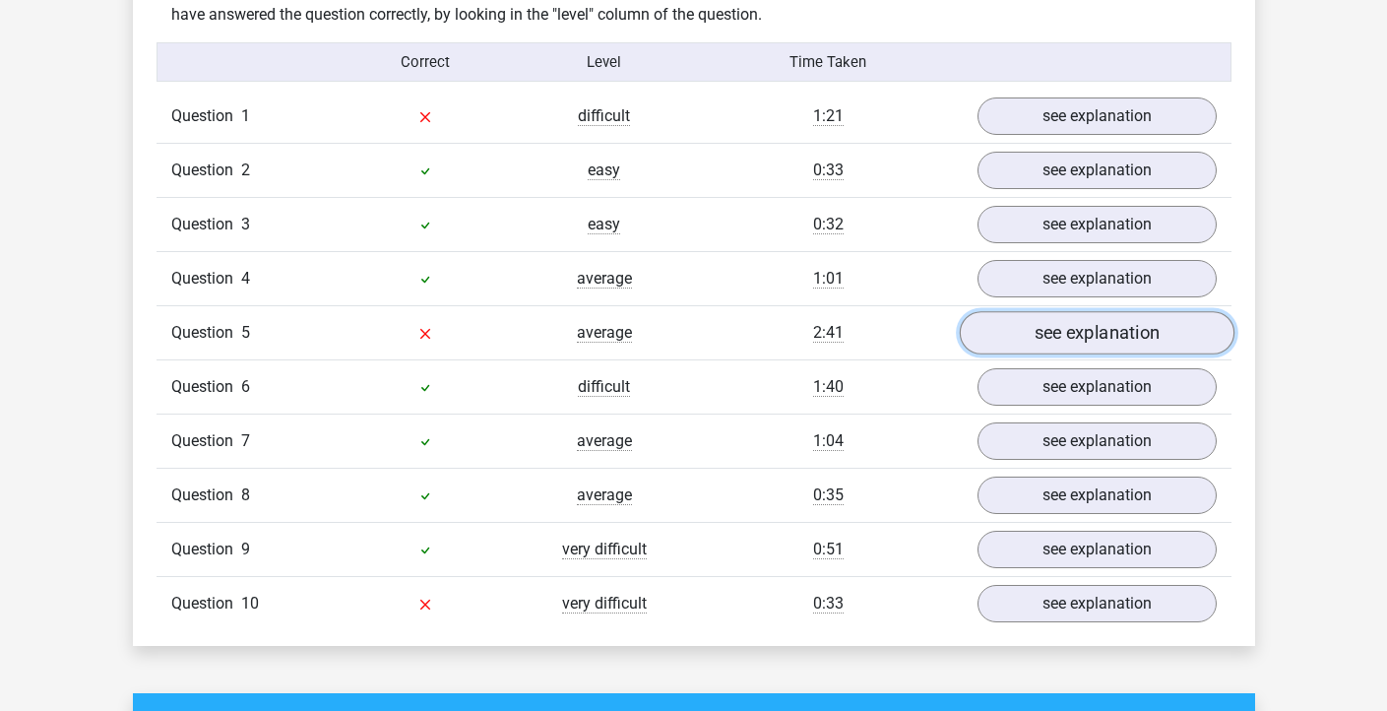
click at [1047, 339] on link "see explanation" at bounding box center [1096, 333] width 275 height 43
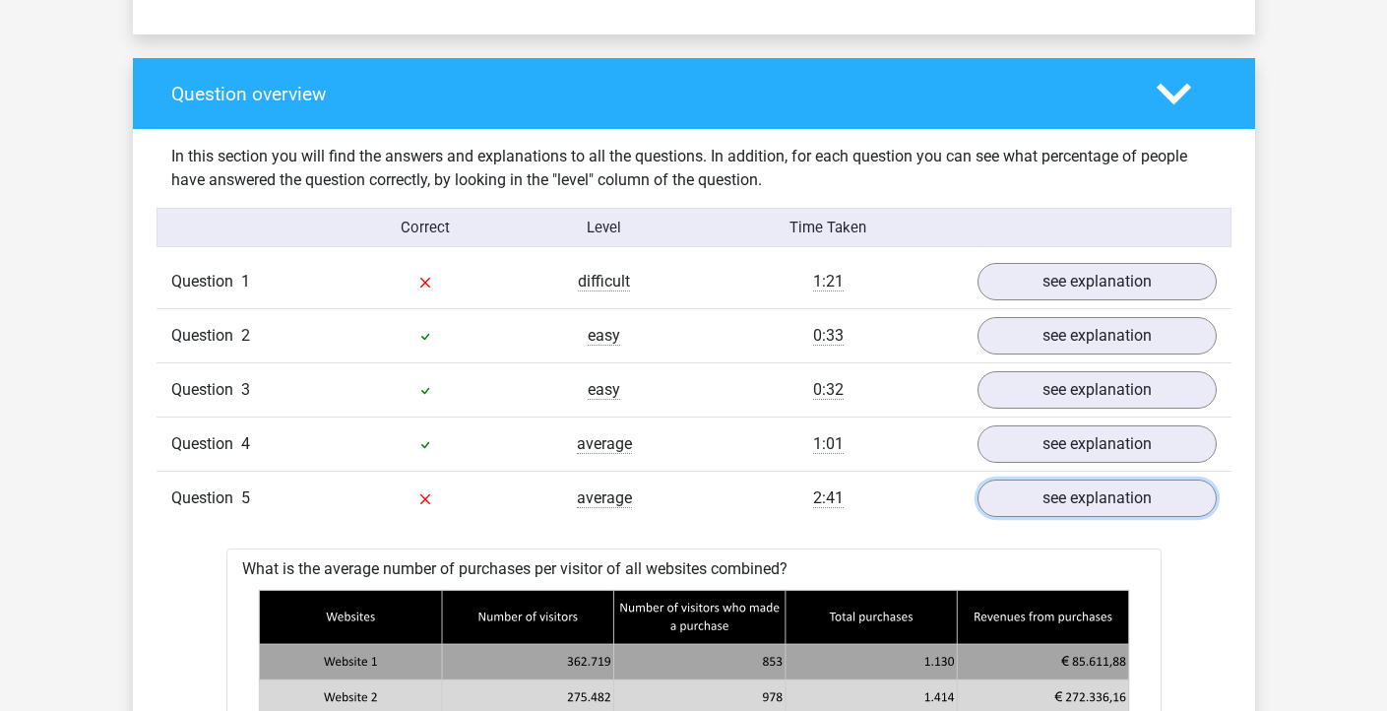
scroll to position [1302, 0]
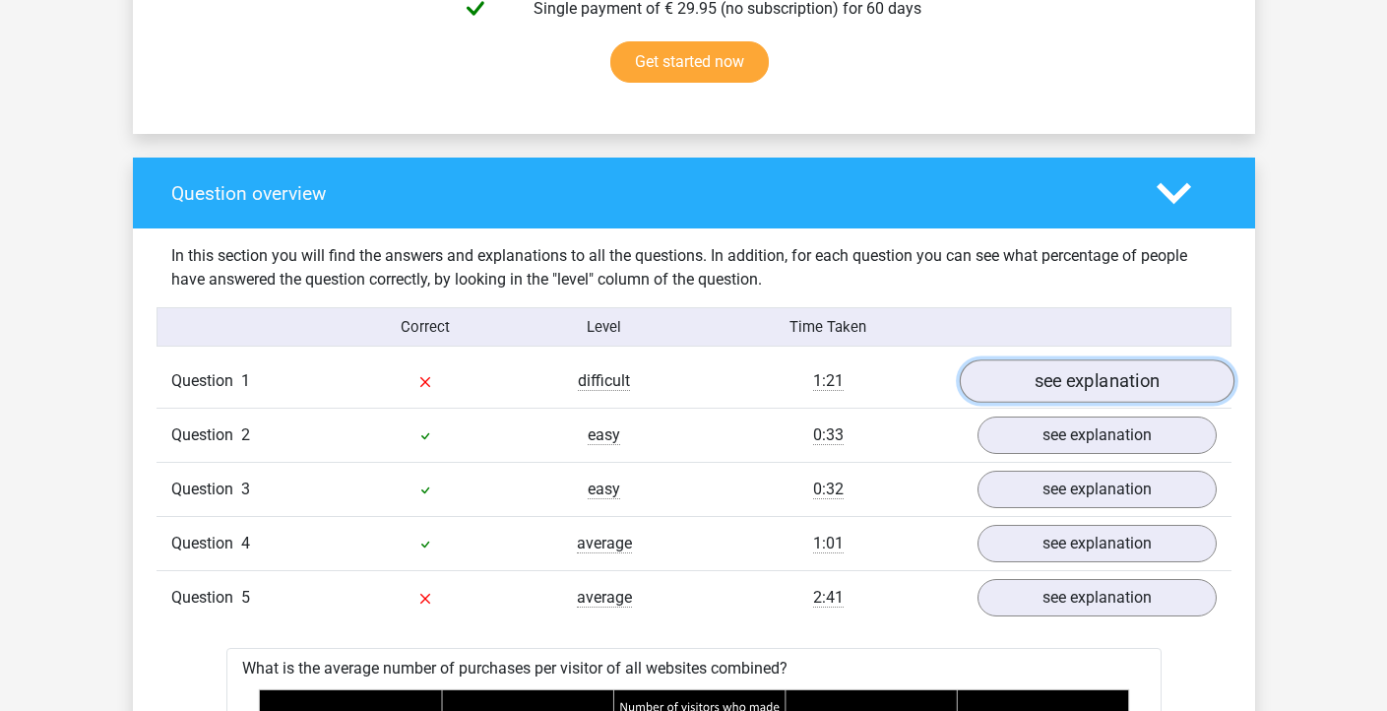
drag, startPoint x: 1023, startPoint y: 392, endPoint x: 1009, endPoint y: 386, distance: 15.0
click at [1024, 393] on link "see explanation" at bounding box center [1096, 381] width 275 height 43
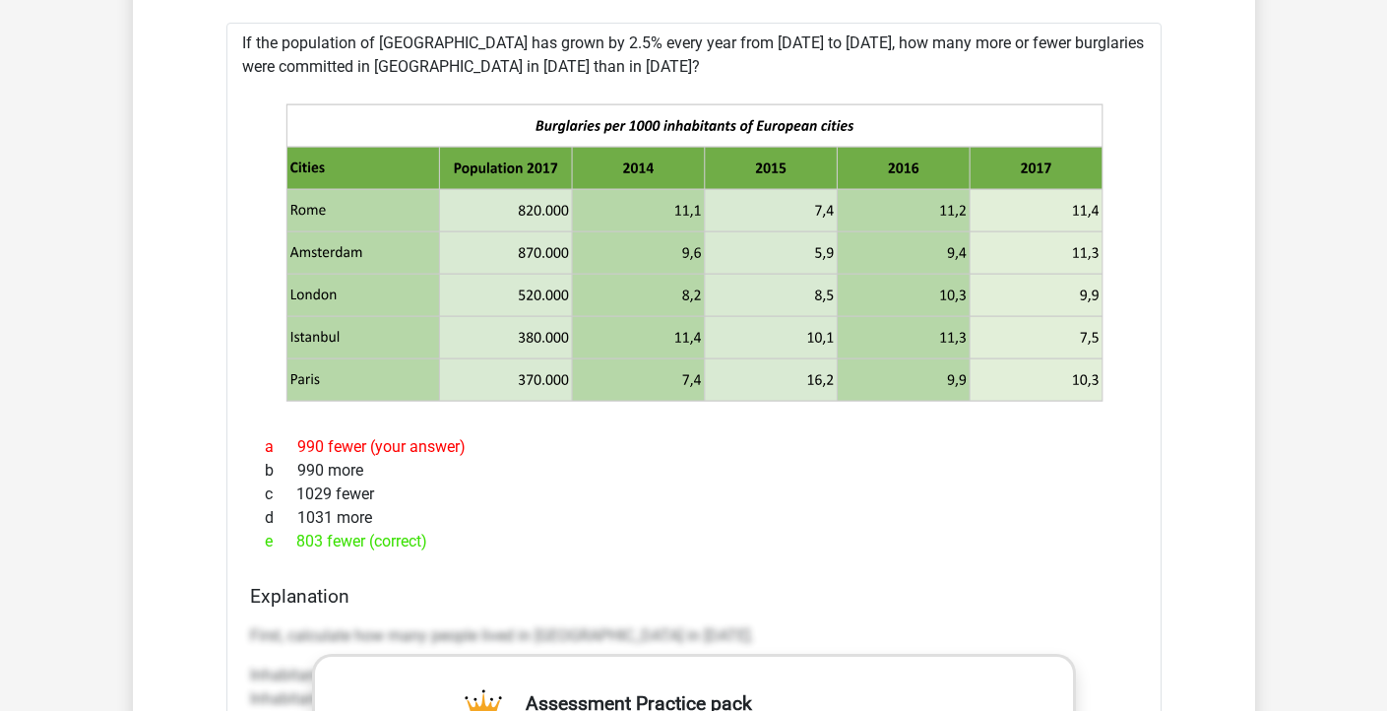
scroll to position [1701, 0]
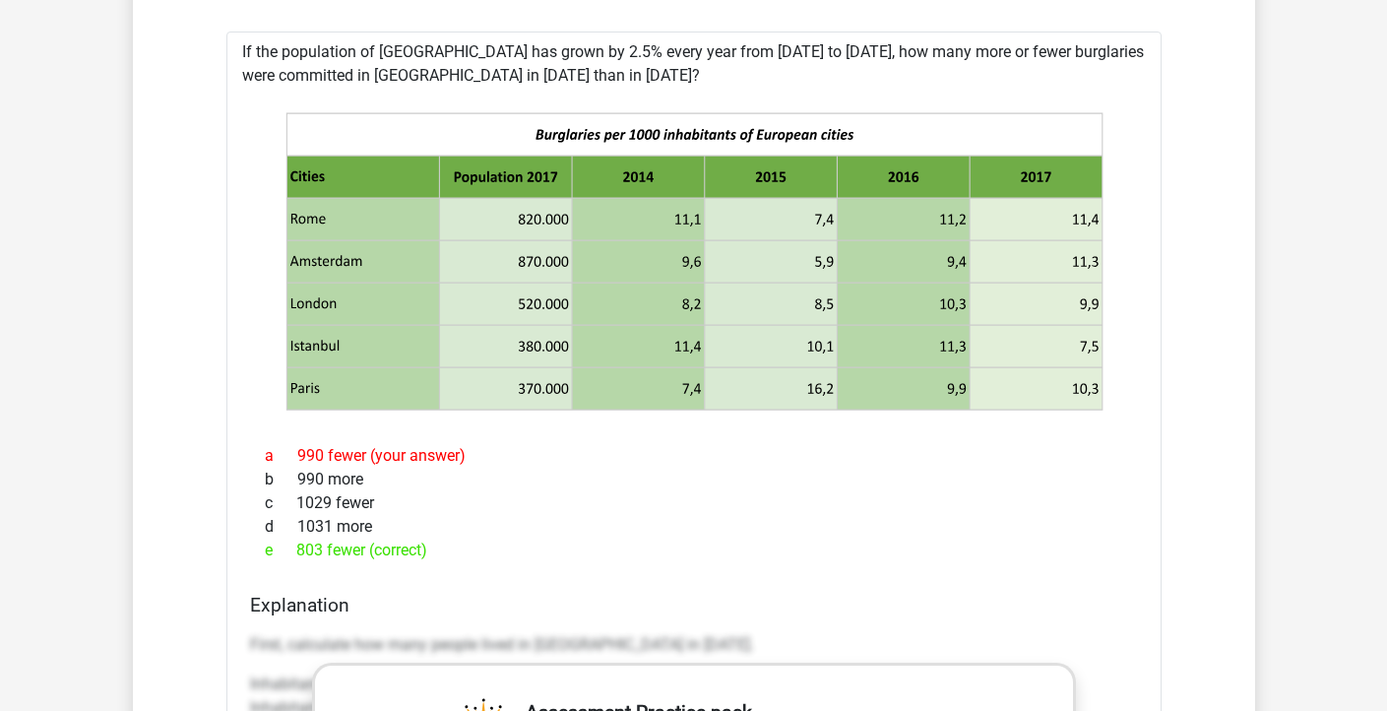
click at [302, 556] on div "e 803 fewer (correct)" at bounding box center [694, 551] width 888 height 24
click at [301, 556] on div "e 803 fewer (correct)" at bounding box center [694, 551] width 888 height 24
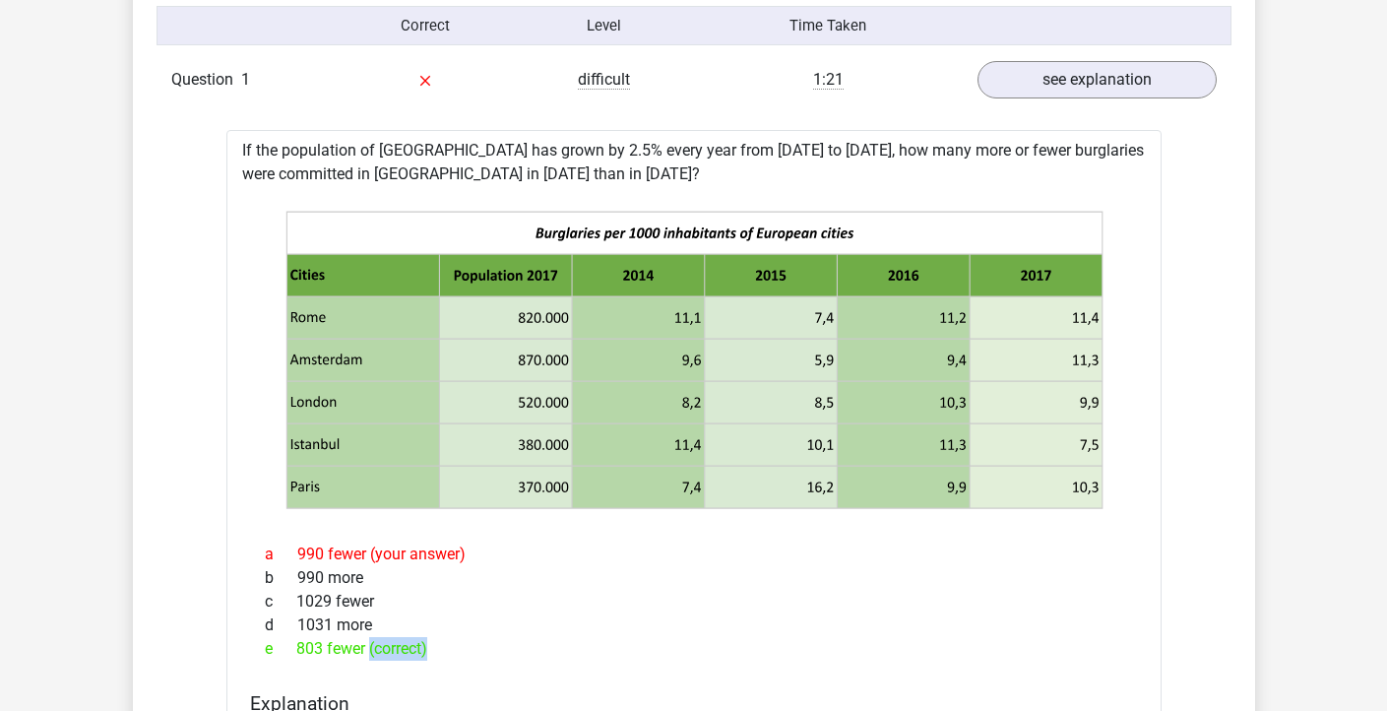
scroll to position [2300, 0]
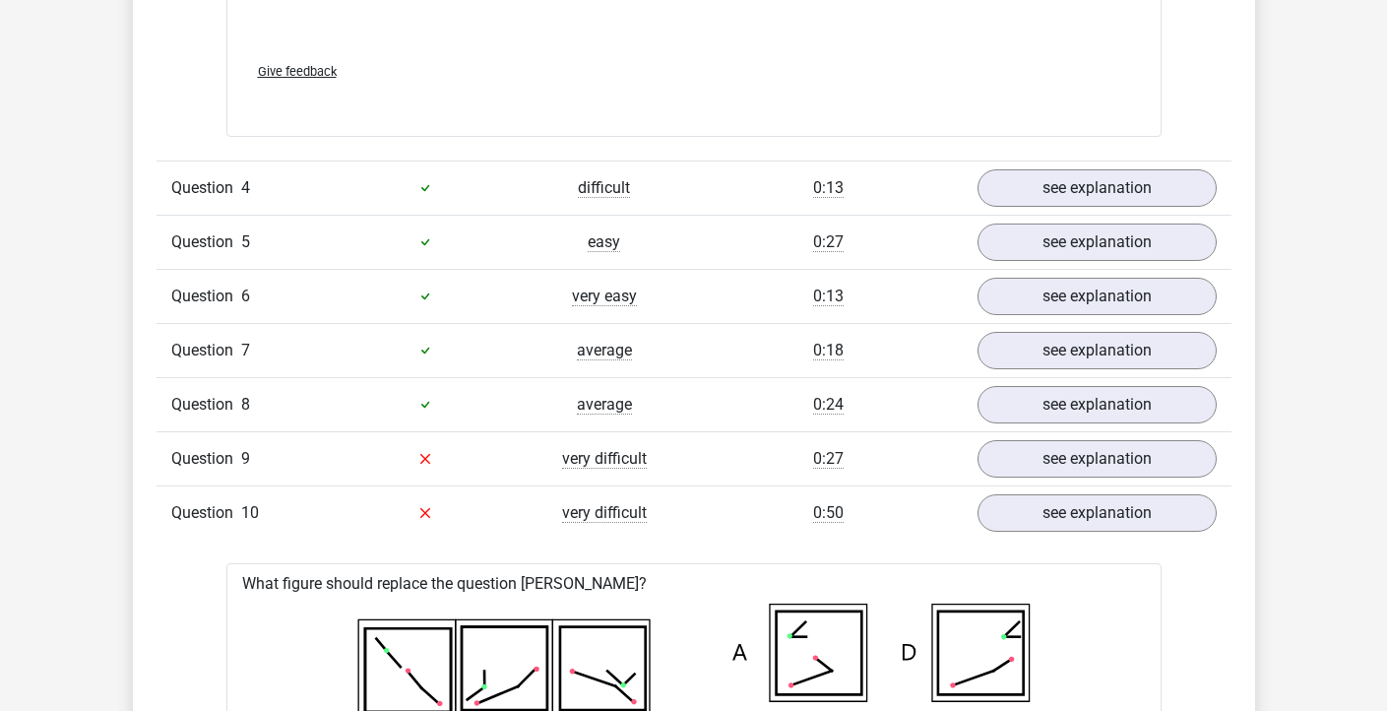
scroll to position [2980, 0]
